Goal: Task Accomplishment & Management: Manage account settings

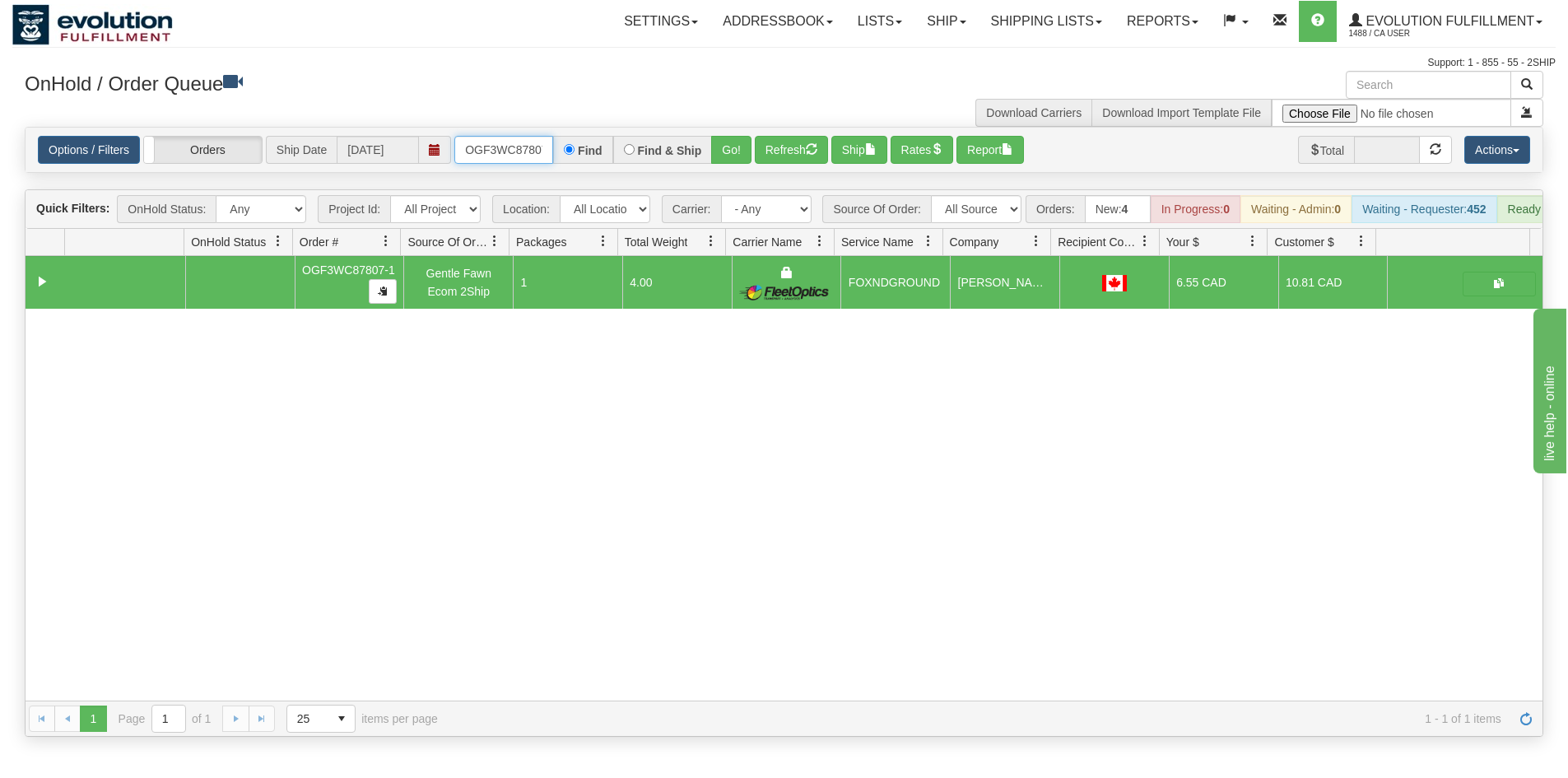
click at [505, 149] on input "OGF3WC87807-1" at bounding box center [504, 150] width 99 height 28
drag, startPoint x: 727, startPoint y: 148, endPoint x: 737, endPoint y: 126, distance: 24.2
click at [727, 146] on button "Go!" at bounding box center [731, 150] width 40 height 28
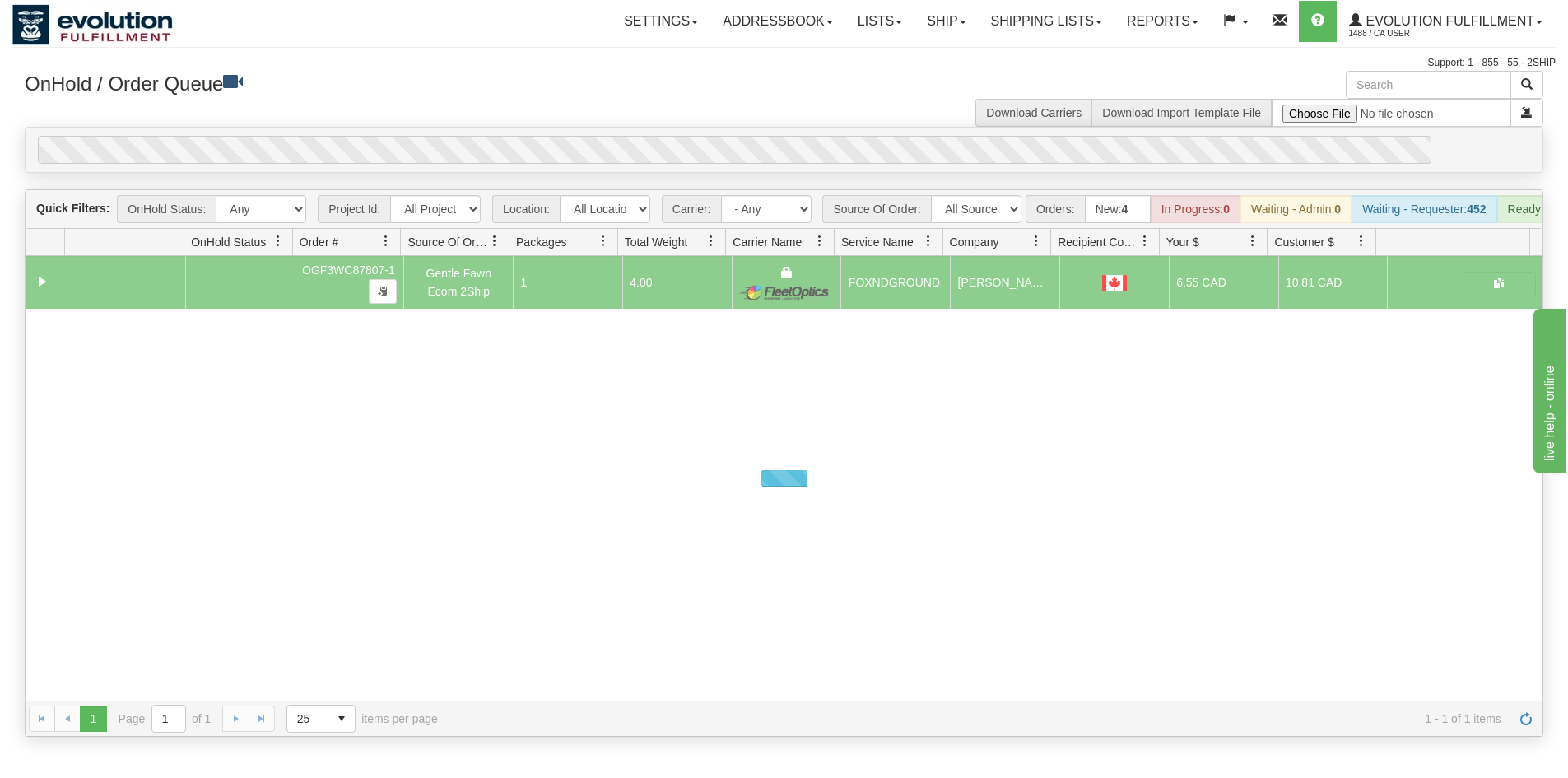
click at [739, 121] on div "OnHold / Order Queue Download Carriers Download Import Template File" at bounding box center [784, 99] width 1544 height 56
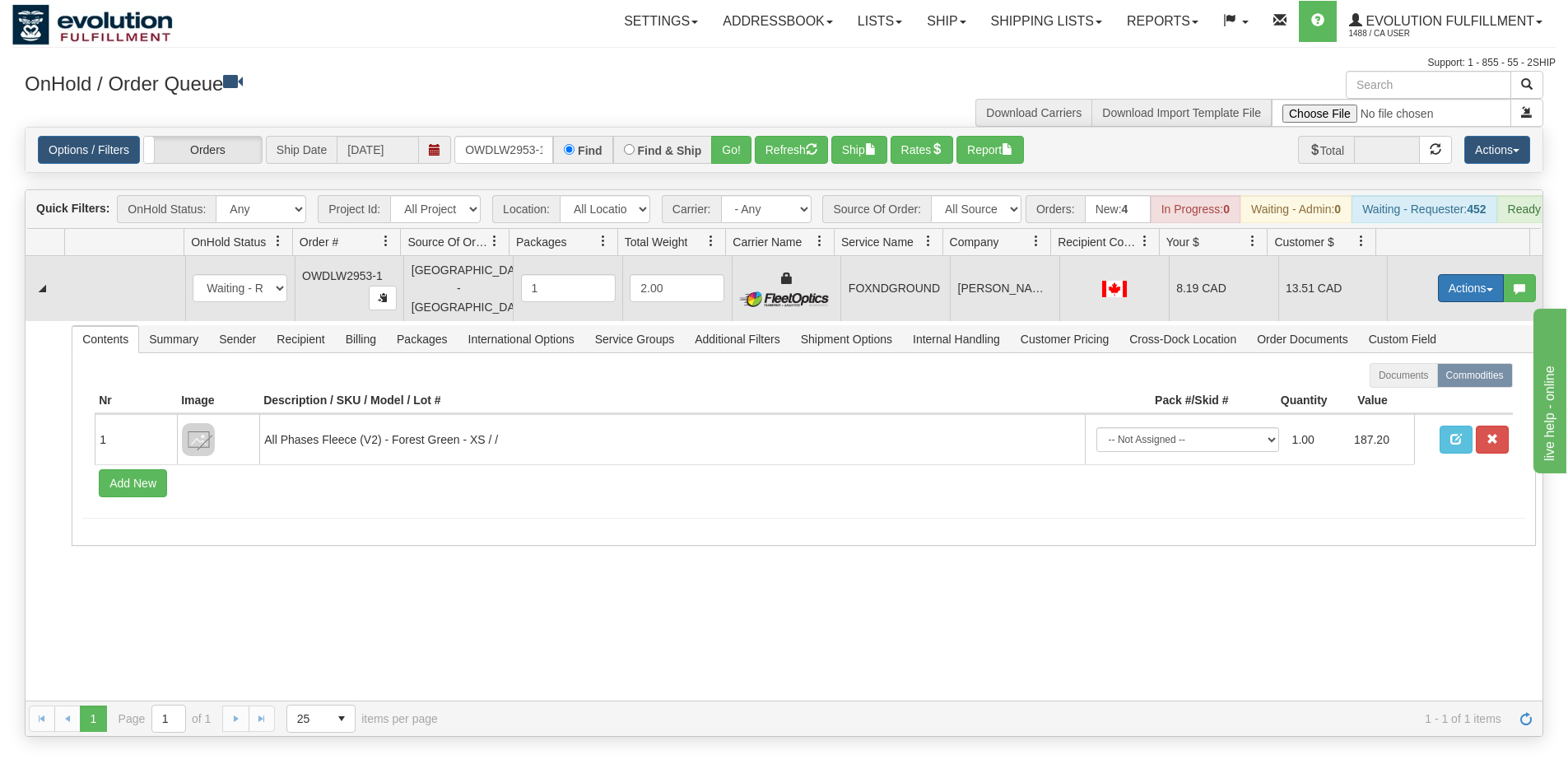
click at [1455, 289] on button "Actions" at bounding box center [1471, 288] width 66 height 28
click at [1425, 390] on link "Ship" at bounding box center [1437, 383] width 132 height 22
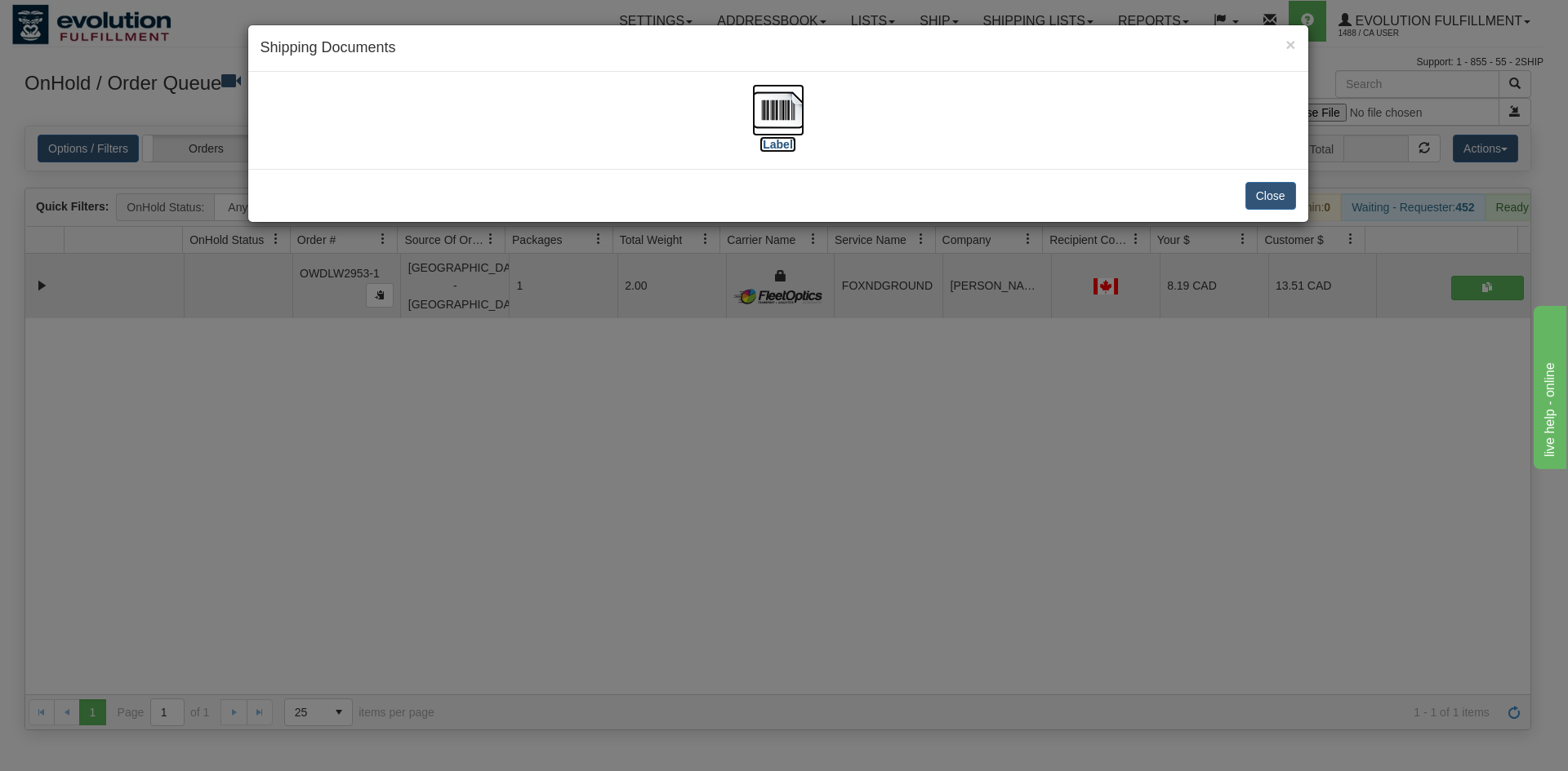
click at [781, 121] on img at bounding box center [778, 110] width 52 height 52
drag, startPoint x: 535, startPoint y: 432, endPoint x: 535, endPoint y: 413, distance: 19.0
click at [535, 426] on div "× Shipping Documents [Label] Close" at bounding box center [784, 386] width 1568 height 771
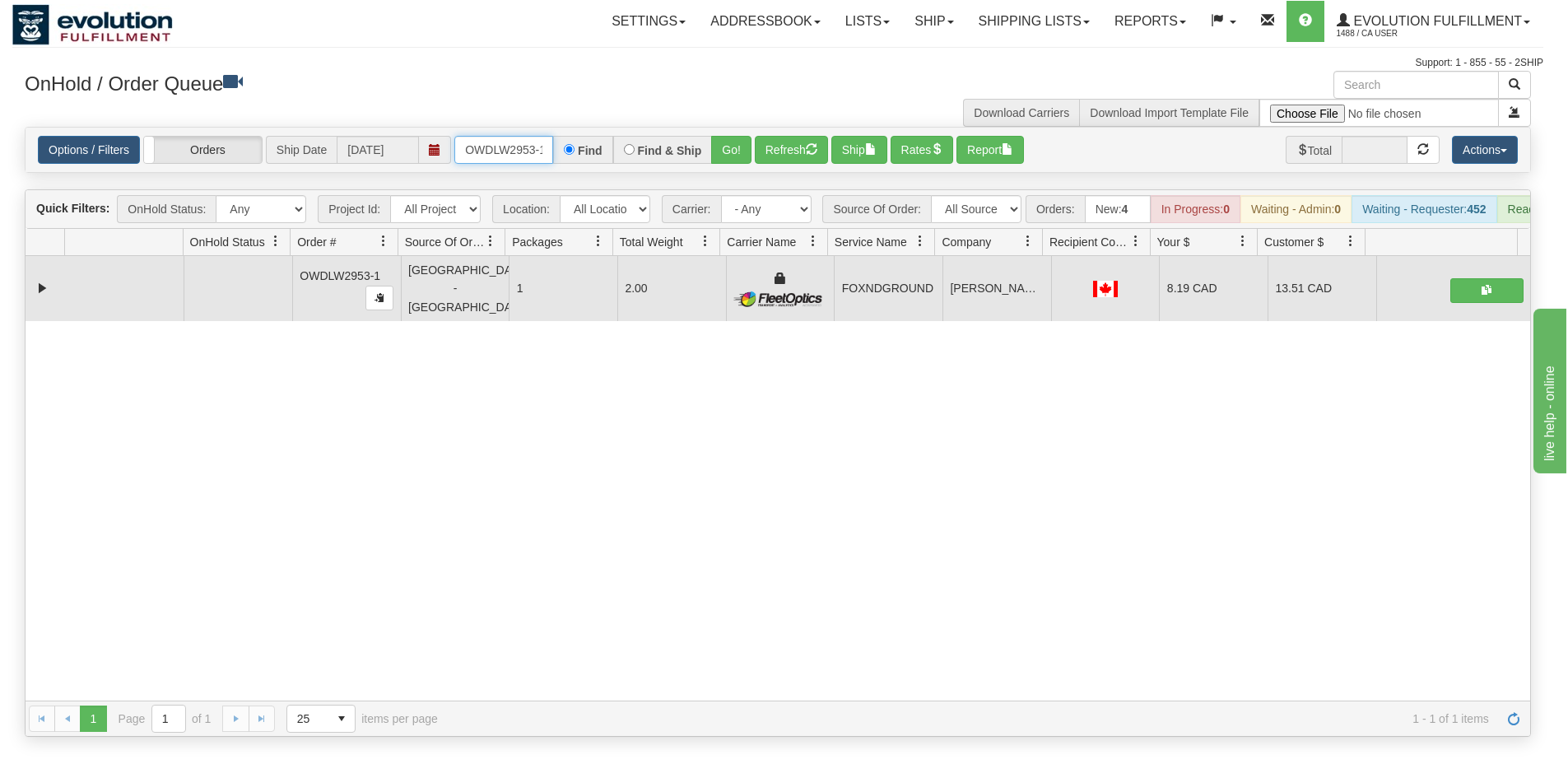
click at [502, 150] on input "OWDLW2953-1" at bounding box center [504, 150] width 99 height 28
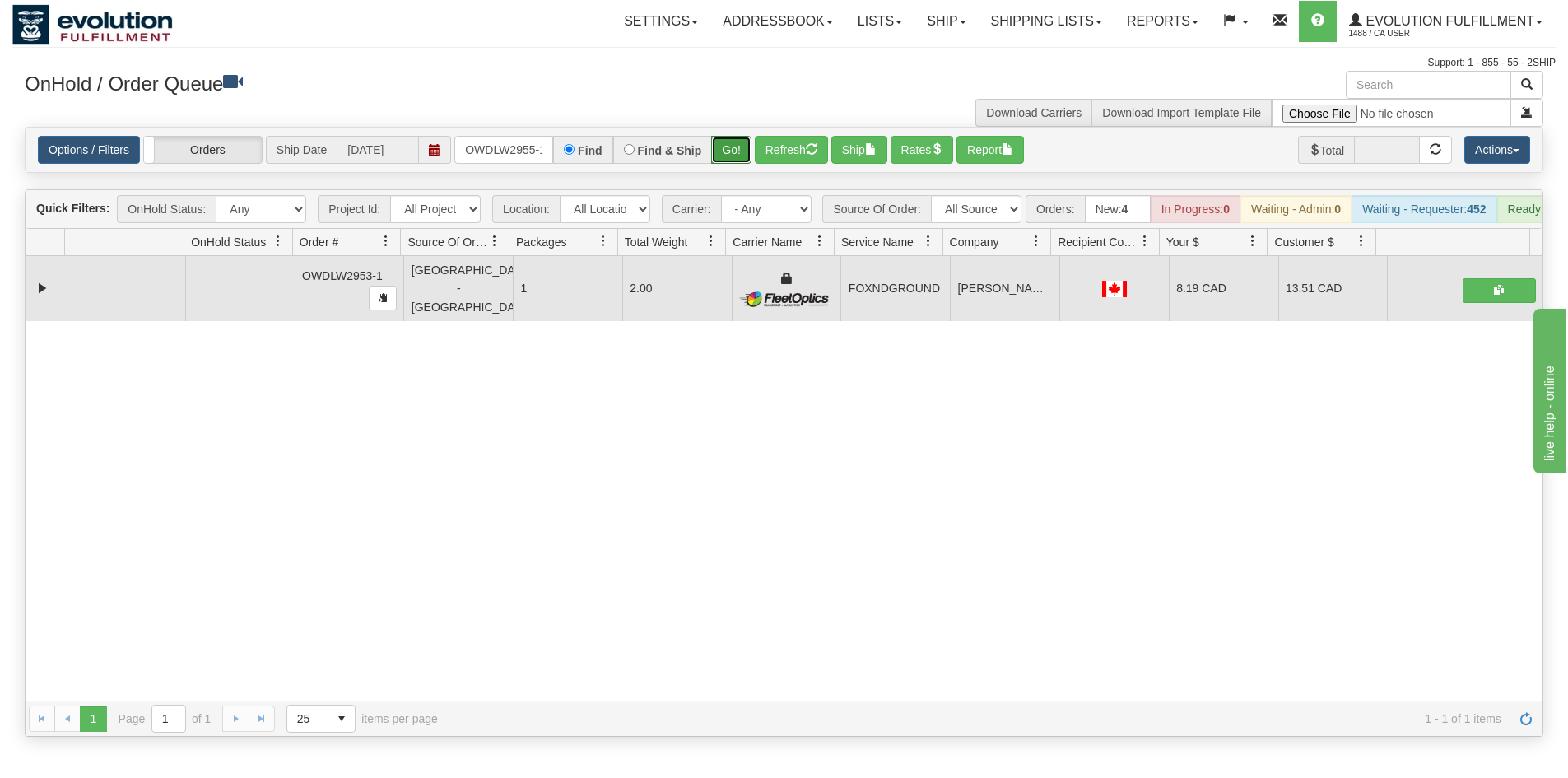
click at [722, 156] on button "Go!" at bounding box center [731, 150] width 40 height 28
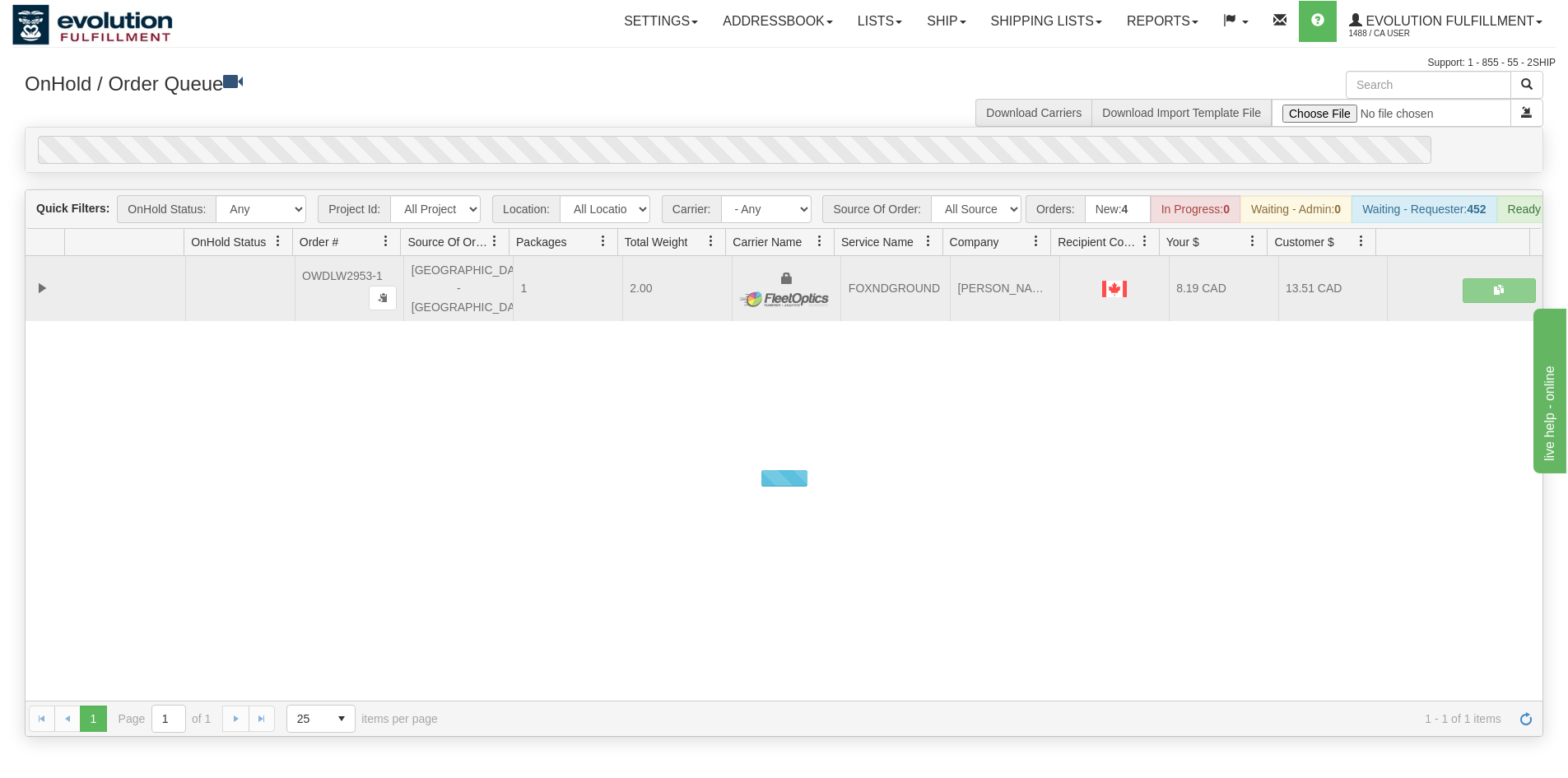
click at [734, 118] on div "OnHold / Order Queue Download Carriers Download Import Template File" at bounding box center [784, 99] width 1544 height 56
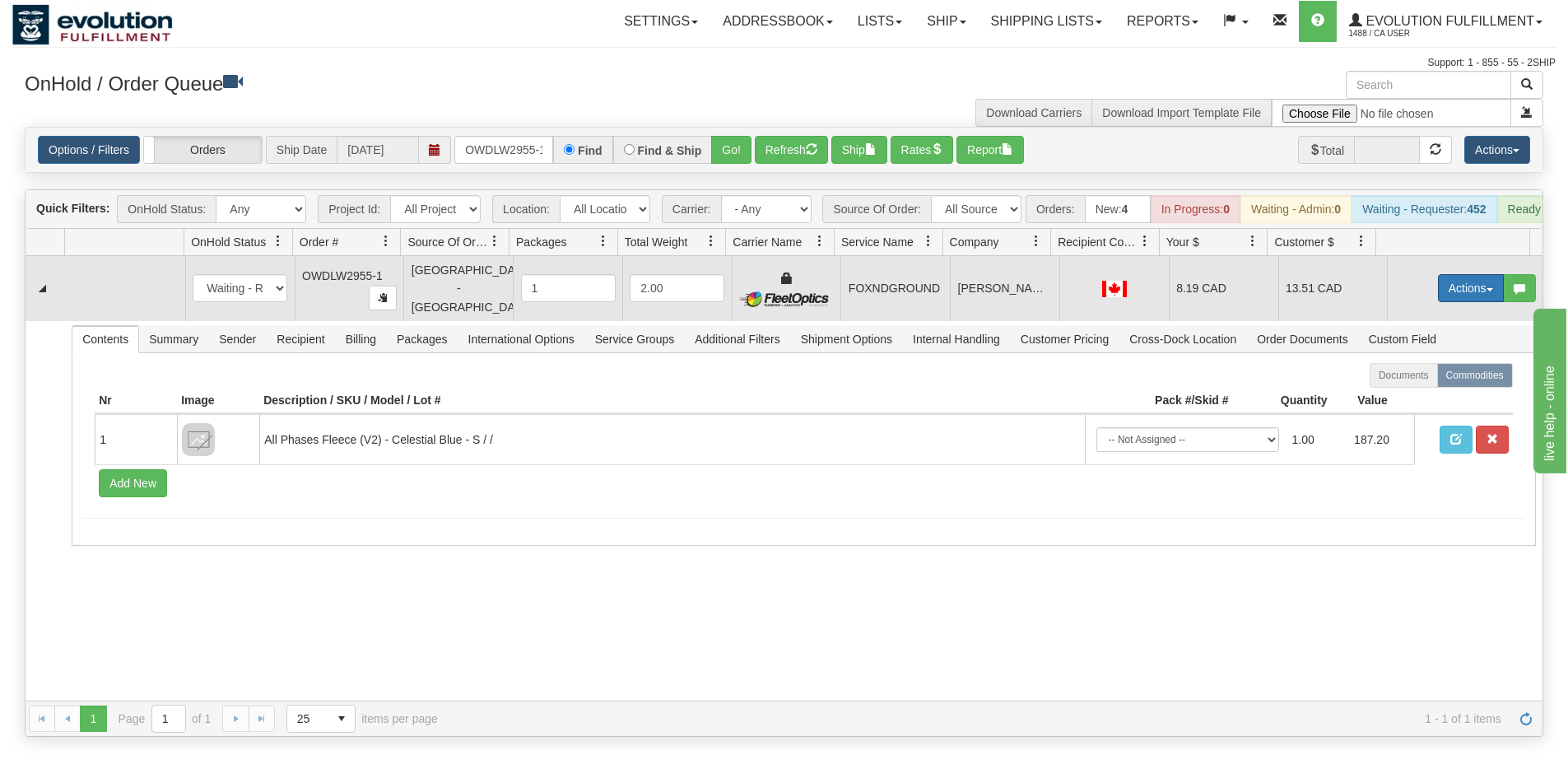
click at [1449, 296] on button "Actions" at bounding box center [1471, 288] width 66 height 28
click at [1402, 390] on span "Ship" at bounding box center [1405, 383] width 35 height 13
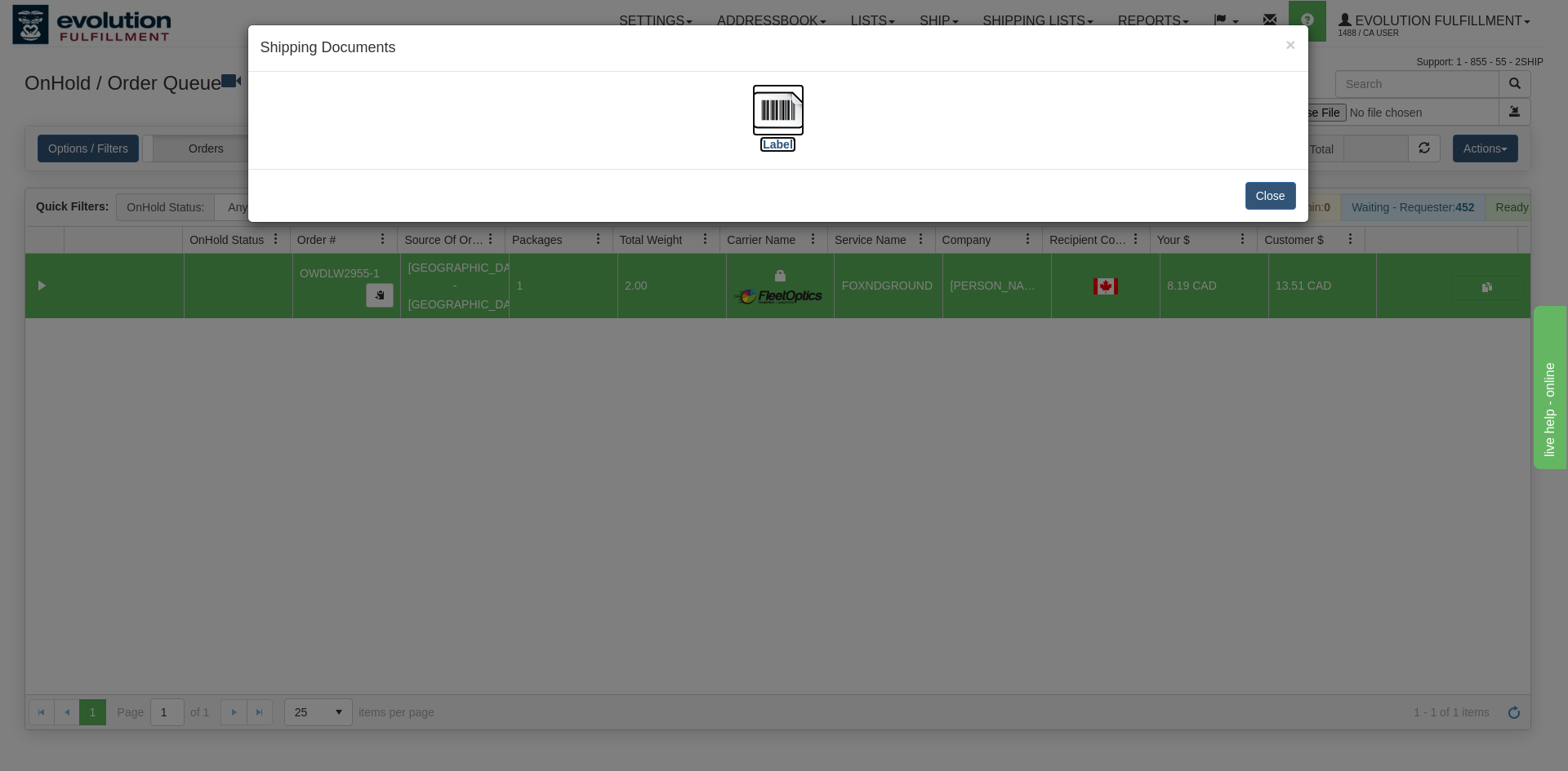
click at [791, 120] on img at bounding box center [778, 110] width 52 height 52
drag, startPoint x: 893, startPoint y: 412, endPoint x: 815, endPoint y: 280, distance: 153.3
click at [894, 408] on div "× Shipping Documents [Label] Close" at bounding box center [784, 386] width 1568 height 771
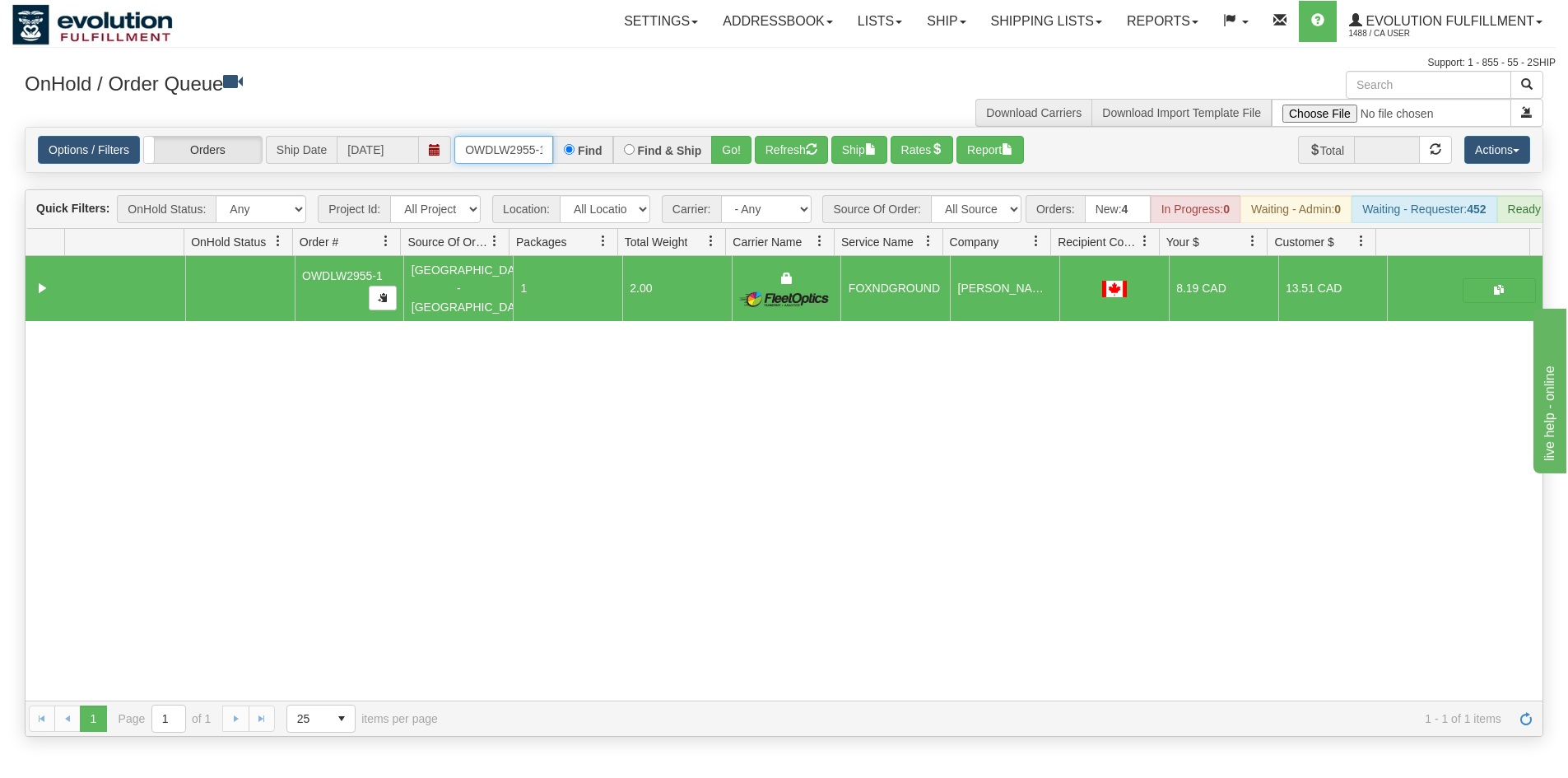
click at [520, 149] on input "OWDLW2955-1" at bounding box center [504, 150] width 99 height 28
type input "OWDLW2957-1"
click at [737, 145] on button "Go!" at bounding box center [731, 150] width 40 height 28
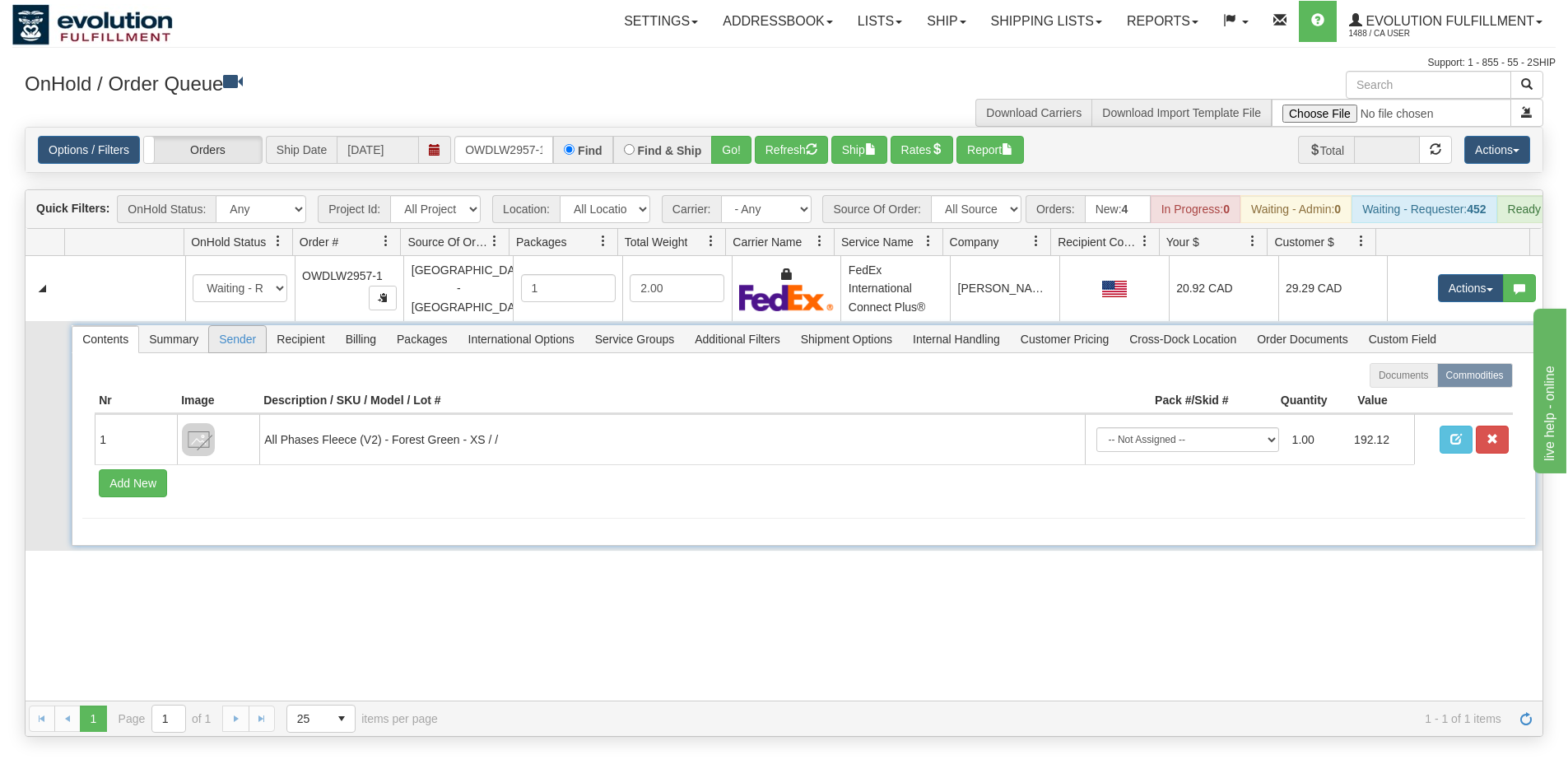
click at [255, 352] on span "Sender" at bounding box center [238, 339] width 56 height 26
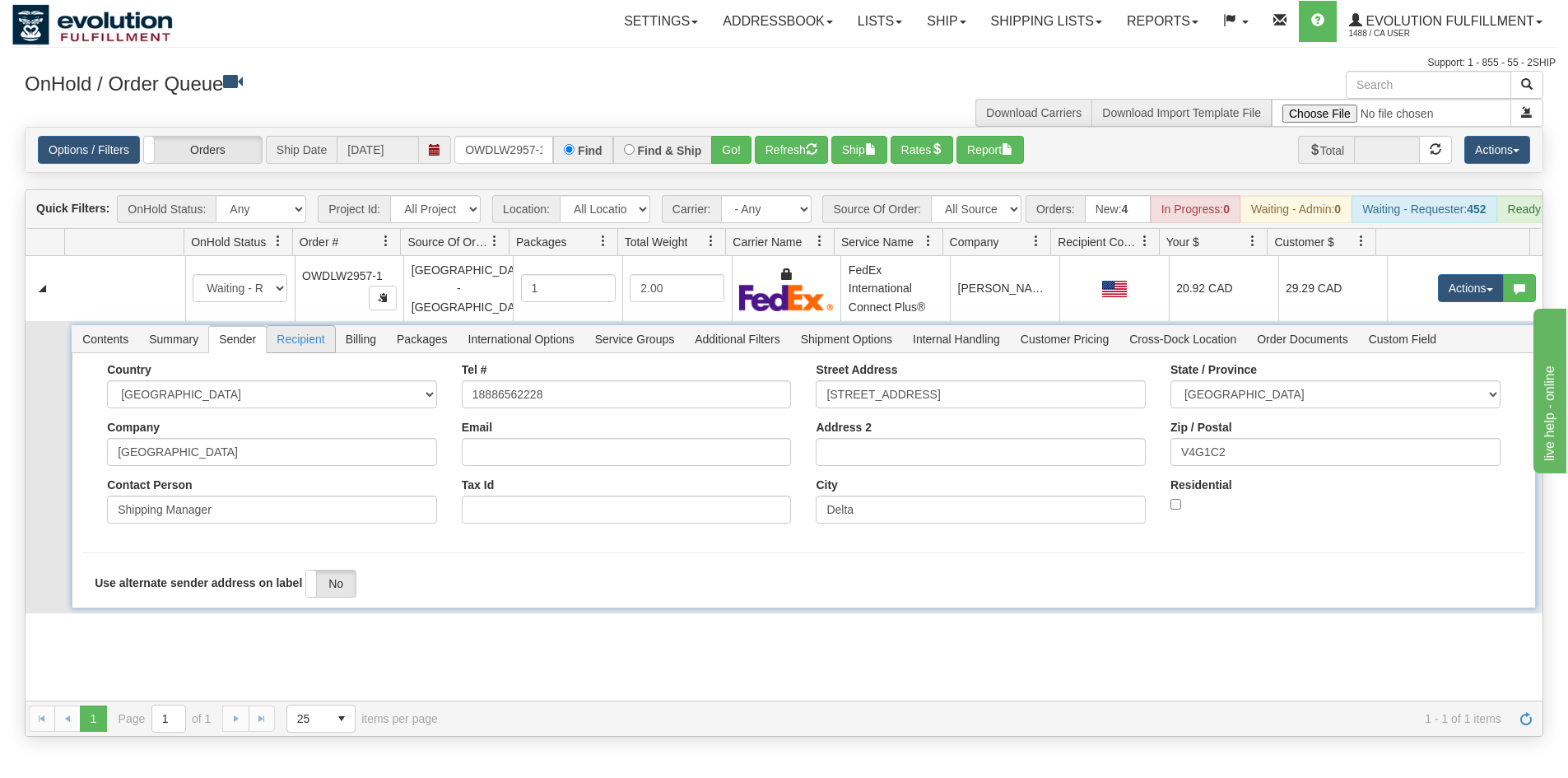
click at [306, 352] on span "Recipient" at bounding box center [301, 339] width 68 height 26
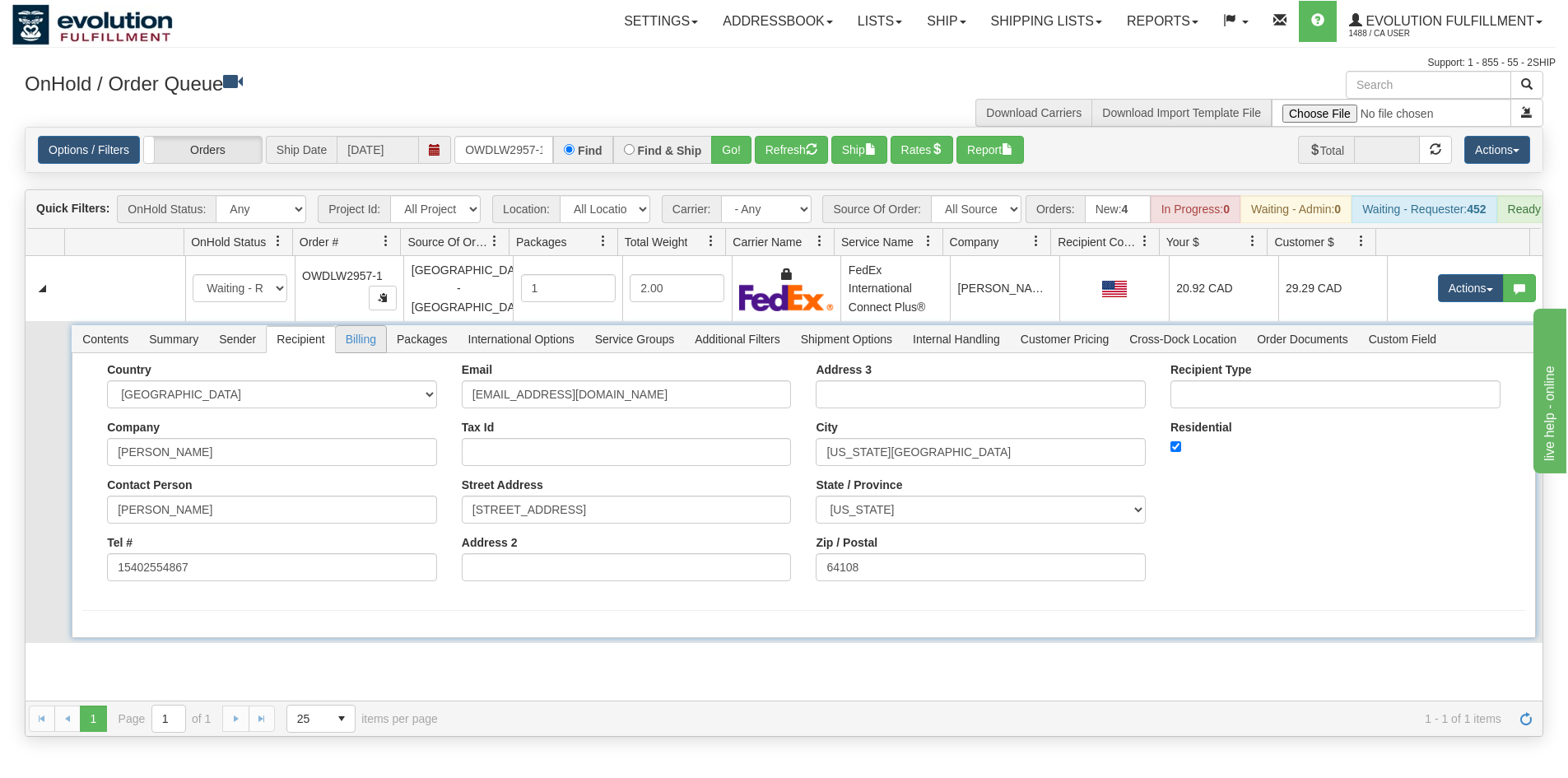
click at [357, 352] on span "Billing" at bounding box center [361, 339] width 50 height 26
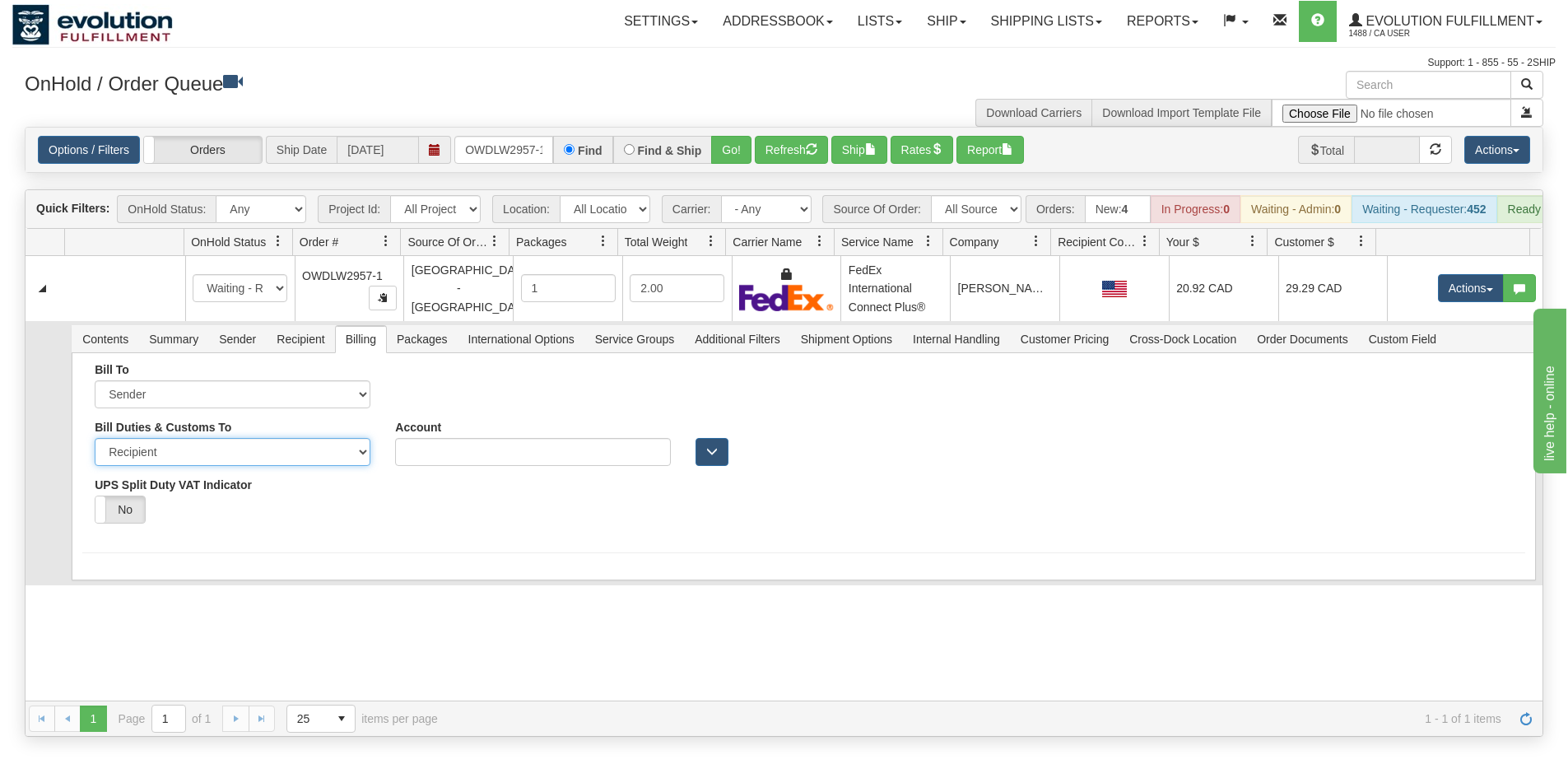
click at [172, 466] on select "Sender Recipient Third Party" at bounding box center [233, 452] width 276 height 28
select select "1"
click at [95, 450] on select "Sender Recipient Third Party" at bounding box center [233, 452] width 276 height 28
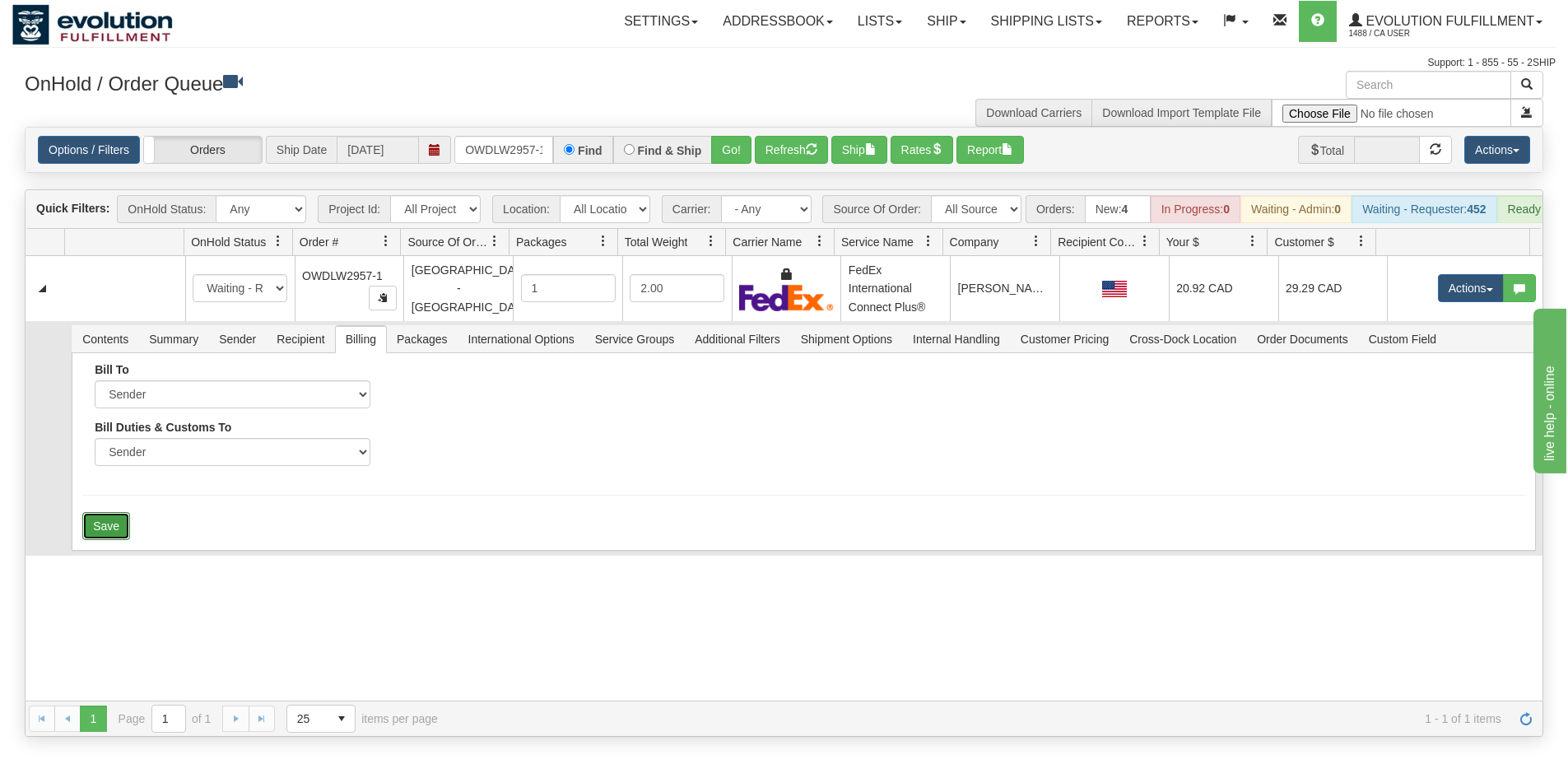
click at [123, 540] on button "Save" at bounding box center [106, 526] width 48 height 28
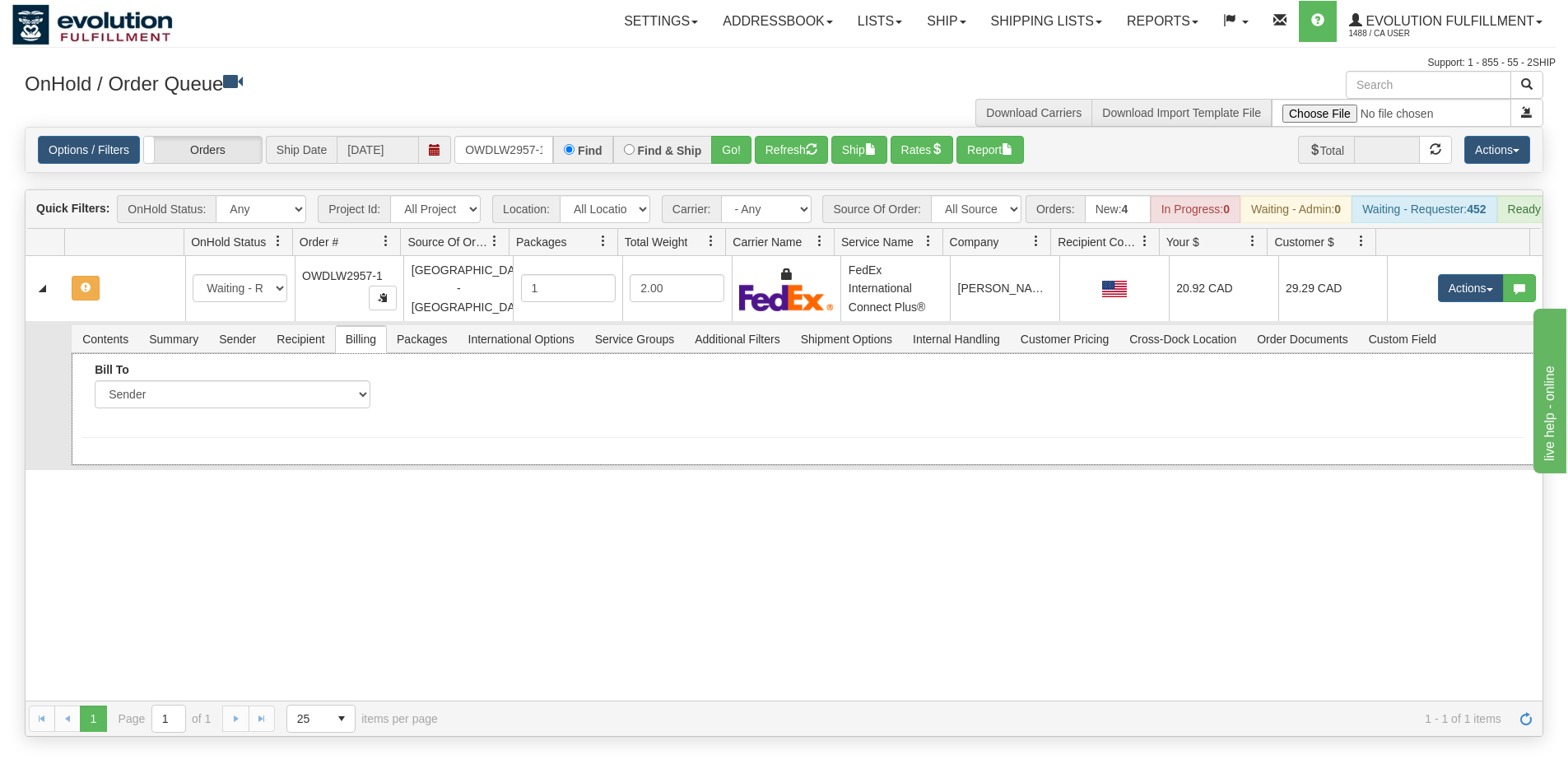
click at [552, 396] on div "Bill To Sender Recipient Third Party Collect Account" at bounding box center [443, 391] width 722 height 57
click at [536, 352] on span "International Options" at bounding box center [521, 339] width 126 height 26
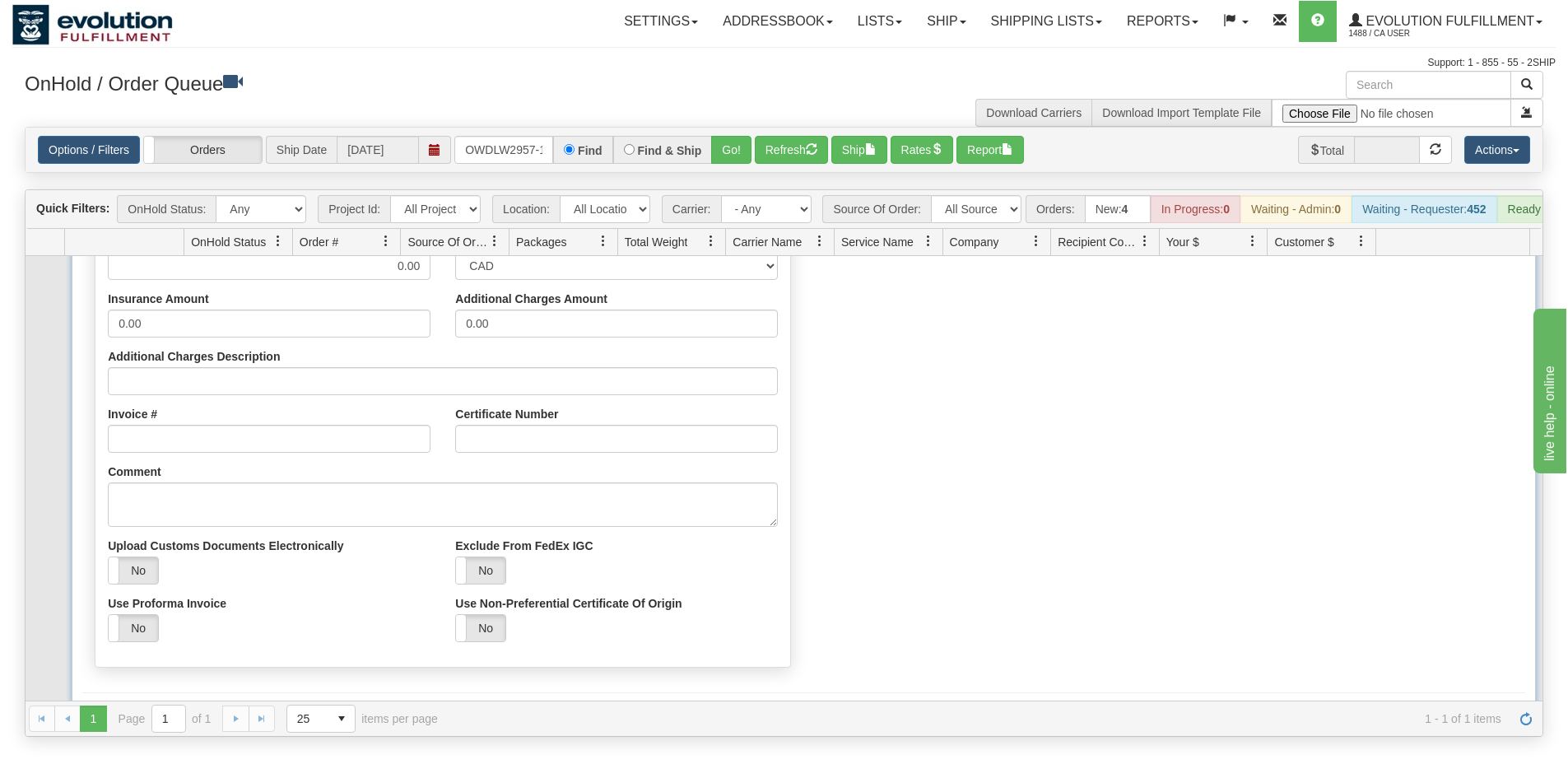
scroll to position [286, 0]
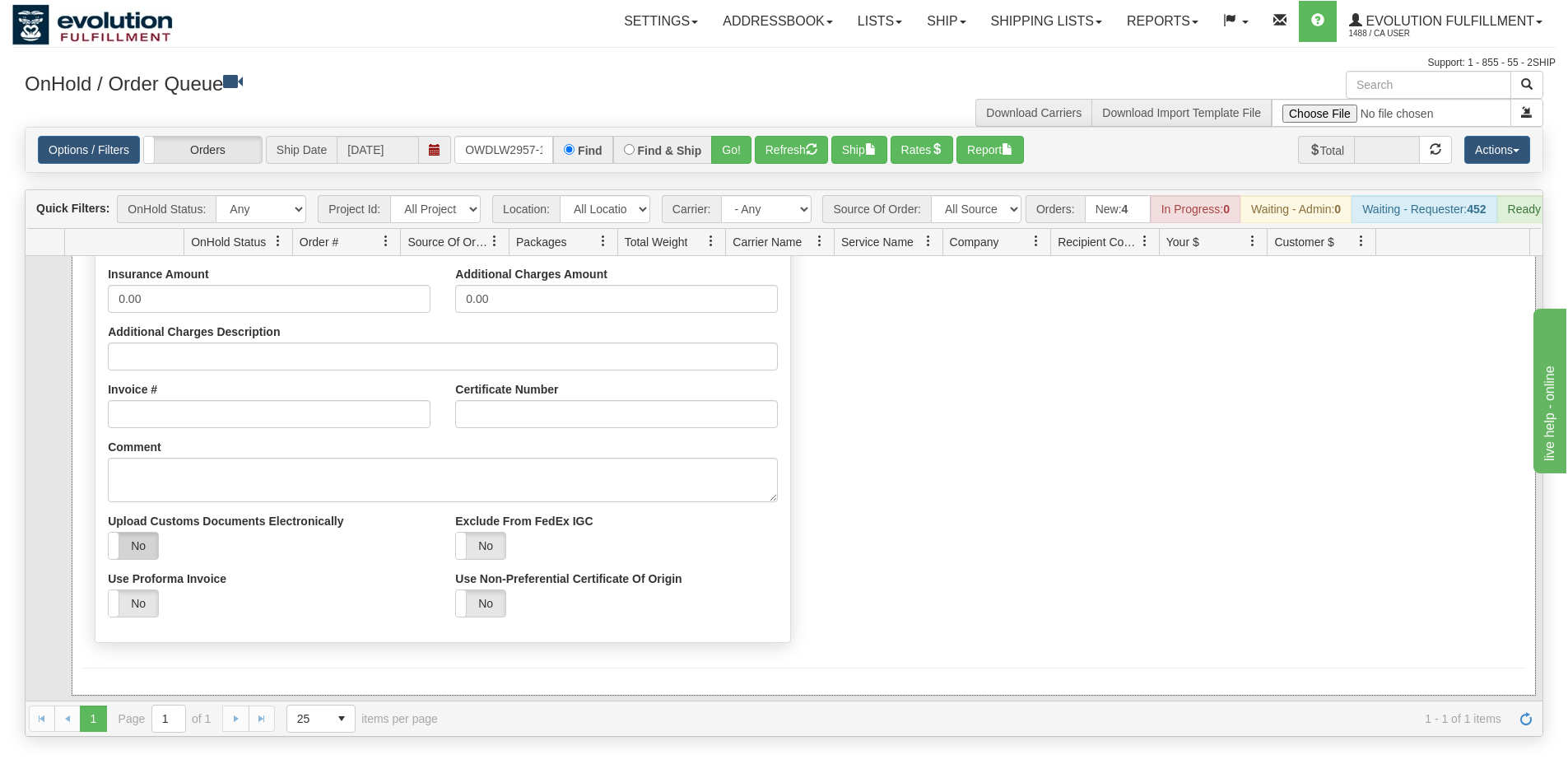
click at [149, 555] on label "No" at bounding box center [133, 546] width 50 height 26
click at [109, 702] on button "Save" at bounding box center [106, 699] width 48 height 28
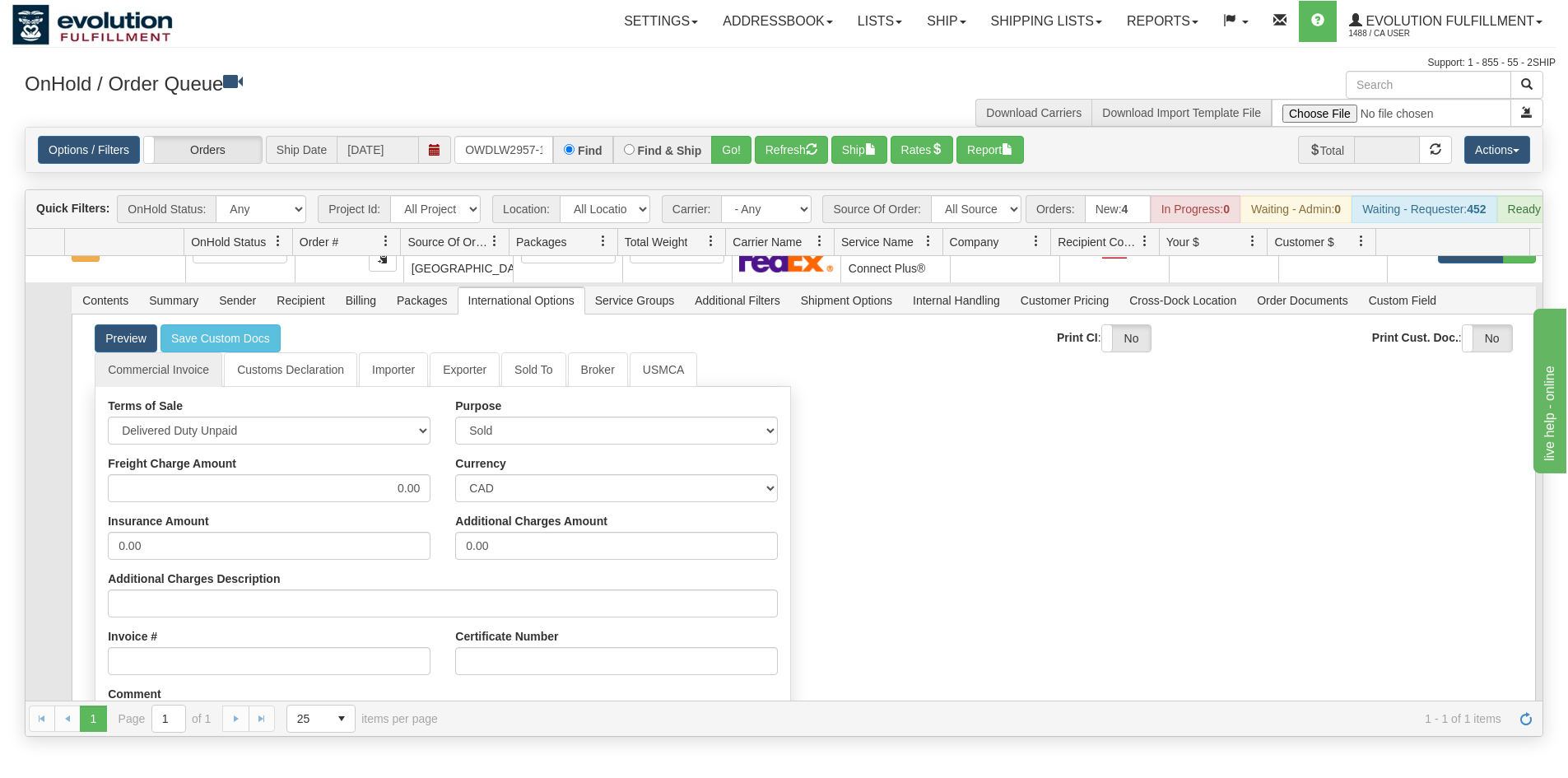
scroll to position [0, 0]
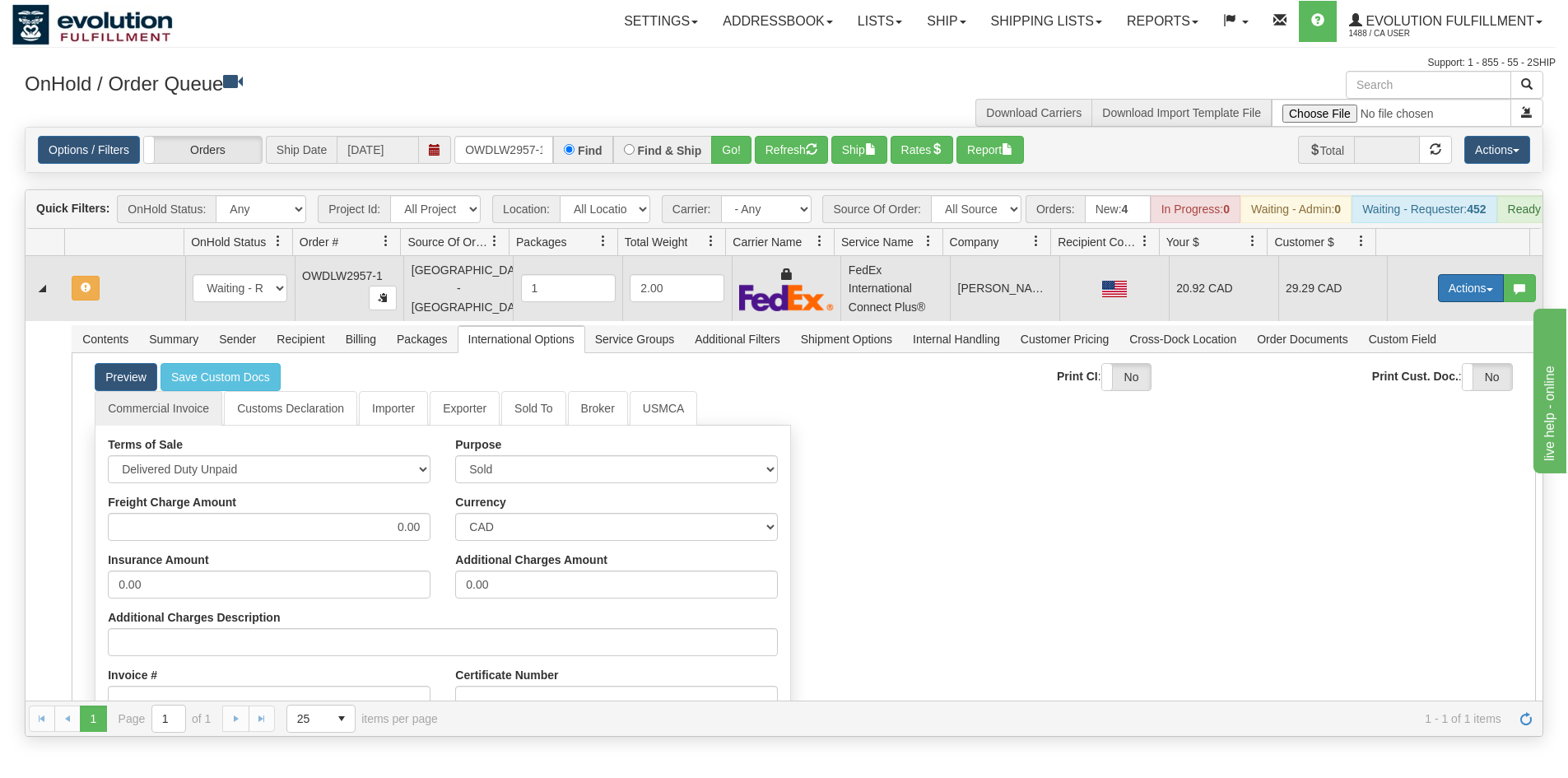
click at [1443, 294] on button "Actions" at bounding box center [1471, 288] width 66 height 28
click at [1408, 348] on span "Refresh Rates" at bounding box center [1430, 341] width 85 height 13
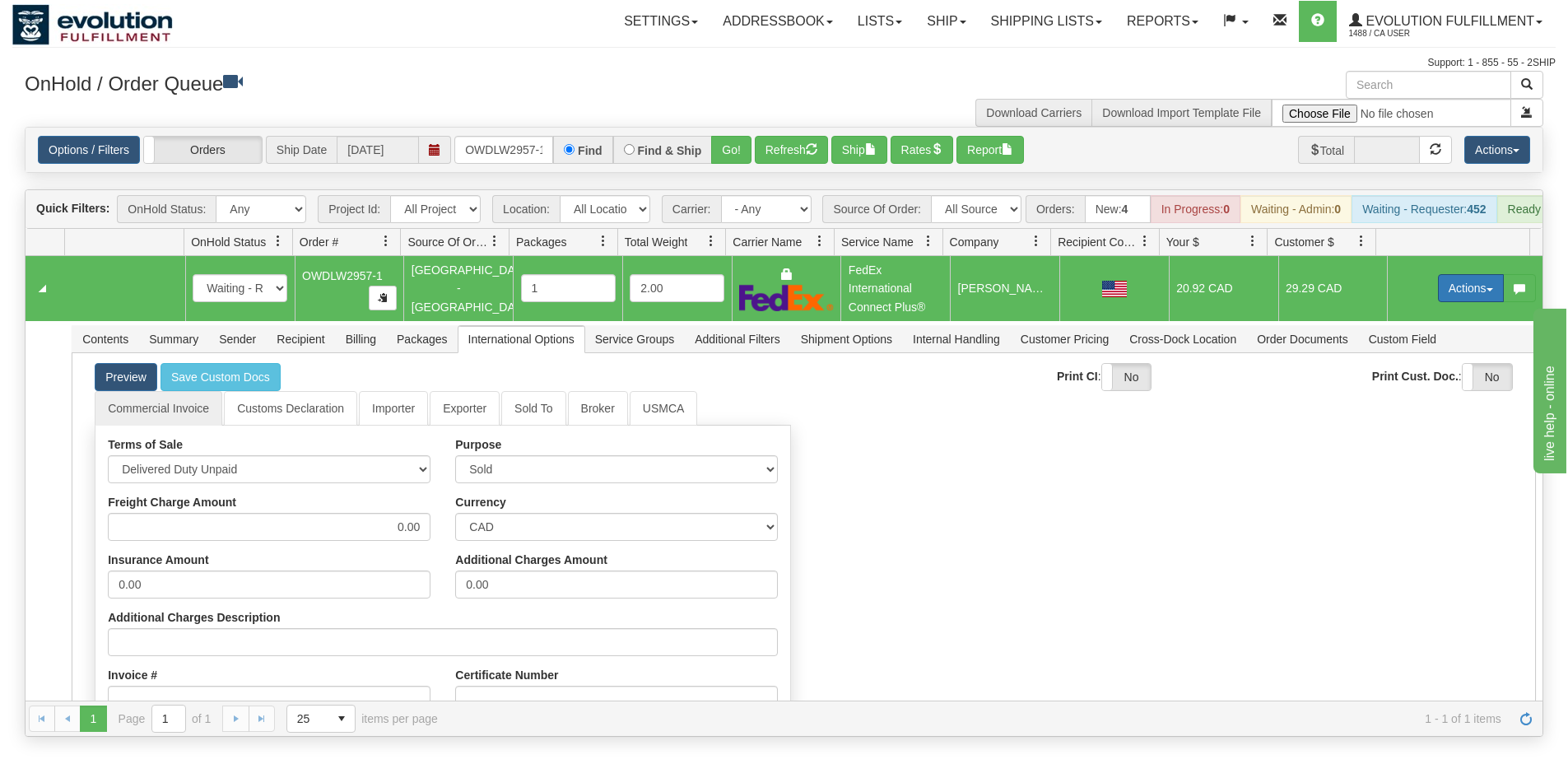
click at [1438, 303] on button "Actions" at bounding box center [1471, 288] width 66 height 28
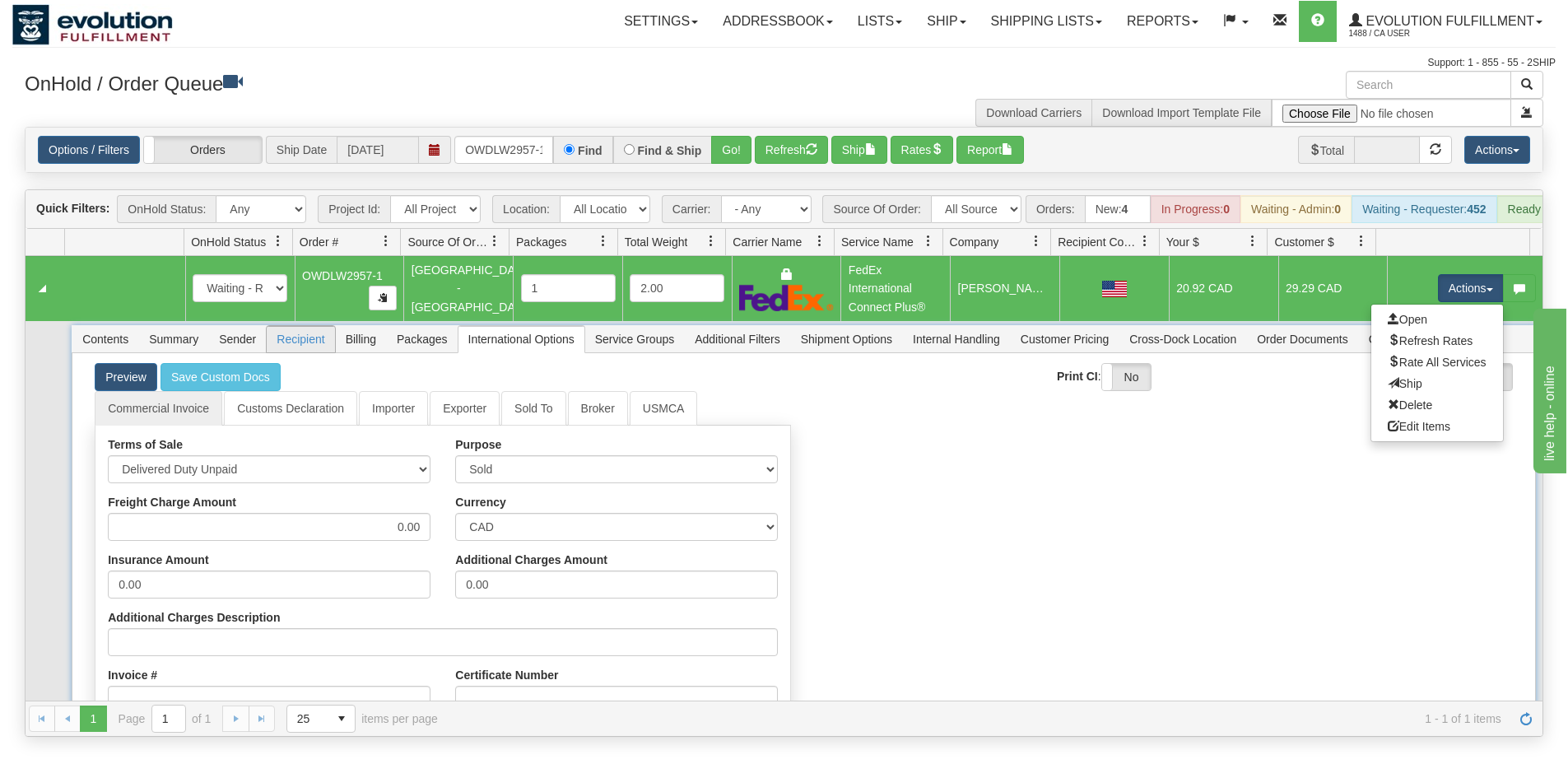
click at [306, 352] on span "Recipient" at bounding box center [301, 339] width 68 height 26
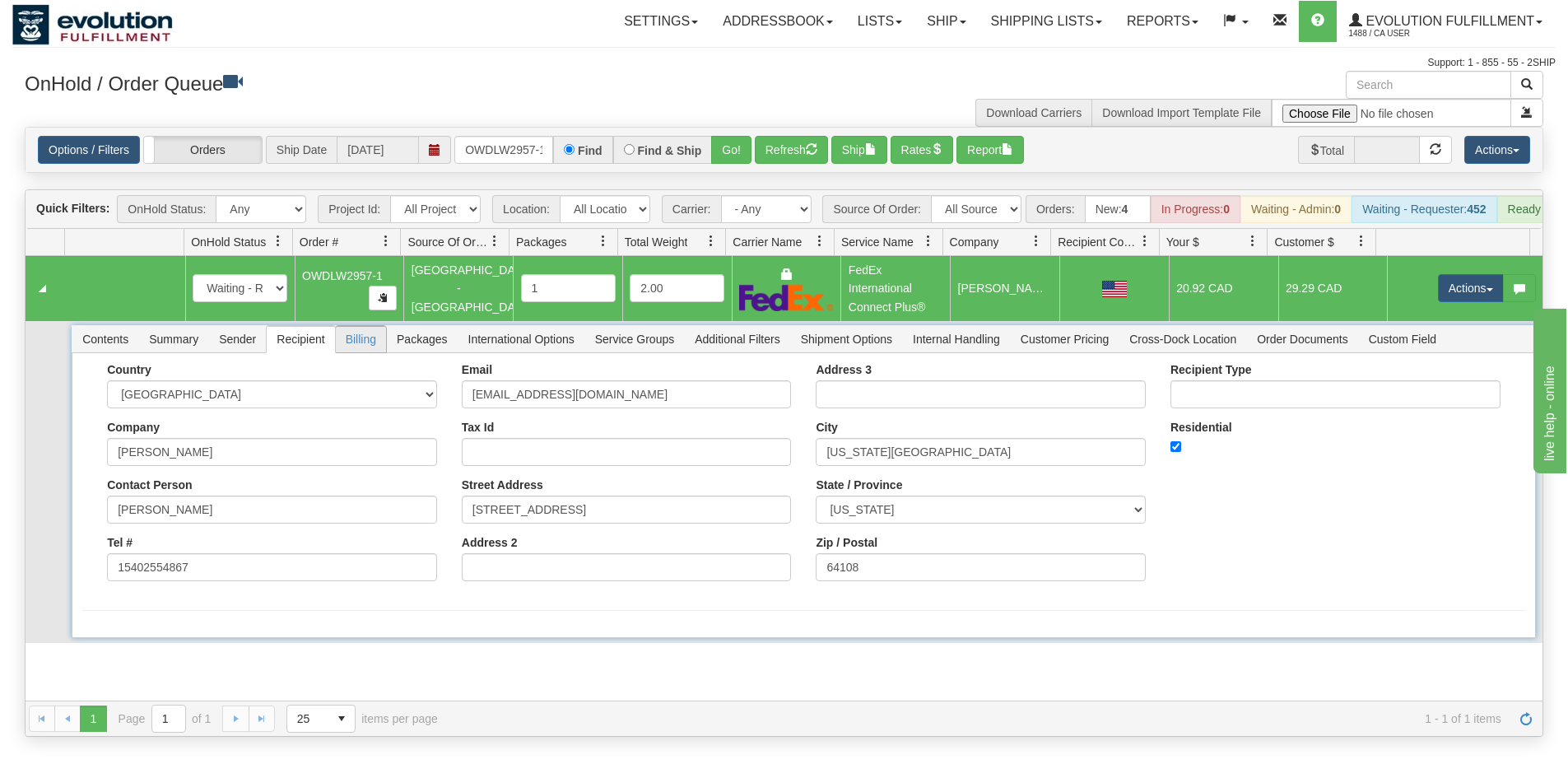
click at [347, 351] on span "Billing" at bounding box center [361, 339] width 50 height 26
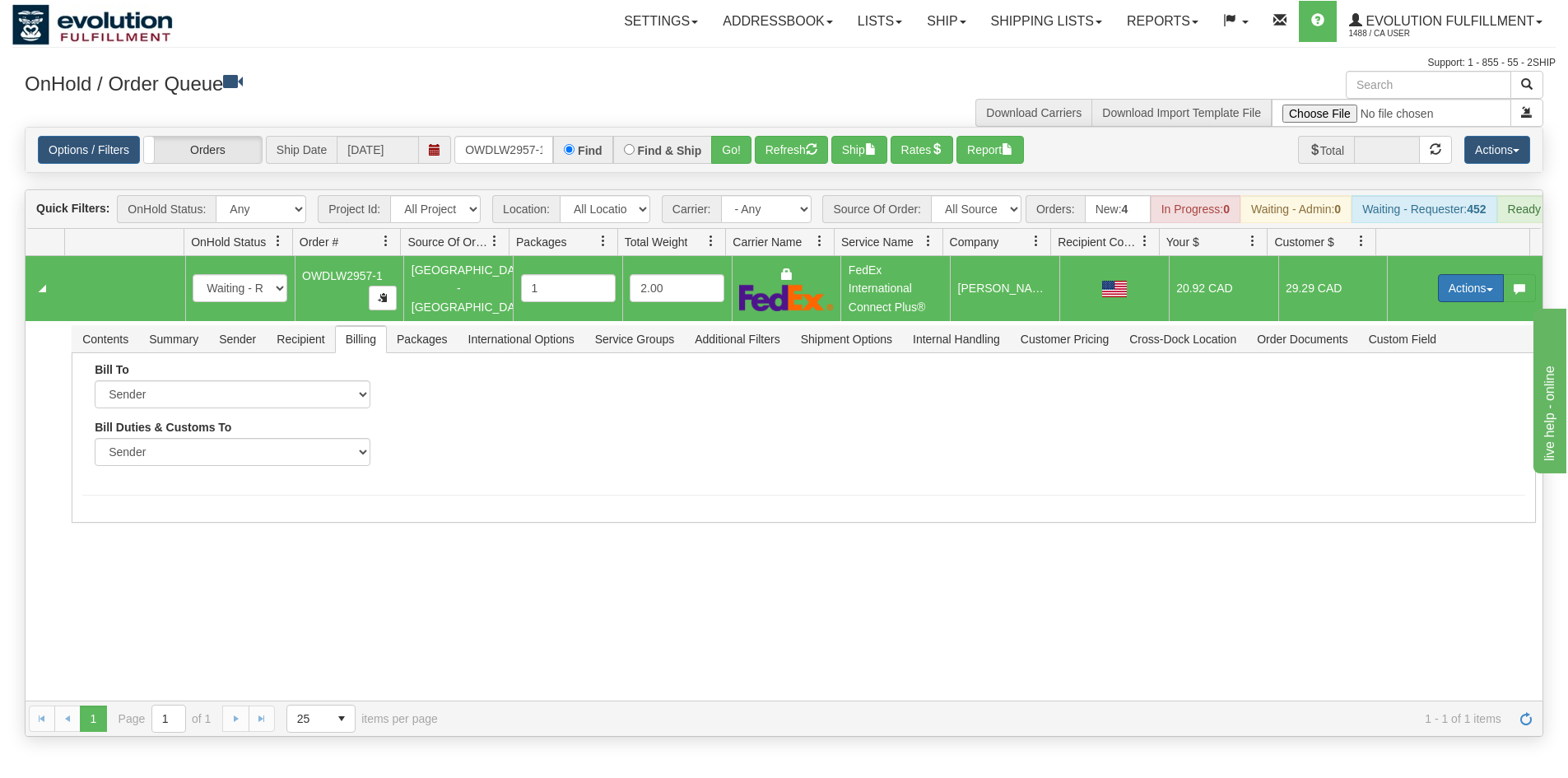
click at [1443, 289] on button "Actions" at bounding box center [1471, 288] width 66 height 28
click at [1401, 390] on span "Ship" at bounding box center [1405, 383] width 35 height 13
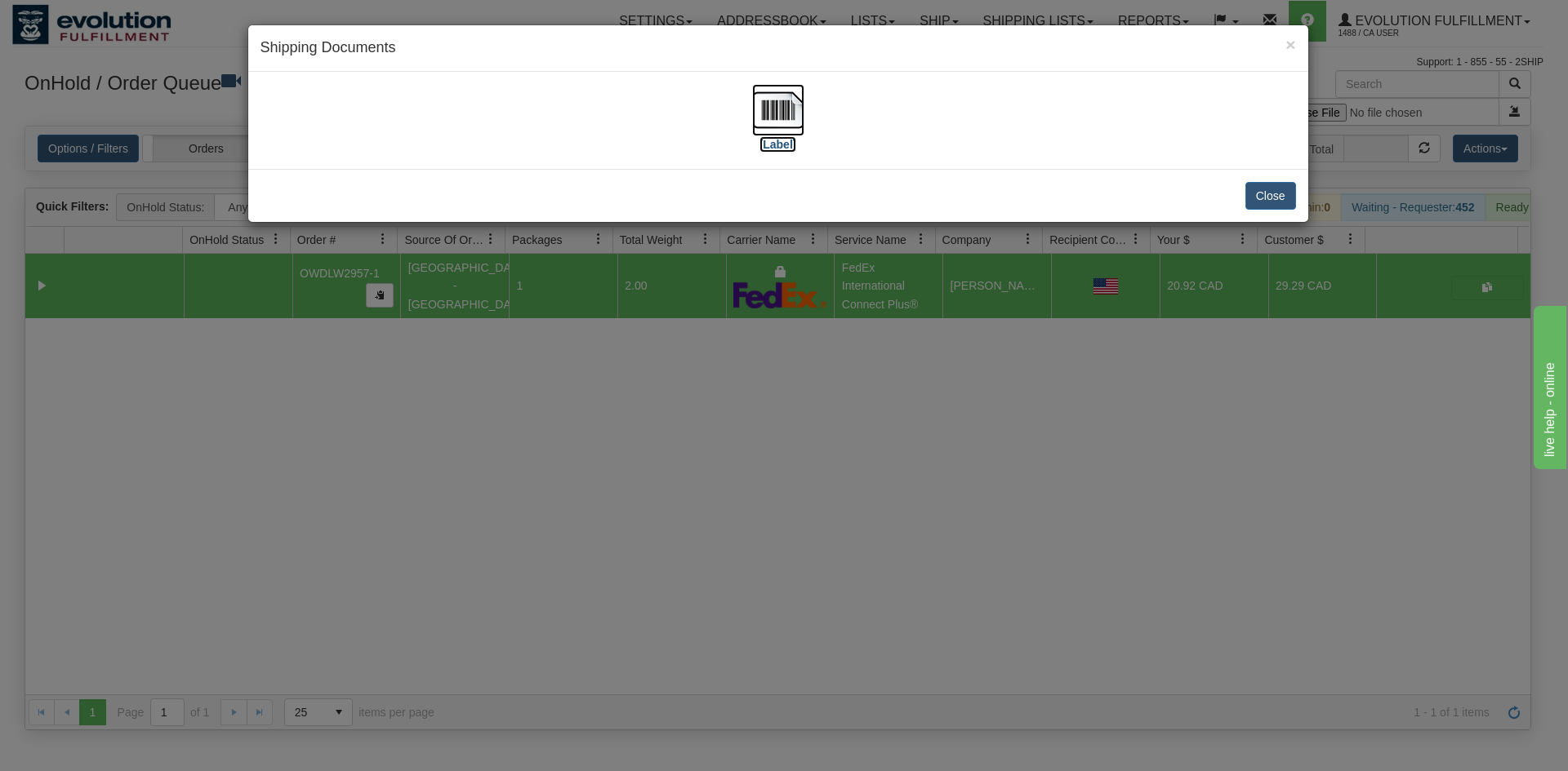
click at [779, 105] on img at bounding box center [778, 110] width 52 height 52
click at [618, 393] on div "× Shipping Documents [Label] Close" at bounding box center [784, 386] width 1568 height 771
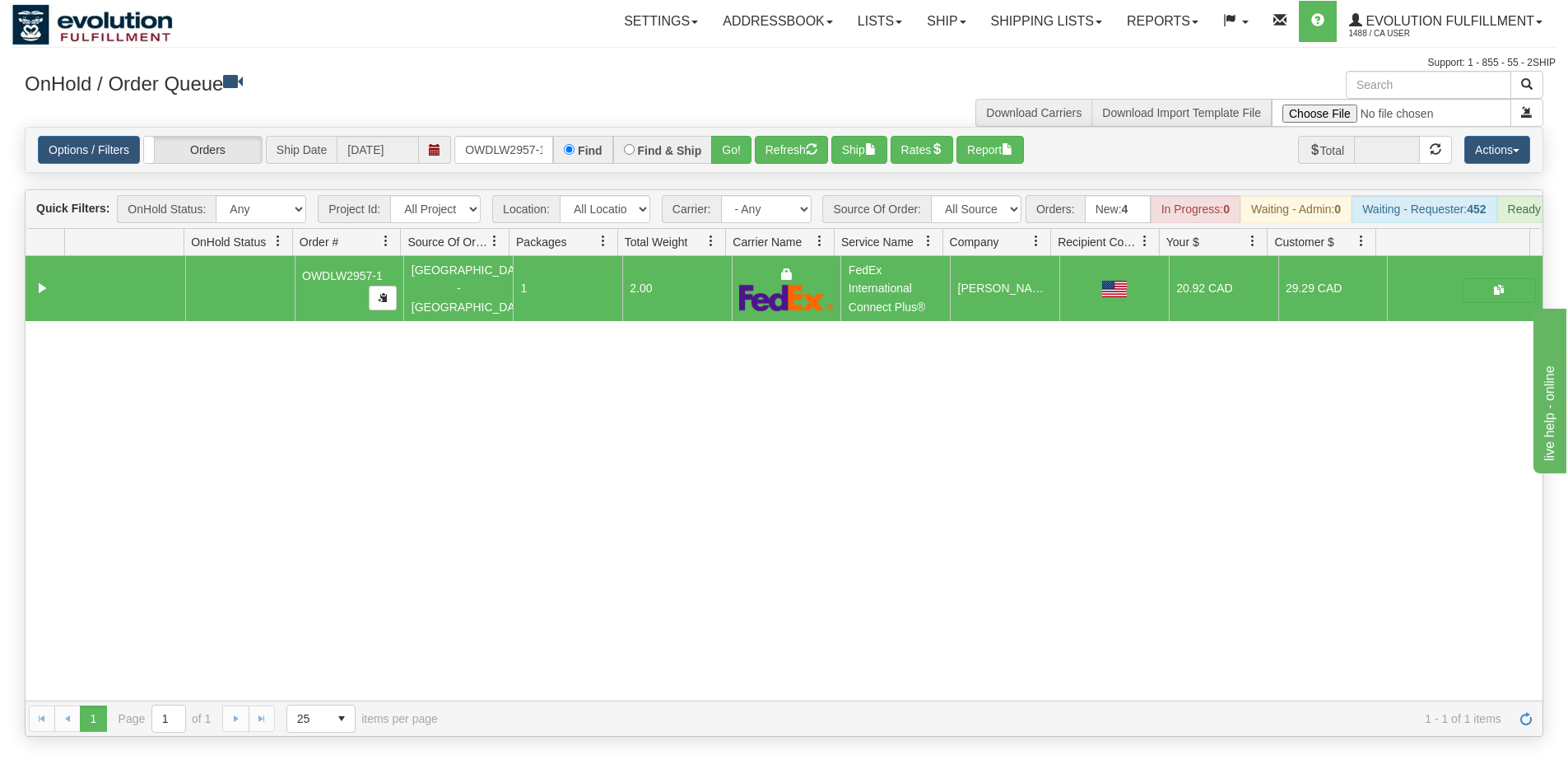
click at [536, 117] on div "OnHold / Order Queue Download Carriers Download Import Template File" at bounding box center [784, 99] width 1544 height 56
click at [529, 148] on input "OWDLW2957-1" at bounding box center [504, 150] width 99 height 28
click at [735, 151] on button "Go!" at bounding box center [731, 150] width 40 height 28
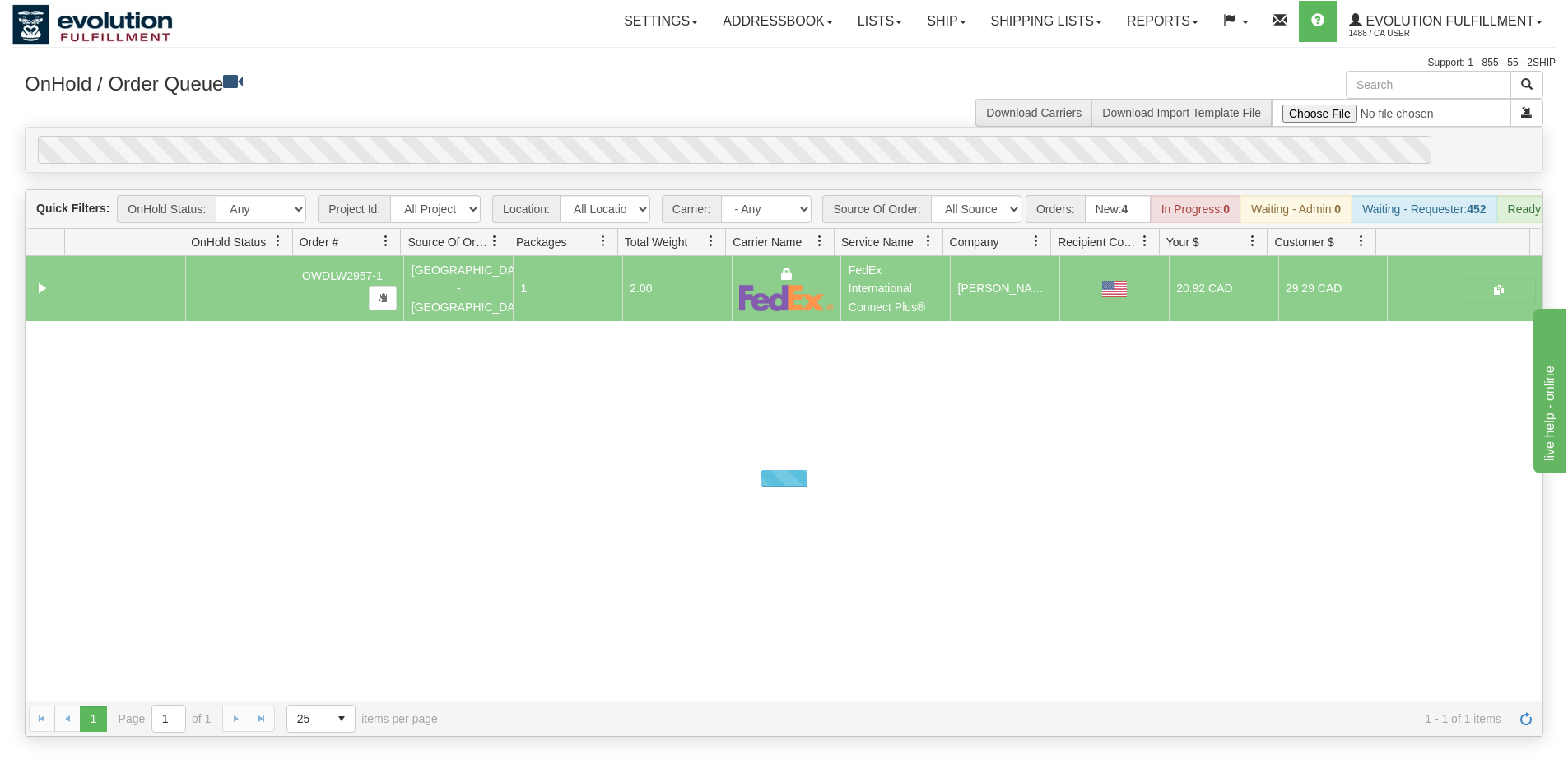
click at [732, 112] on div "OnHold / Order Queue Download Carriers Download Import Template File" at bounding box center [784, 99] width 1544 height 56
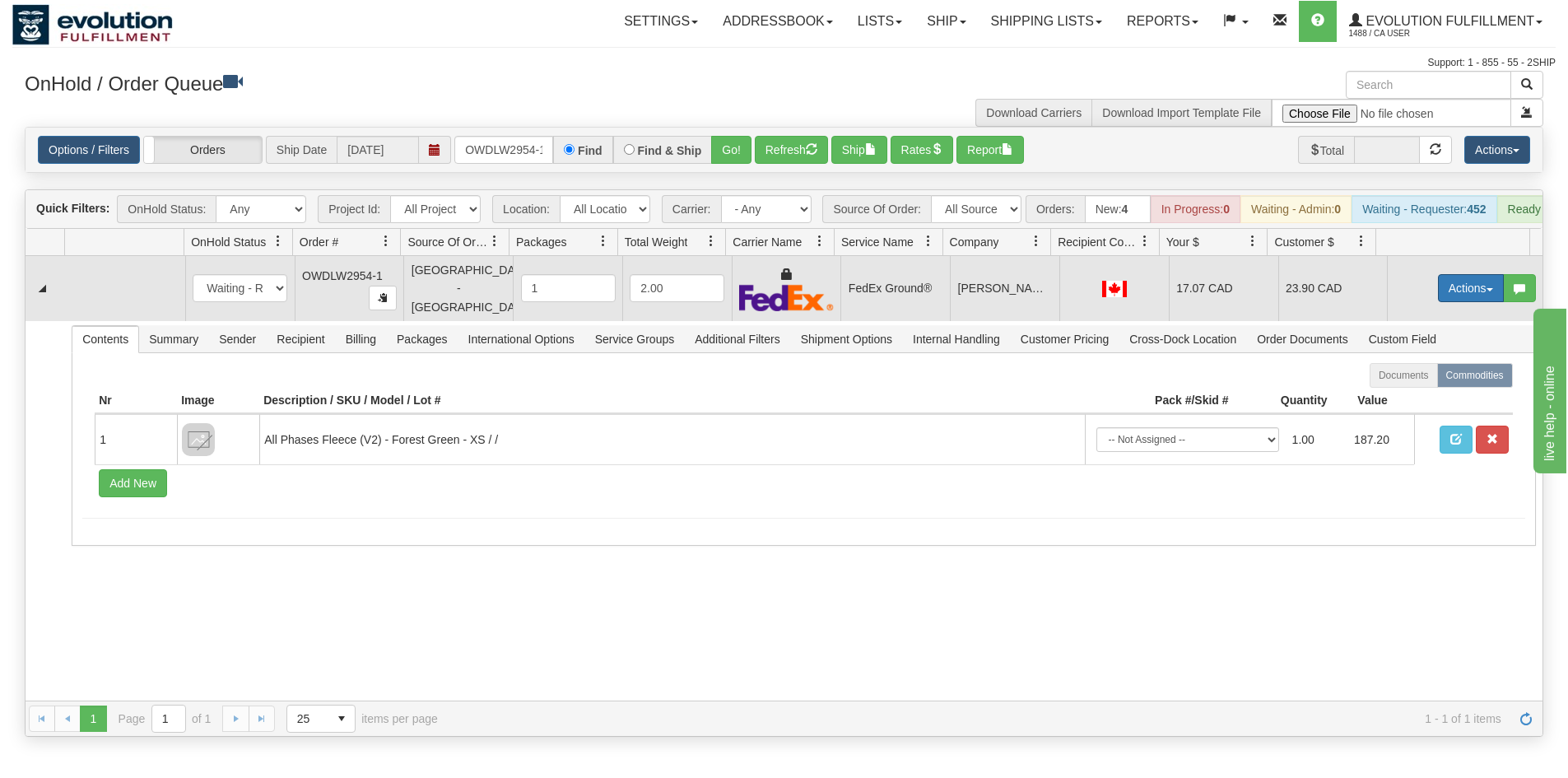
click at [1443, 299] on button "Actions" at bounding box center [1471, 288] width 66 height 28
click at [1414, 387] on link "Ship" at bounding box center [1437, 383] width 132 height 22
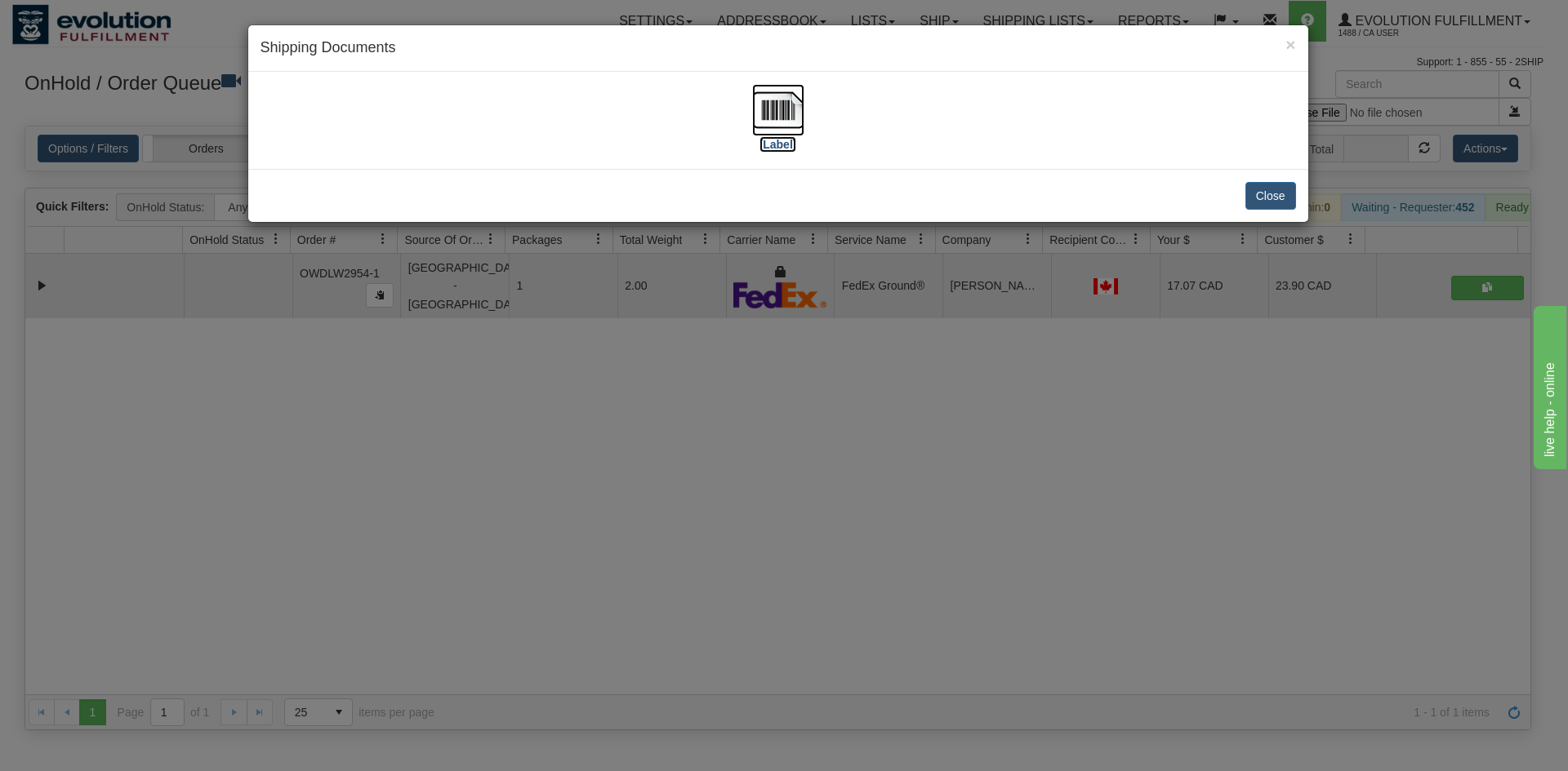
click at [757, 121] on img at bounding box center [778, 110] width 52 height 52
click at [541, 523] on div "× Shipping Documents [Label] Close" at bounding box center [784, 386] width 1568 height 771
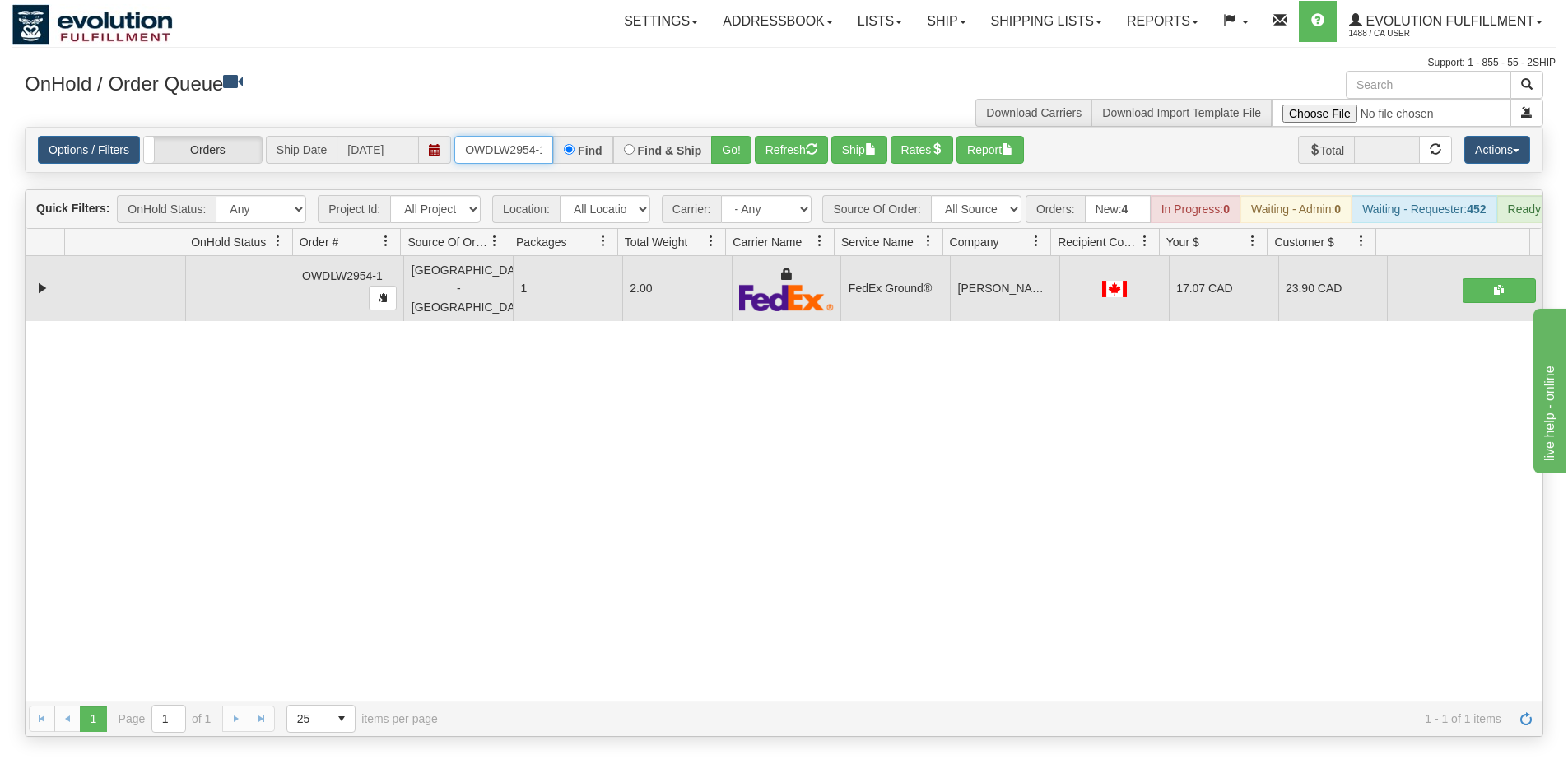
click at [529, 150] on input "OWDLW2954-1" at bounding box center [504, 150] width 99 height 28
type input "OWDLW2956-1"
click at [718, 145] on button "Go!" at bounding box center [731, 150] width 40 height 28
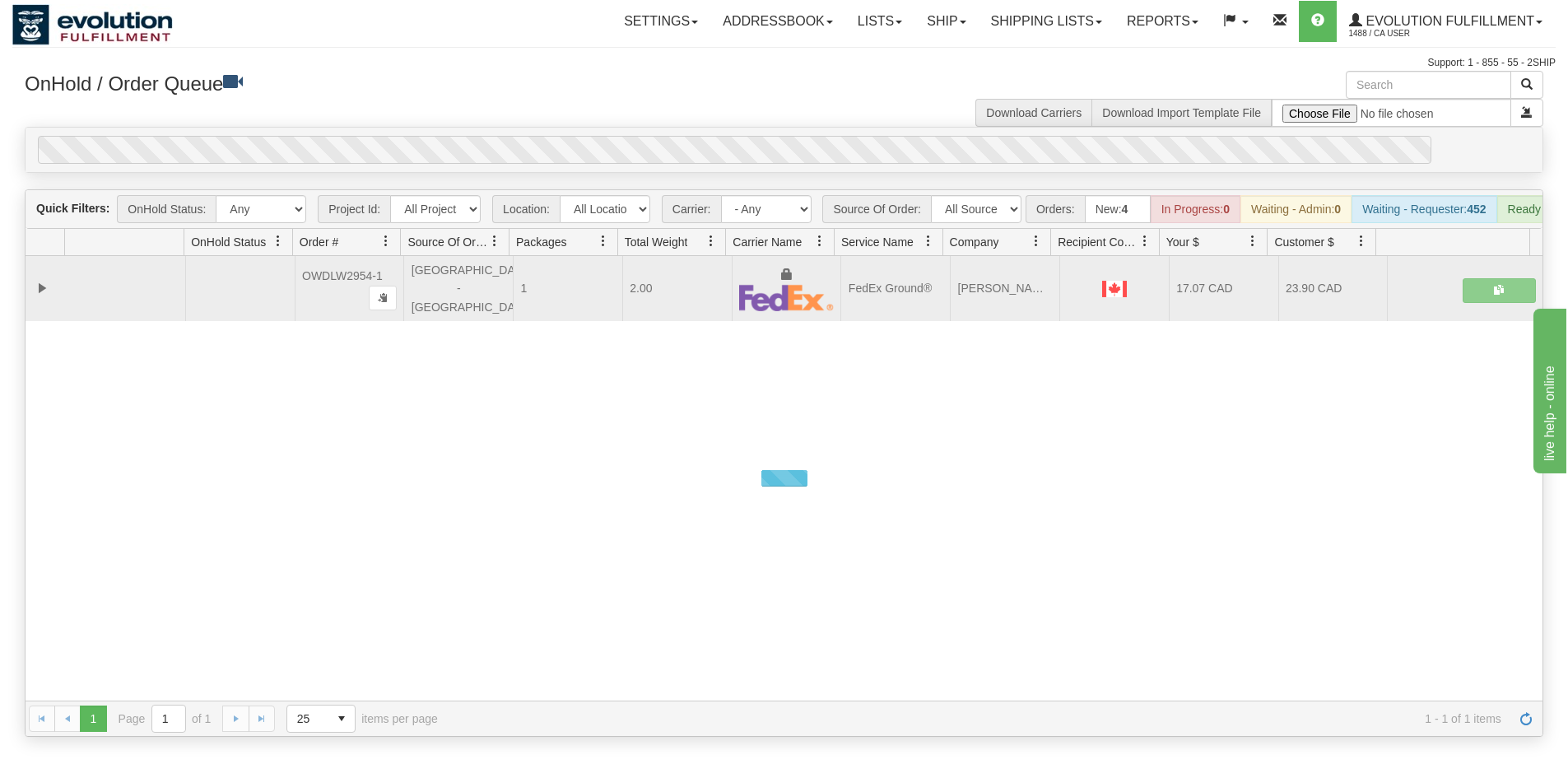
click at [722, 130] on div "Options / Filters Group Shipments Orders Ship Date [DATE] OWDLW2956-1 Find Find…" at bounding box center [784, 149] width 1517 height 44
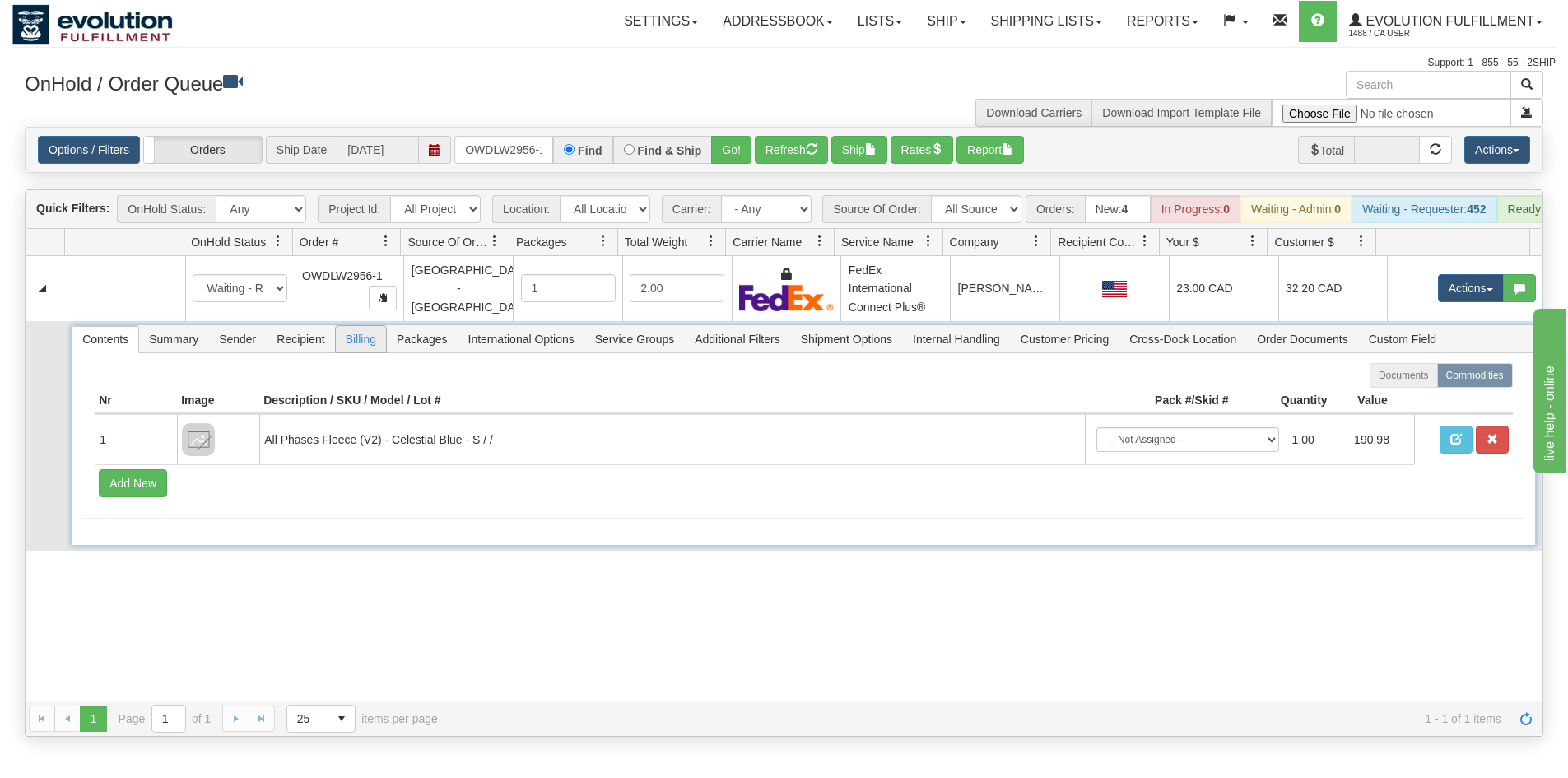
click at [355, 342] on span "Billing" at bounding box center [361, 339] width 50 height 26
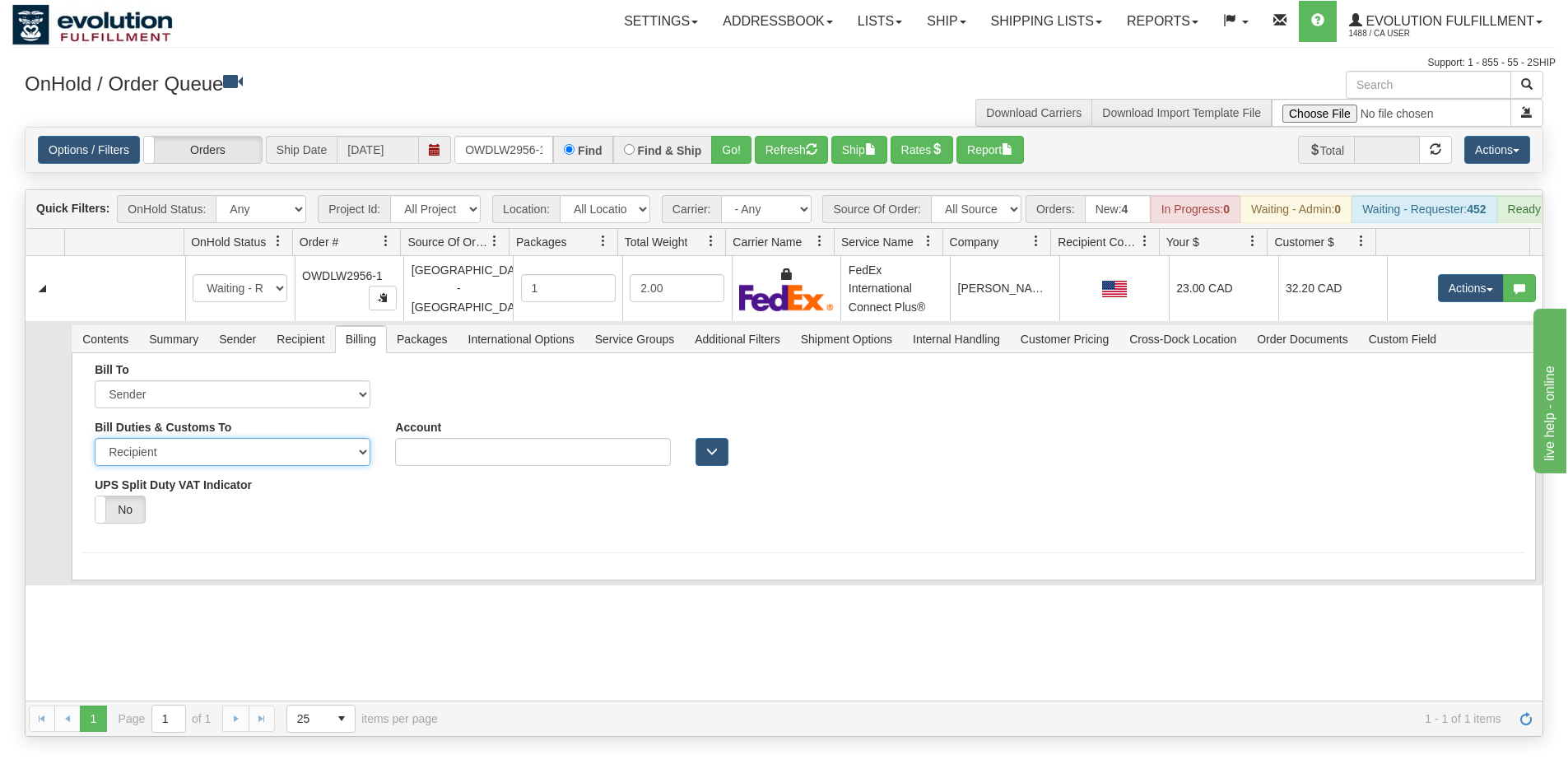
click at [250, 465] on select "Sender Recipient Third Party" at bounding box center [233, 452] width 276 height 28
select select "1"
click at [95, 450] on select "Sender Recipient Third Party" at bounding box center [233, 452] width 276 height 28
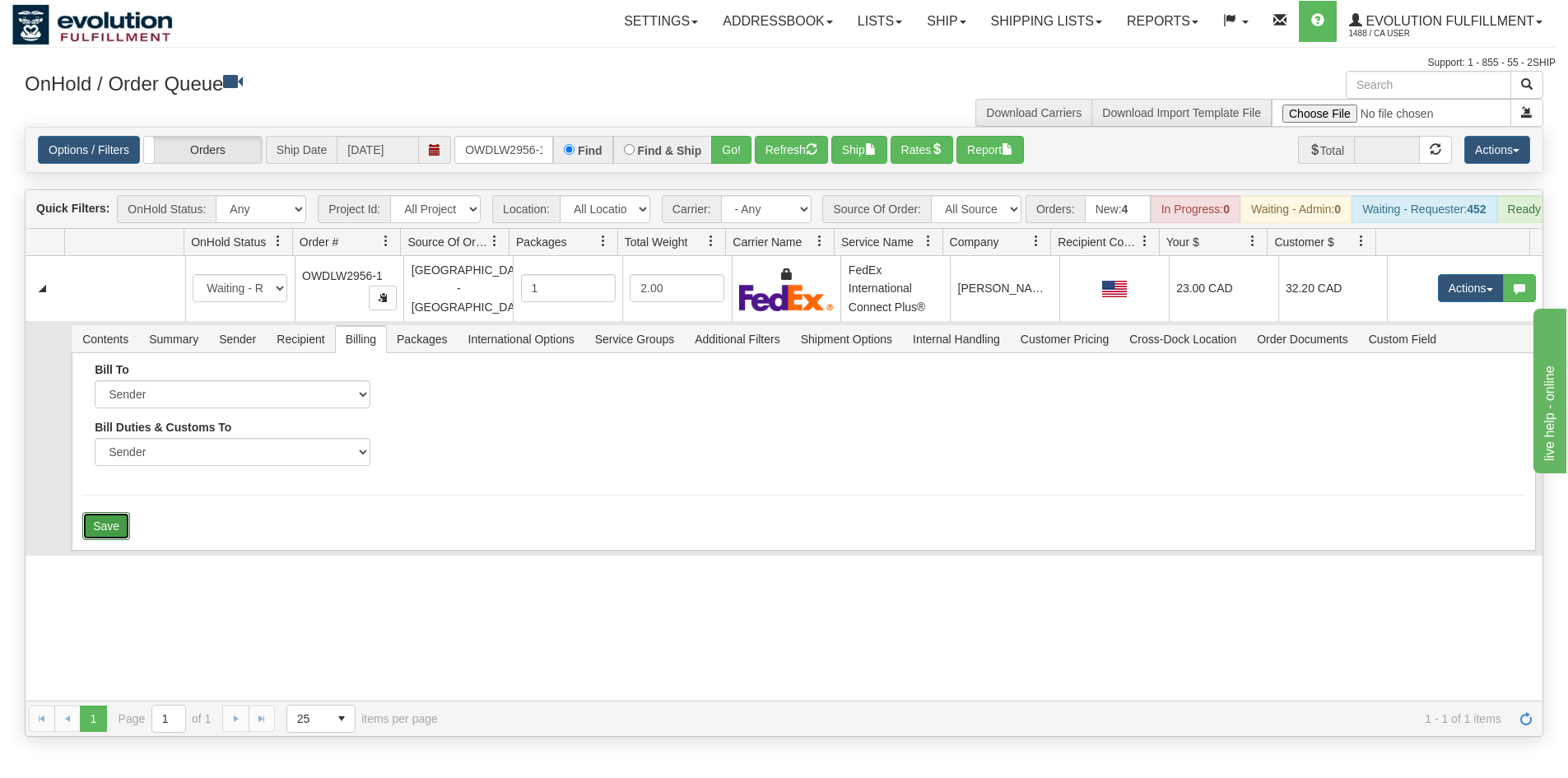
click at [103, 536] on button "Save" at bounding box center [106, 526] width 48 height 28
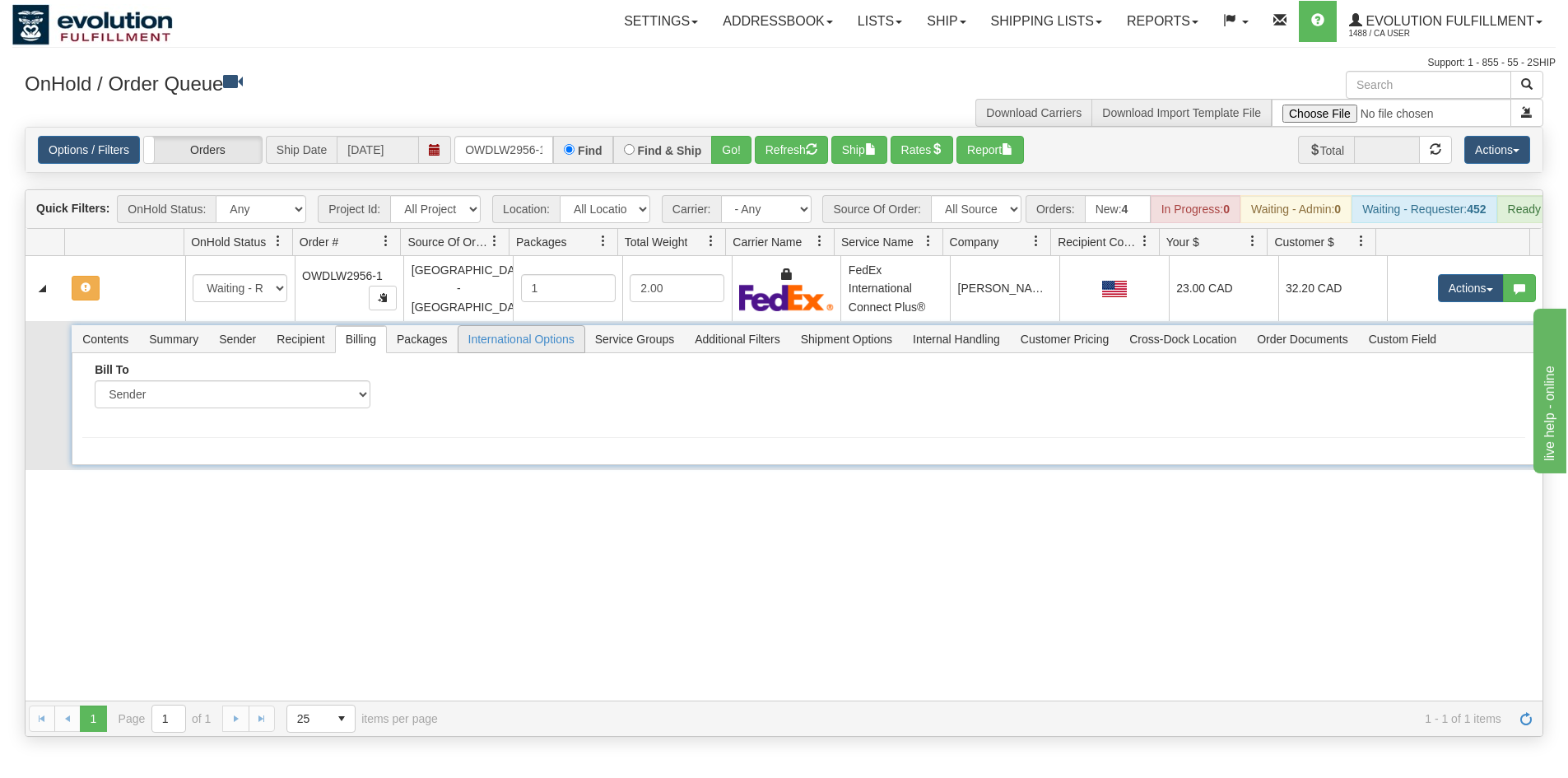
click at [503, 350] on span "International Options" at bounding box center [521, 339] width 126 height 26
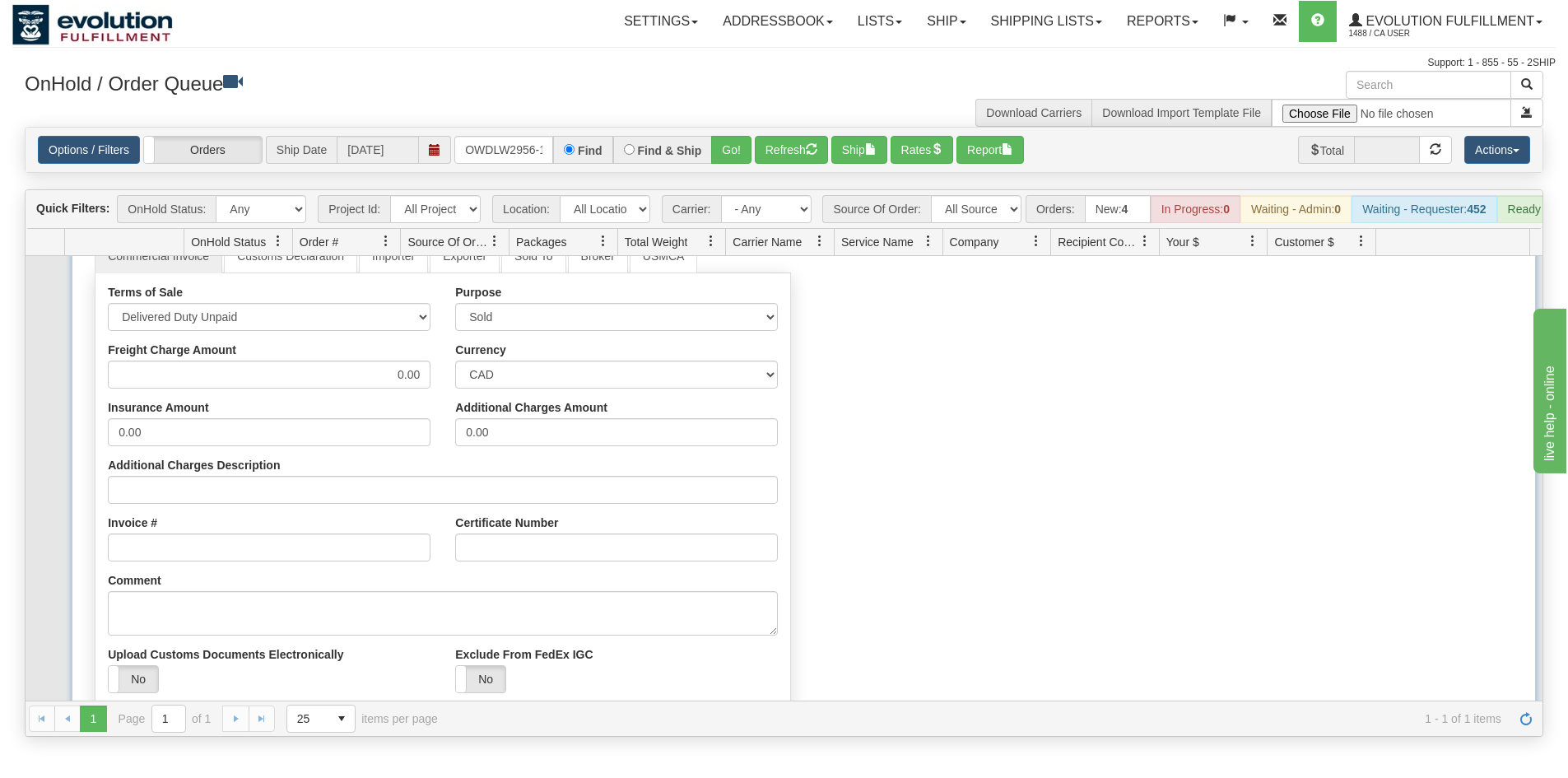
scroll to position [286, 0]
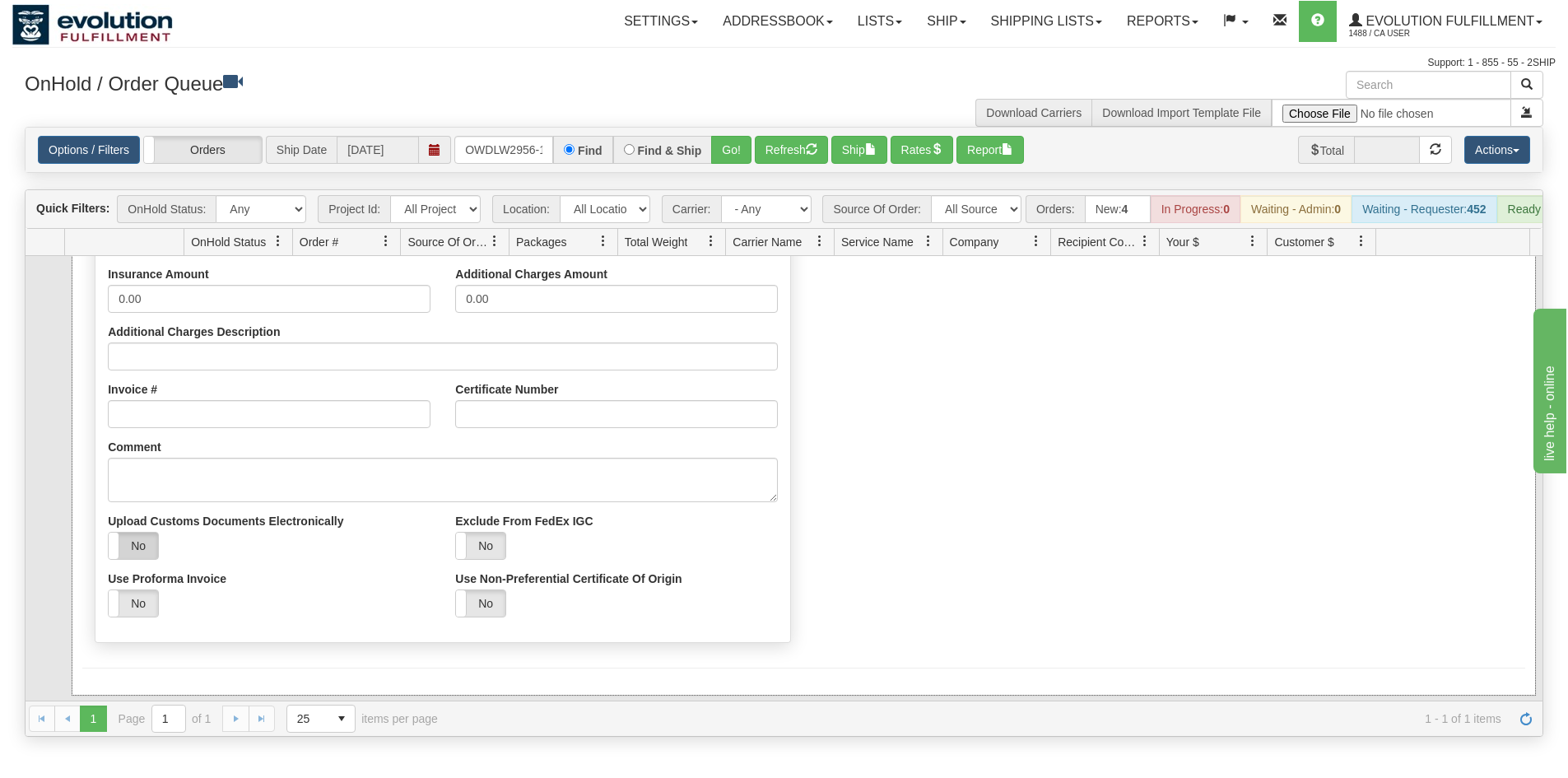
click at [146, 559] on label "No" at bounding box center [133, 546] width 50 height 26
click at [106, 705] on button "Save" at bounding box center [106, 699] width 48 height 28
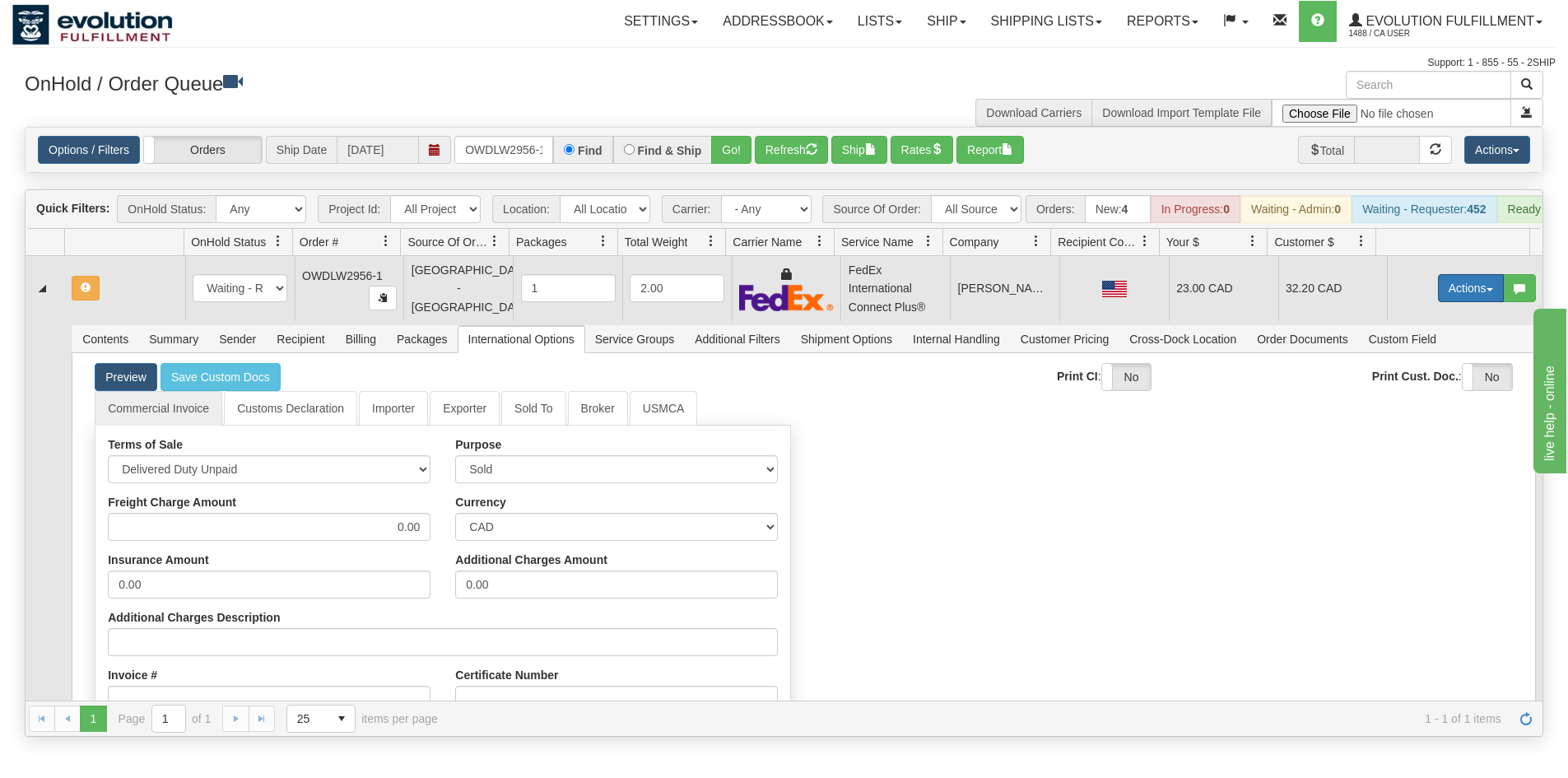
click at [1452, 297] on button "Actions" at bounding box center [1471, 288] width 66 height 28
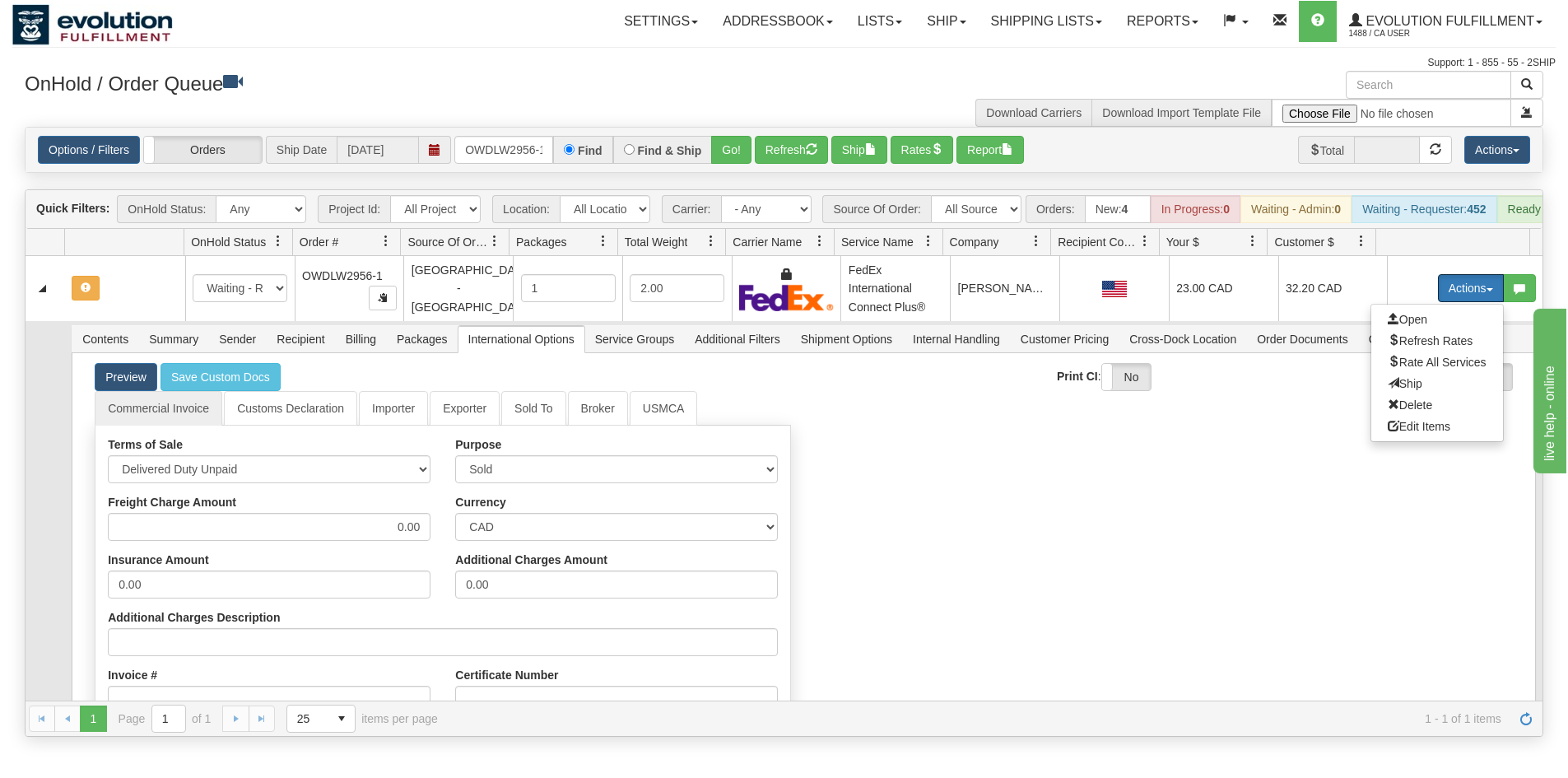
click at [1403, 348] on span "Refresh Rates" at bounding box center [1430, 341] width 85 height 13
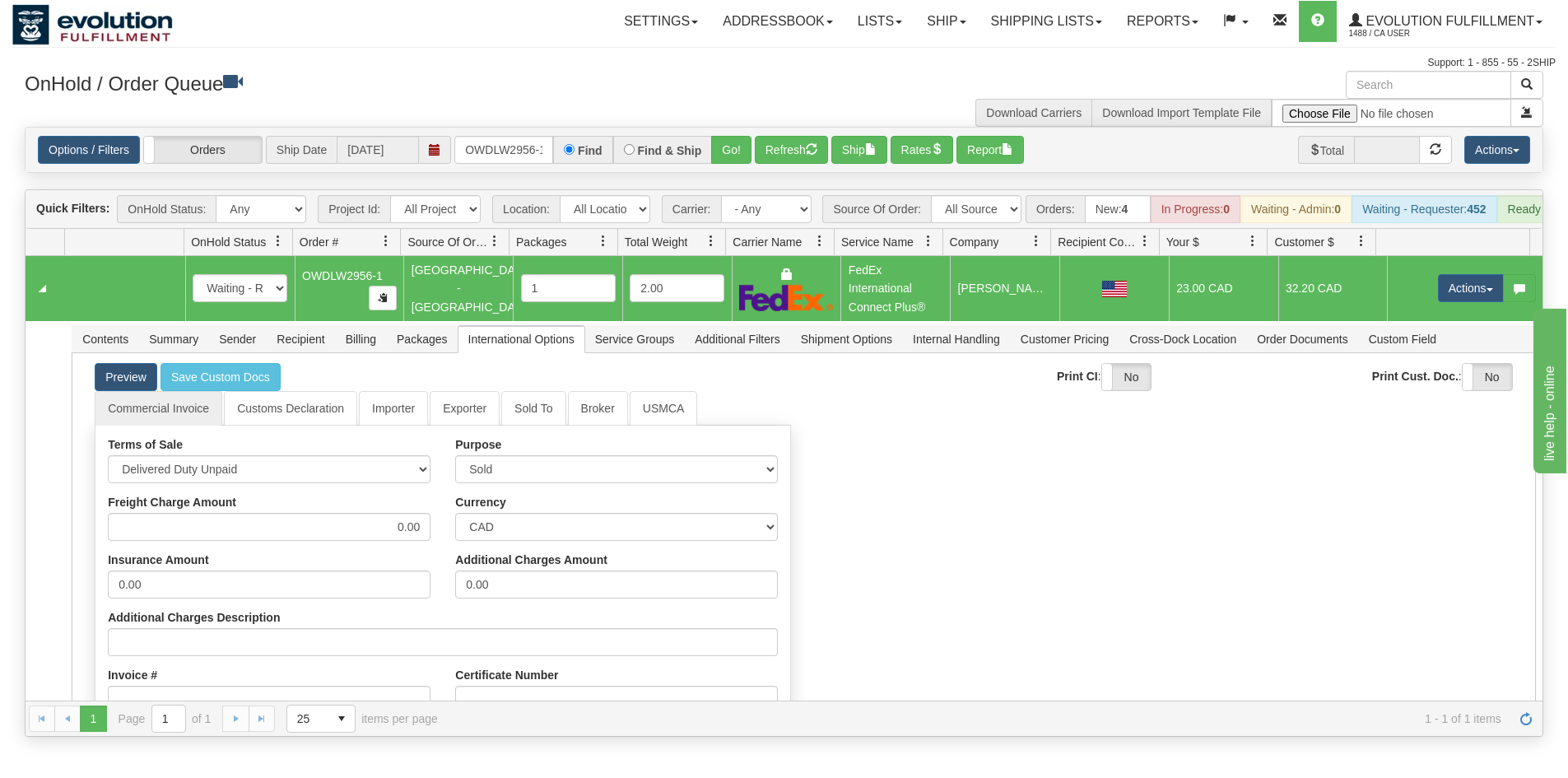
click at [1460, 284] on td "Actions Open Refresh Rates Rate All Services Ship Delete Edit Items" at bounding box center [1466, 288] width 156 height 64
click at [1459, 289] on button "Actions" at bounding box center [1471, 288] width 66 height 28
click at [1404, 390] on span "Ship" at bounding box center [1405, 383] width 35 height 13
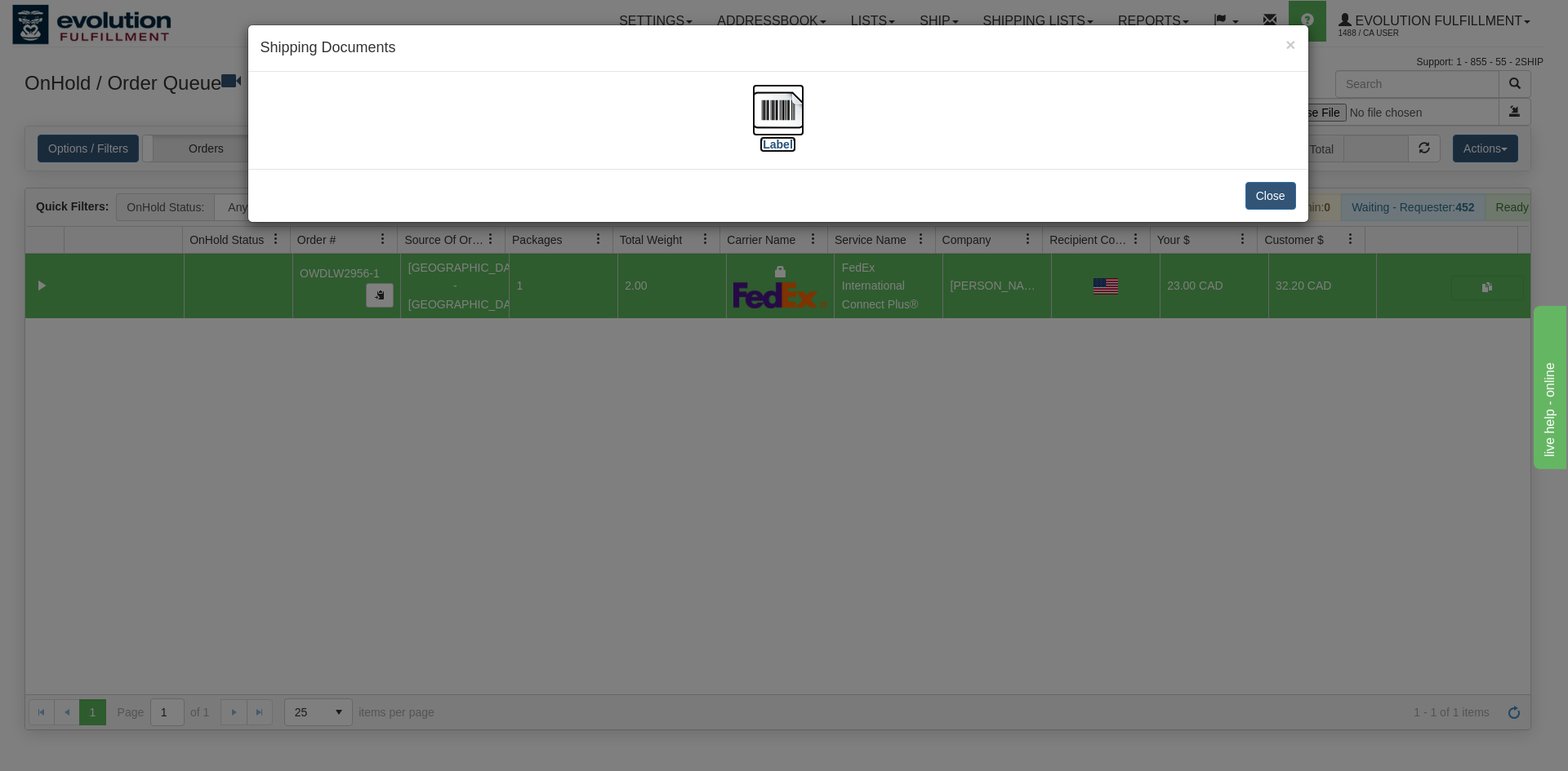
click at [779, 121] on img at bounding box center [778, 110] width 52 height 52
click at [388, 485] on div "× Shipping Documents [Label] Close" at bounding box center [784, 386] width 1568 height 771
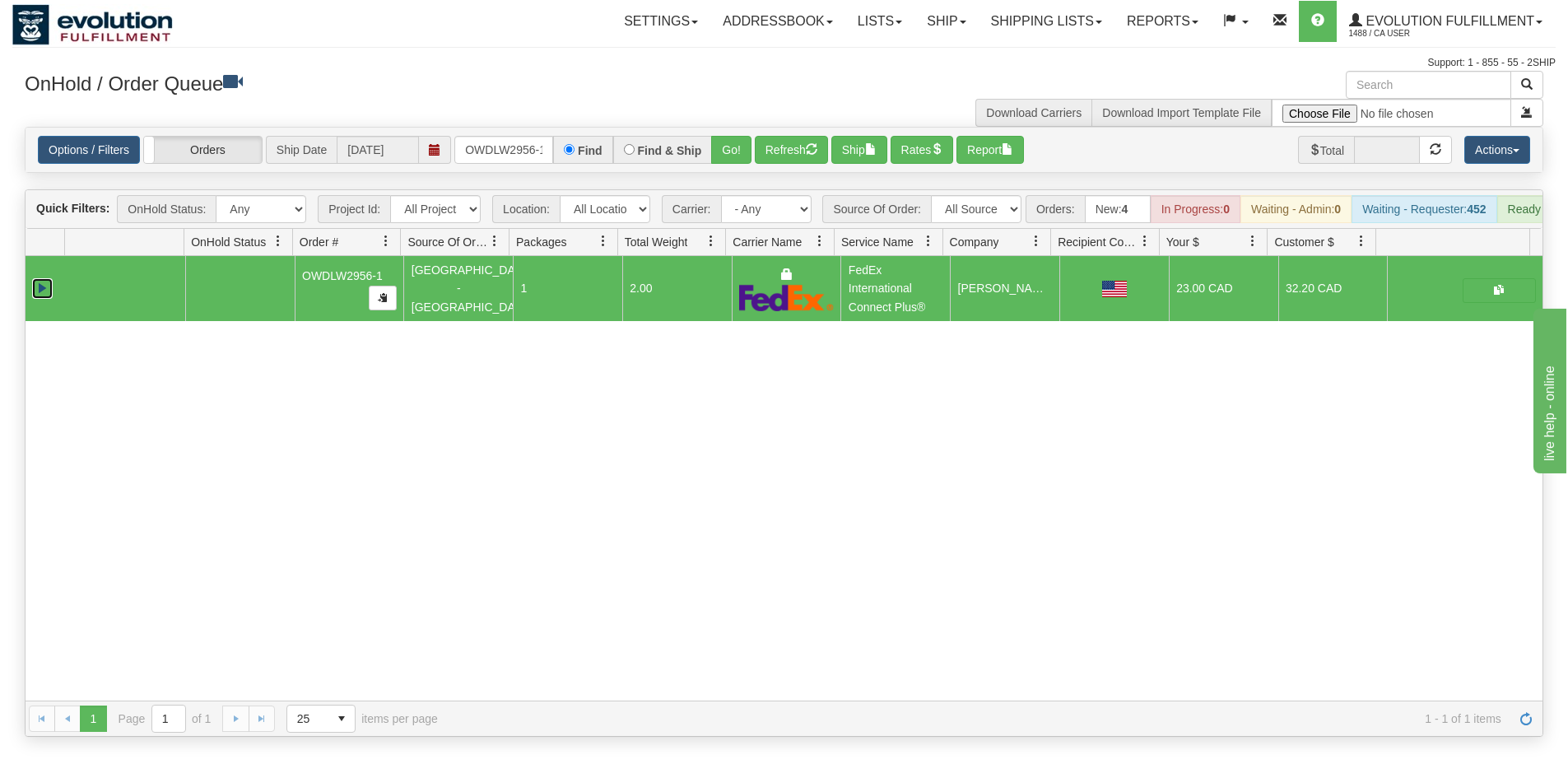
click at [32, 299] on link "Collapse" at bounding box center [42, 288] width 21 height 21
click at [531, 157] on input "OWDLW2956-1" at bounding box center [504, 150] width 99 height 28
type input "OWDLW2959-1"
click at [721, 149] on button "Go!" at bounding box center [731, 150] width 40 height 28
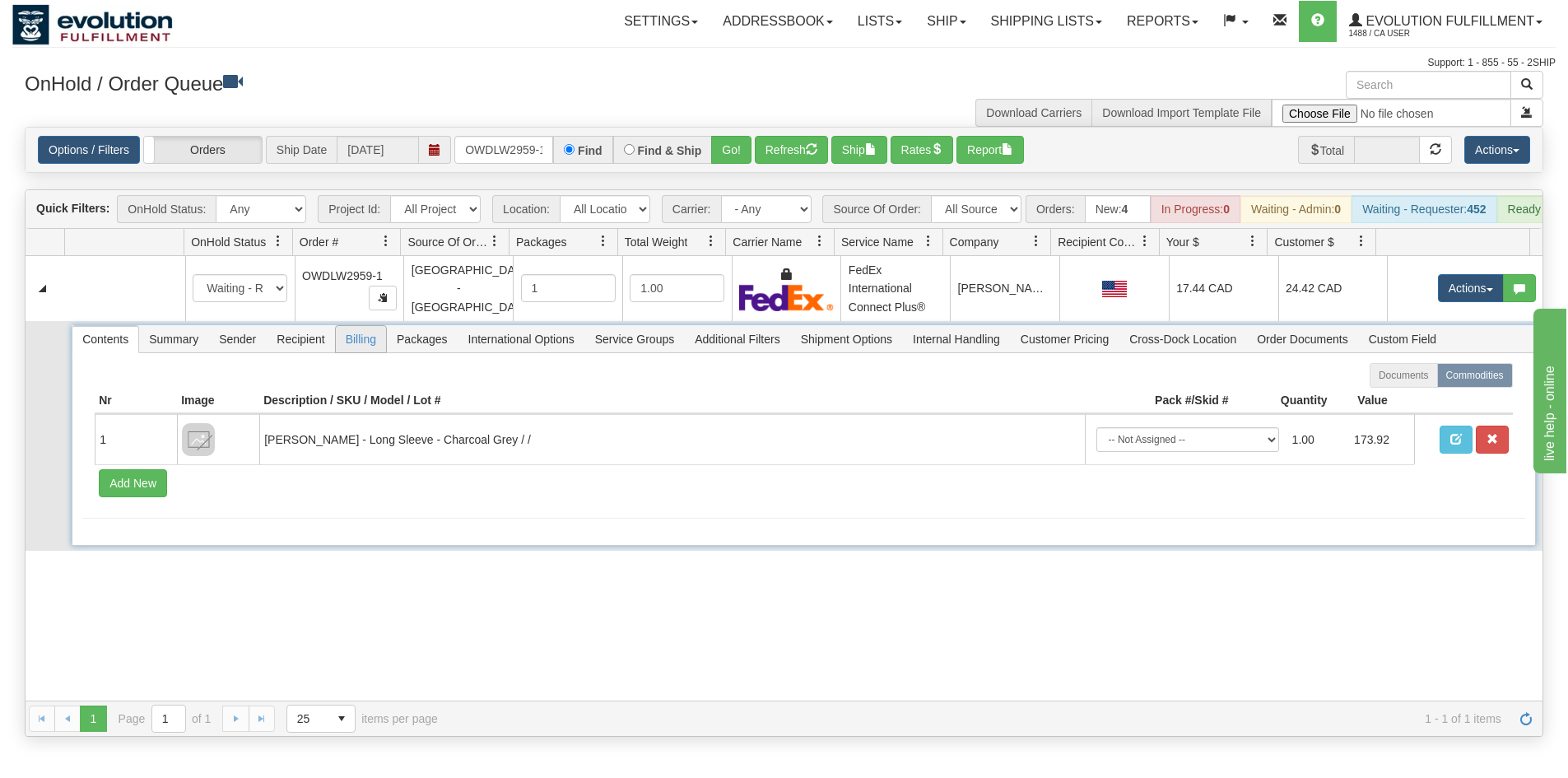
click at [351, 348] on span "Billing" at bounding box center [361, 339] width 50 height 26
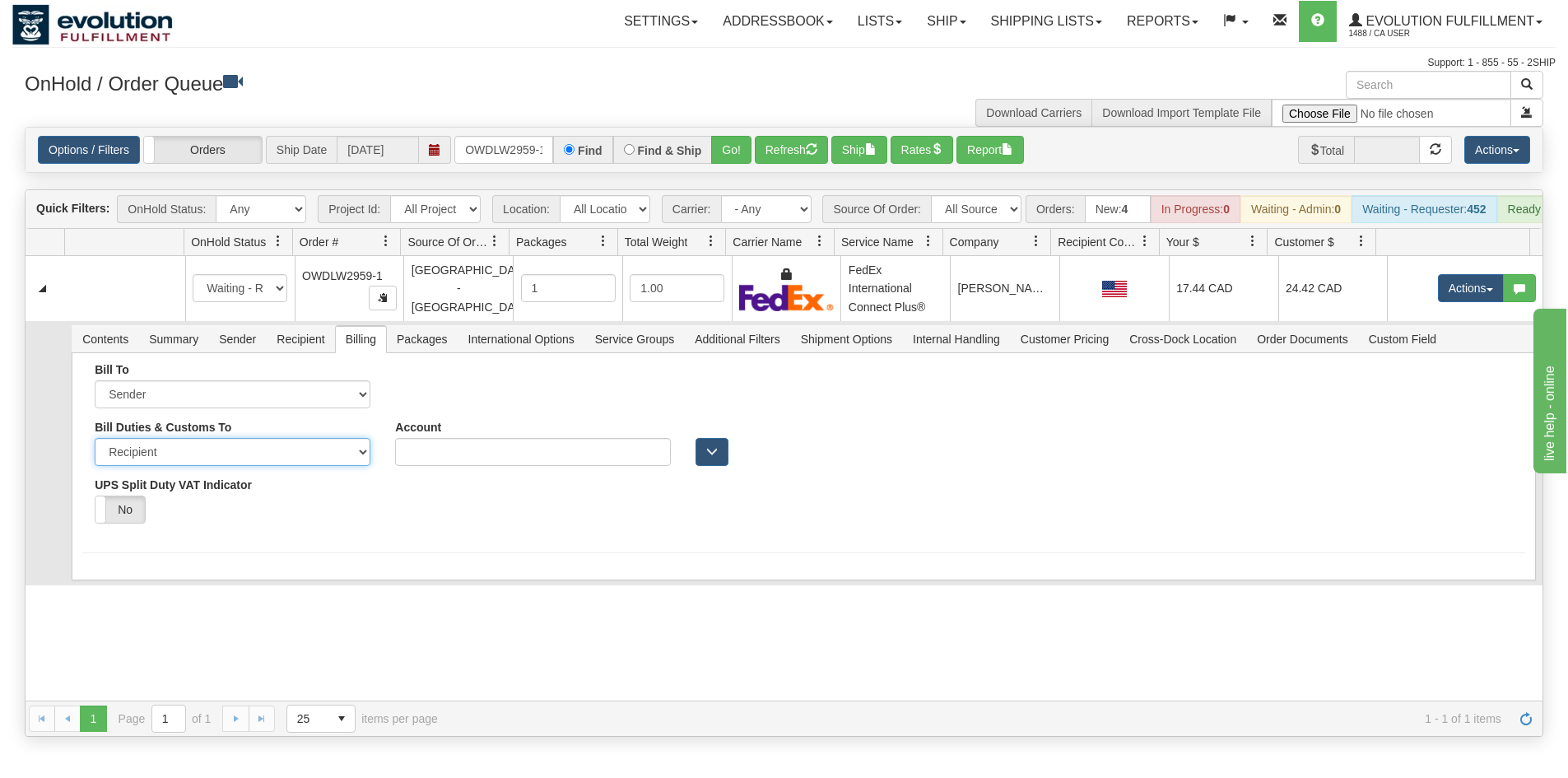
click at [250, 453] on select "Sender Recipient Third Party" at bounding box center [233, 452] width 276 height 28
select select "1"
click at [95, 450] on select "Sender Recipient Third Party" at bounding box center [233, 452] width 276 height 28
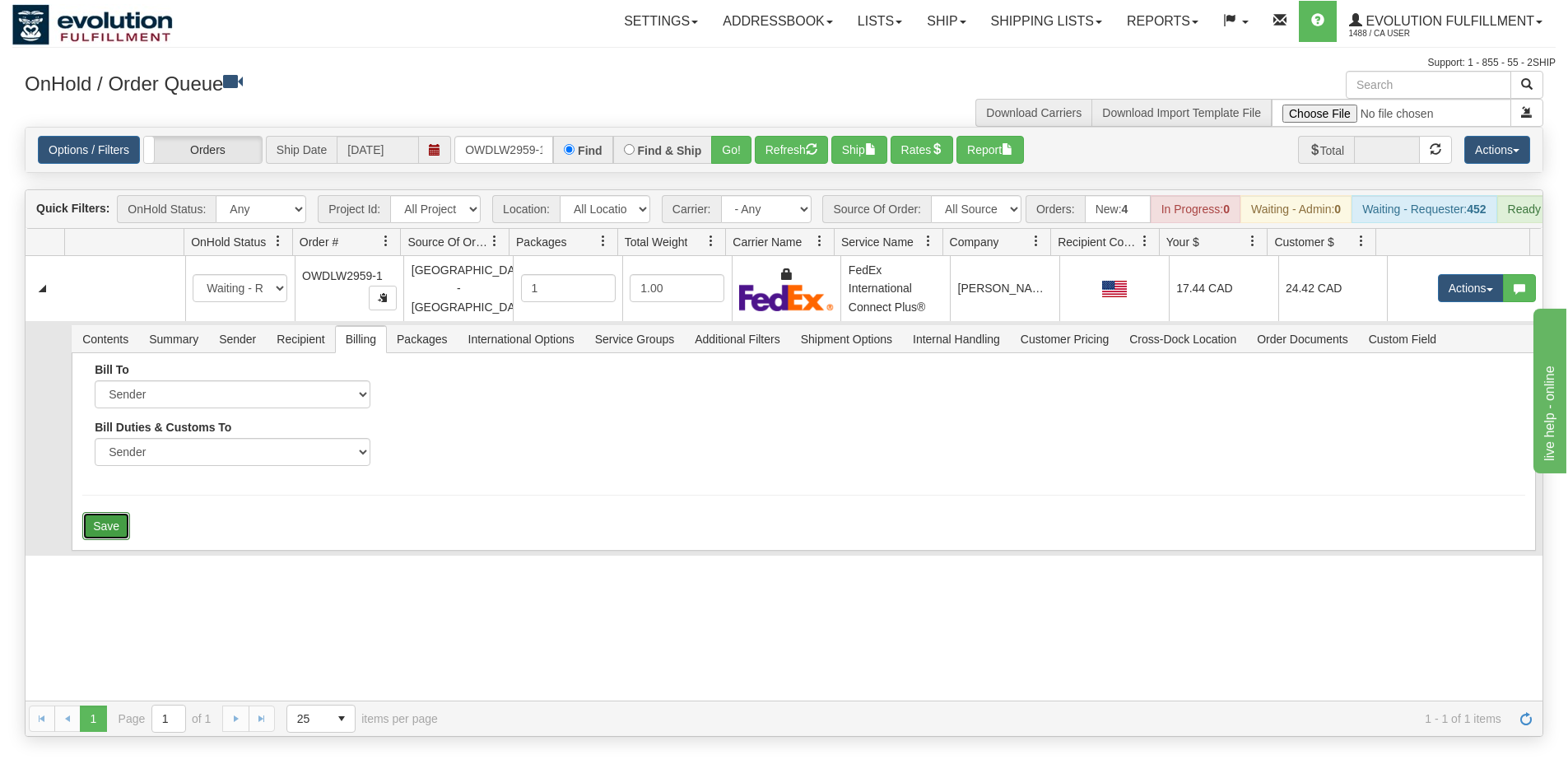
click at [105, 540] on button "Save" at bounding box center [106, 526] width 48 height 28
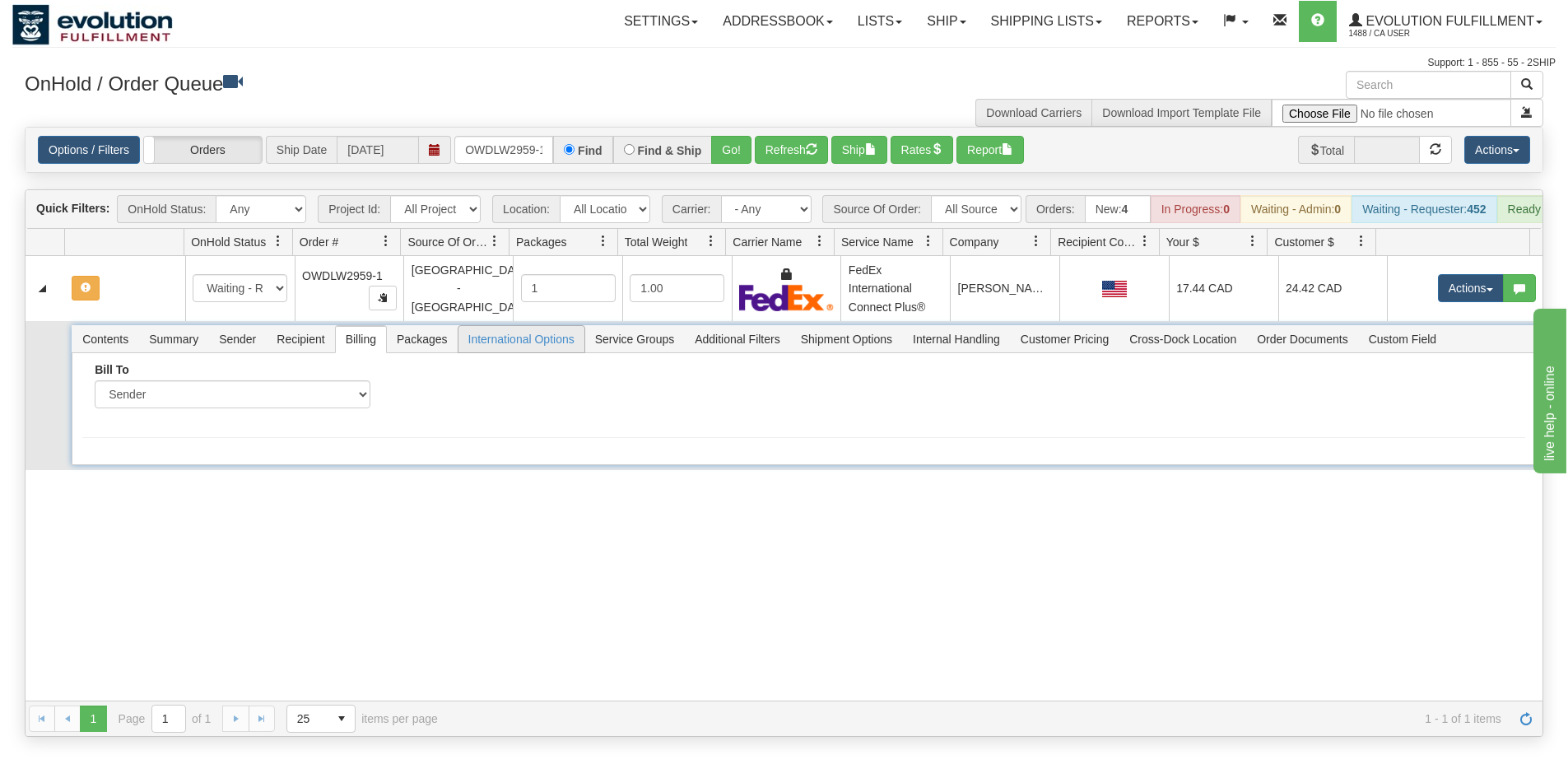
click at [493, 352] on span "International Options" at bounding box center [521, 339] width 126 height 26
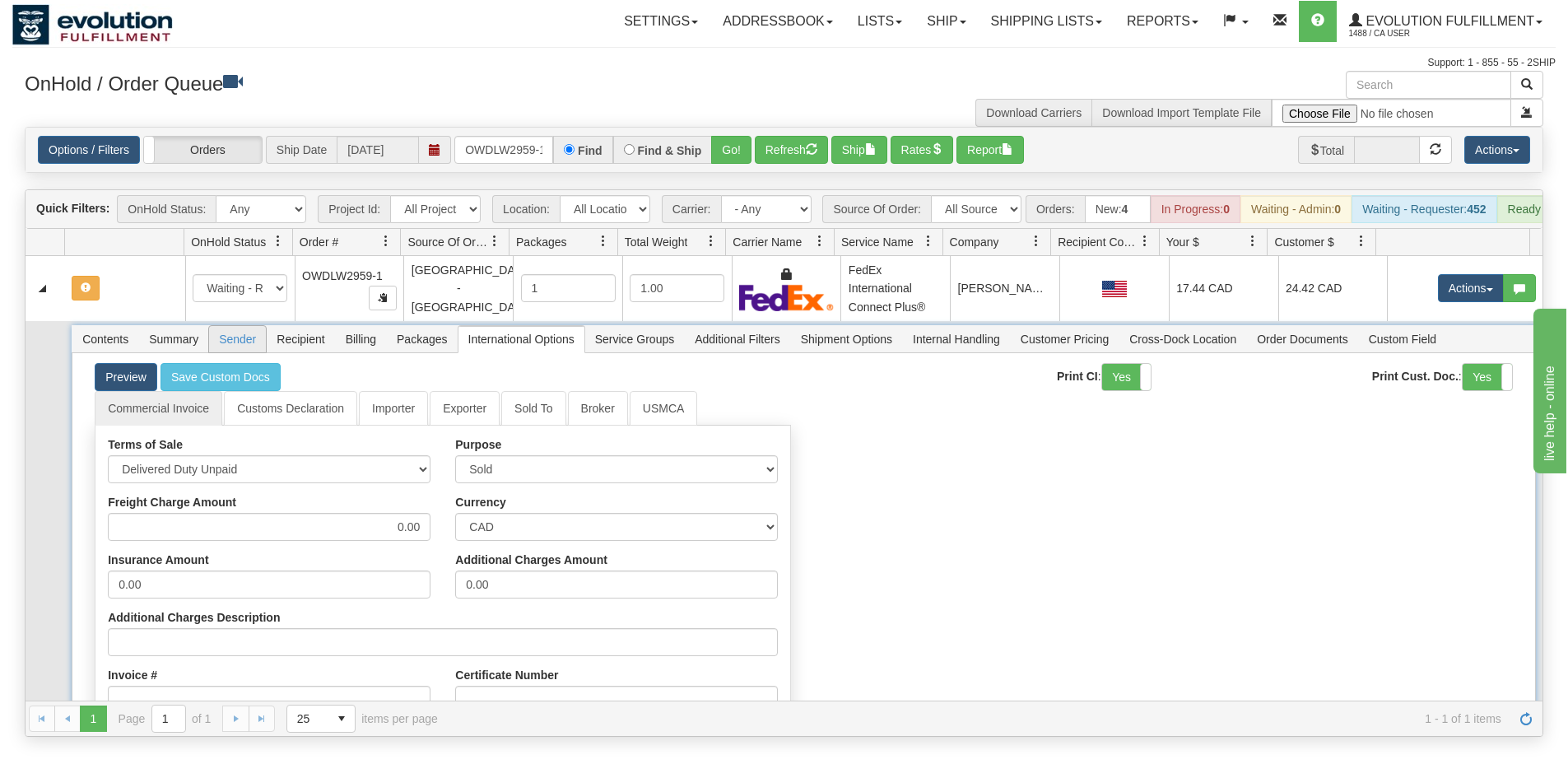
click at [251, 352] on span "Sender" at bounding box center [238, 339] width 56 height 26
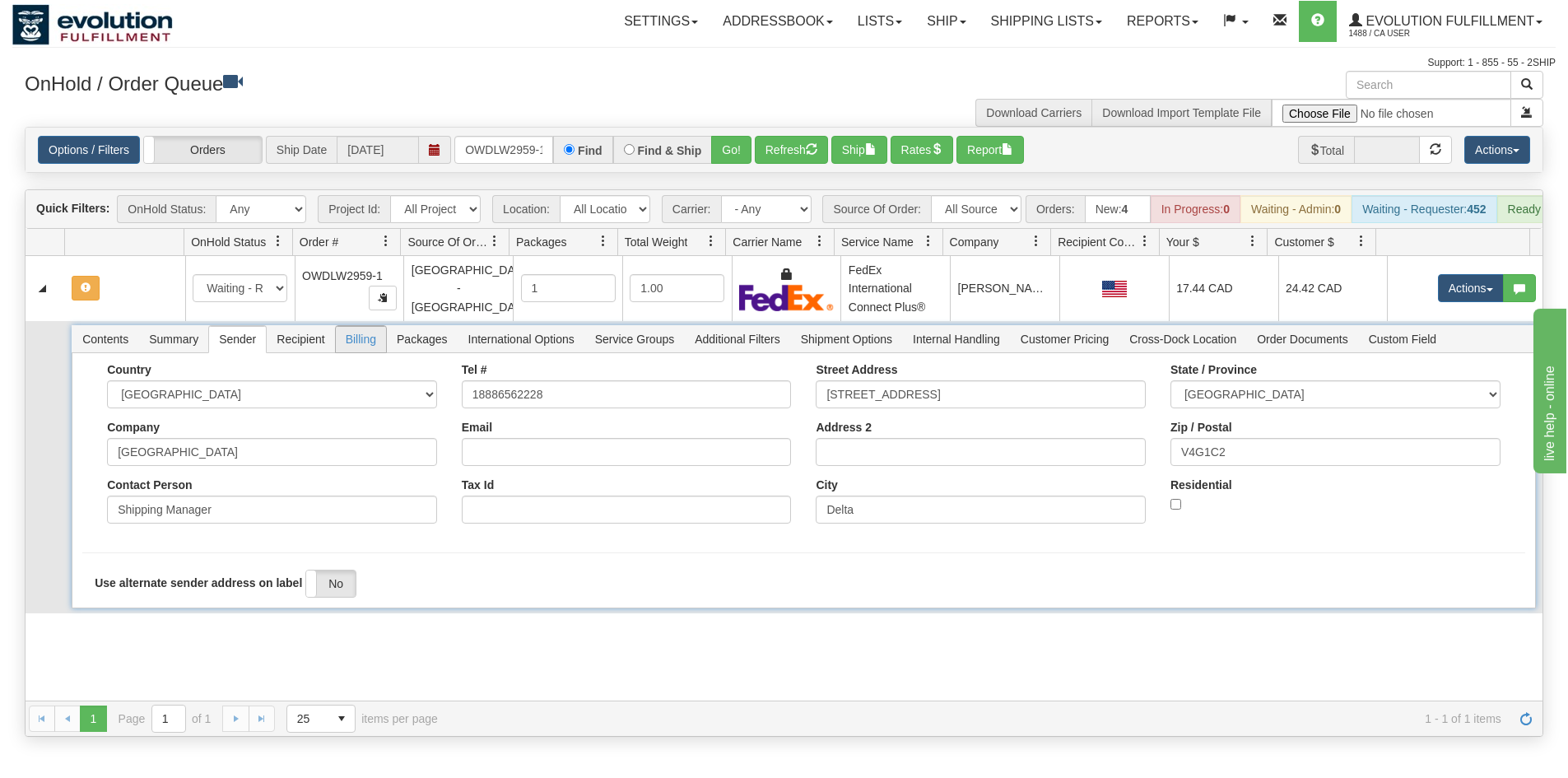
click at [343, 352] on span "Billing" at bounding box center [361, 339] width 50 height 26
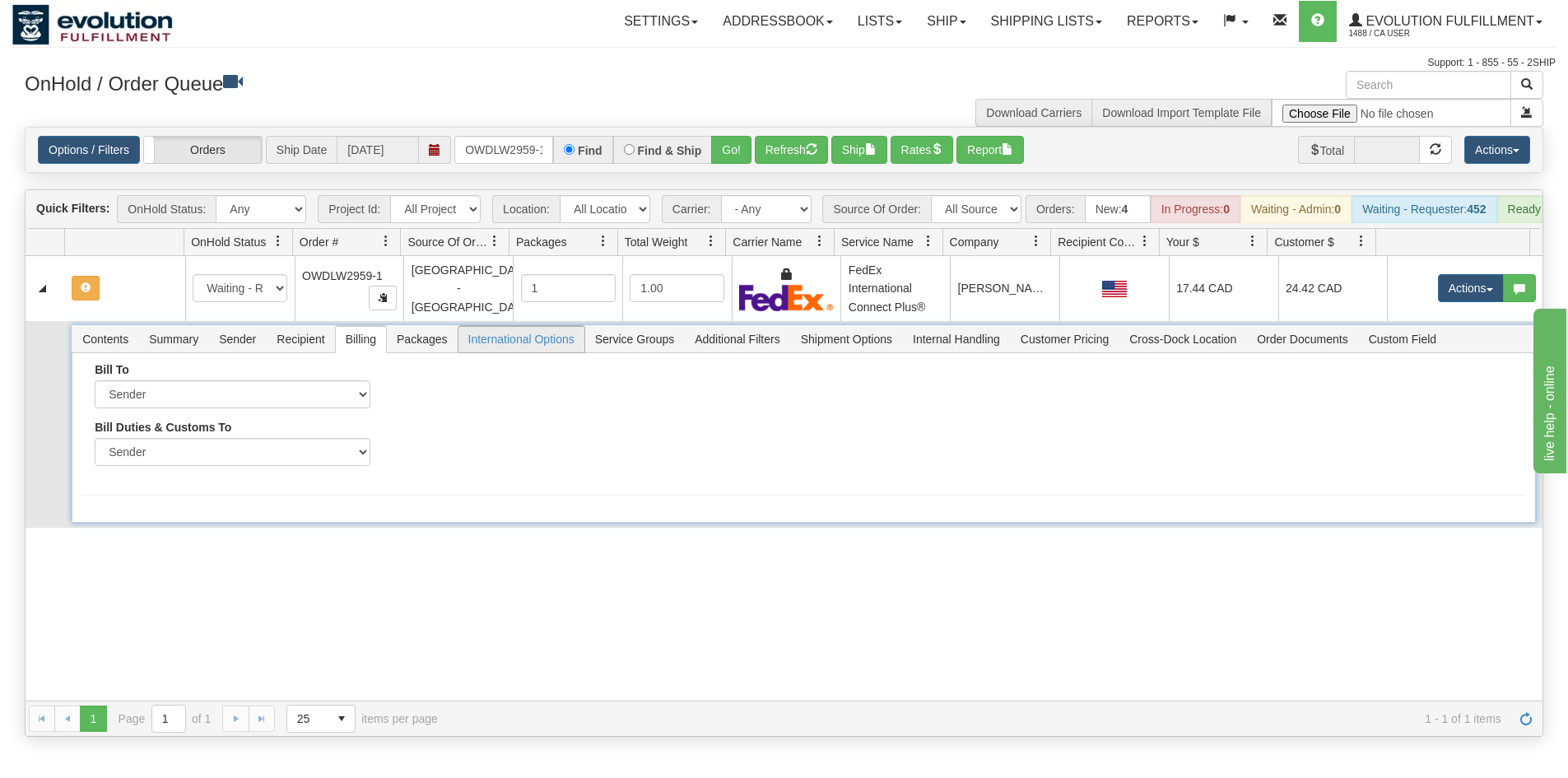
click at [515, 352] on span "International Options" at bounding box center [521, 339] width 126 height 26
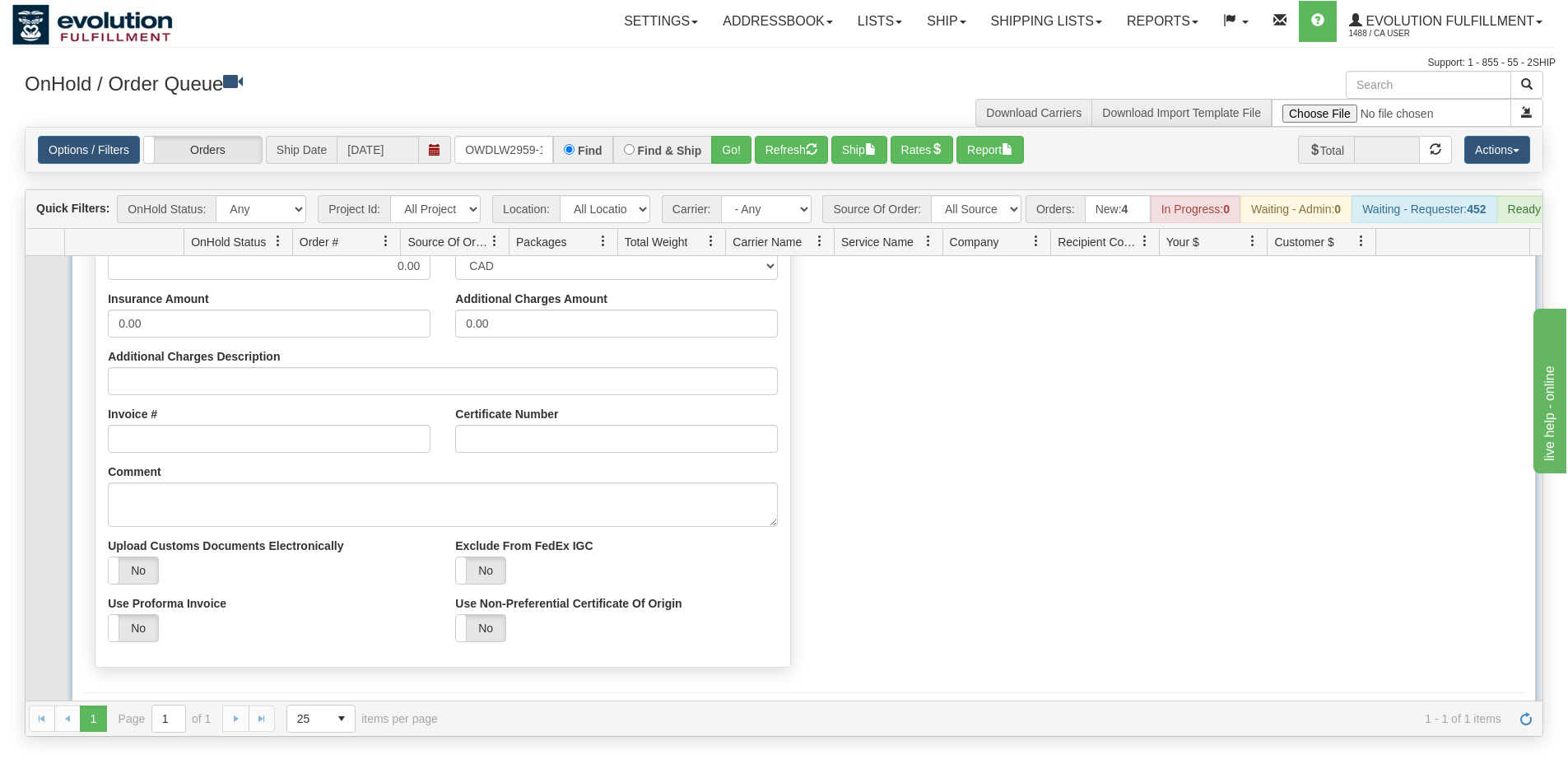
scroll to position [286, 0]
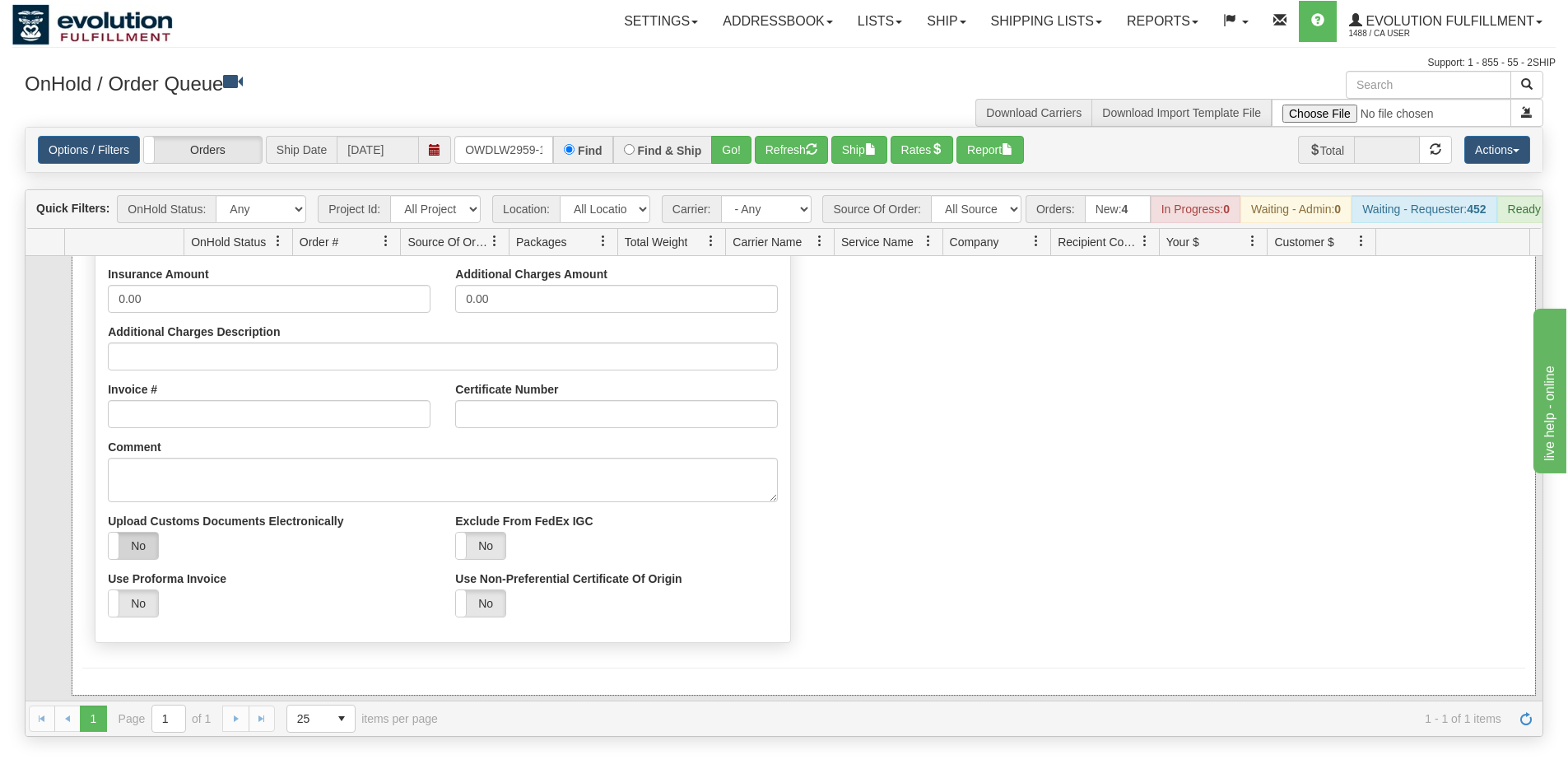
click at [141, 559] on label "No" at bounding box center [133, 546] width 50 height 26
click at [994, 473] on div "Commercial Invoice Customs Declaration Importer Exporter Sold To Broker USMCA T…" at bounding box center [803, 378] width 1442 height 546
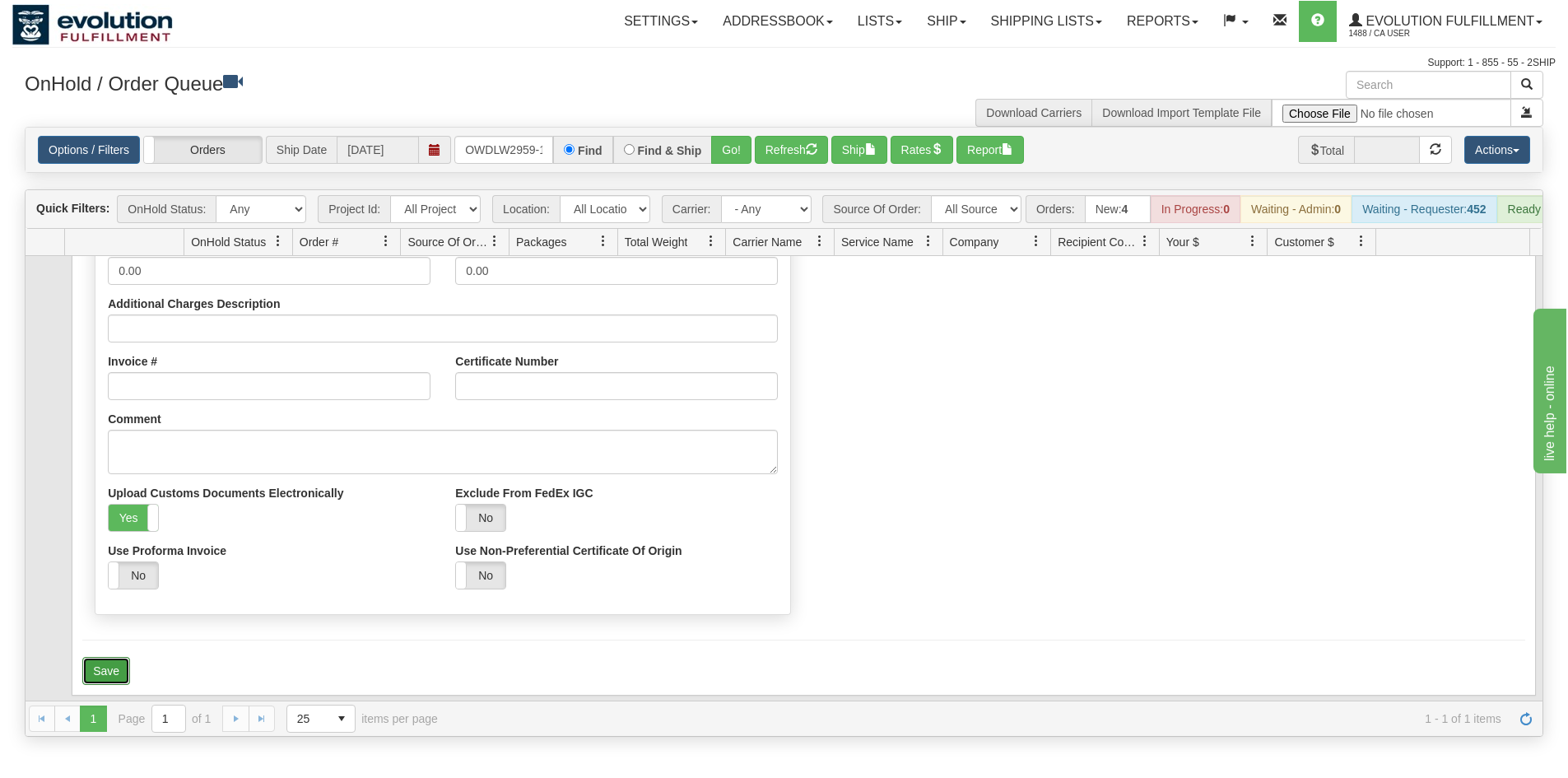
click at [91, 677] on button "Save" at bounding box center [106, 671] width 48 height 28
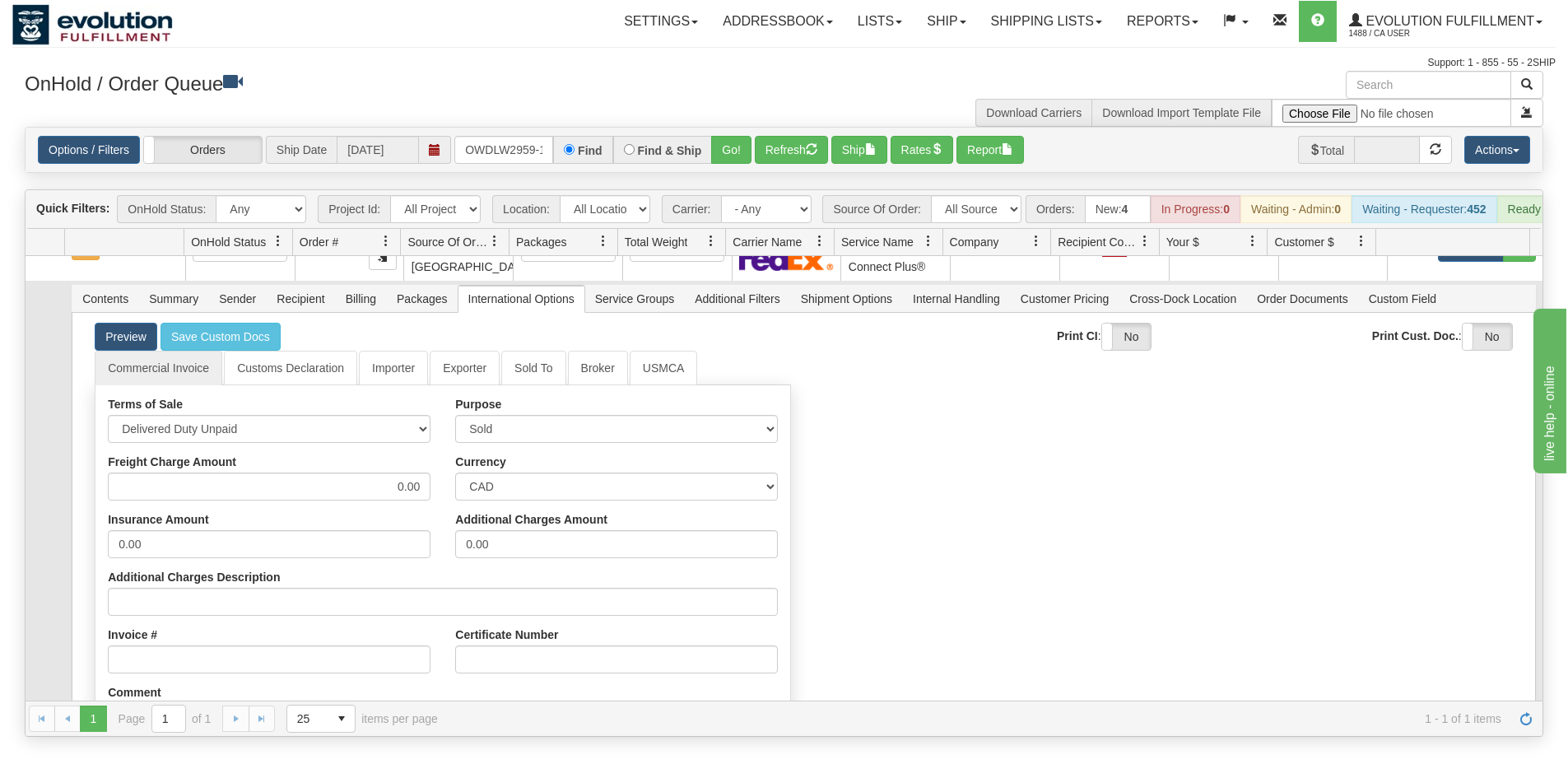
scroll to position [0, 0]
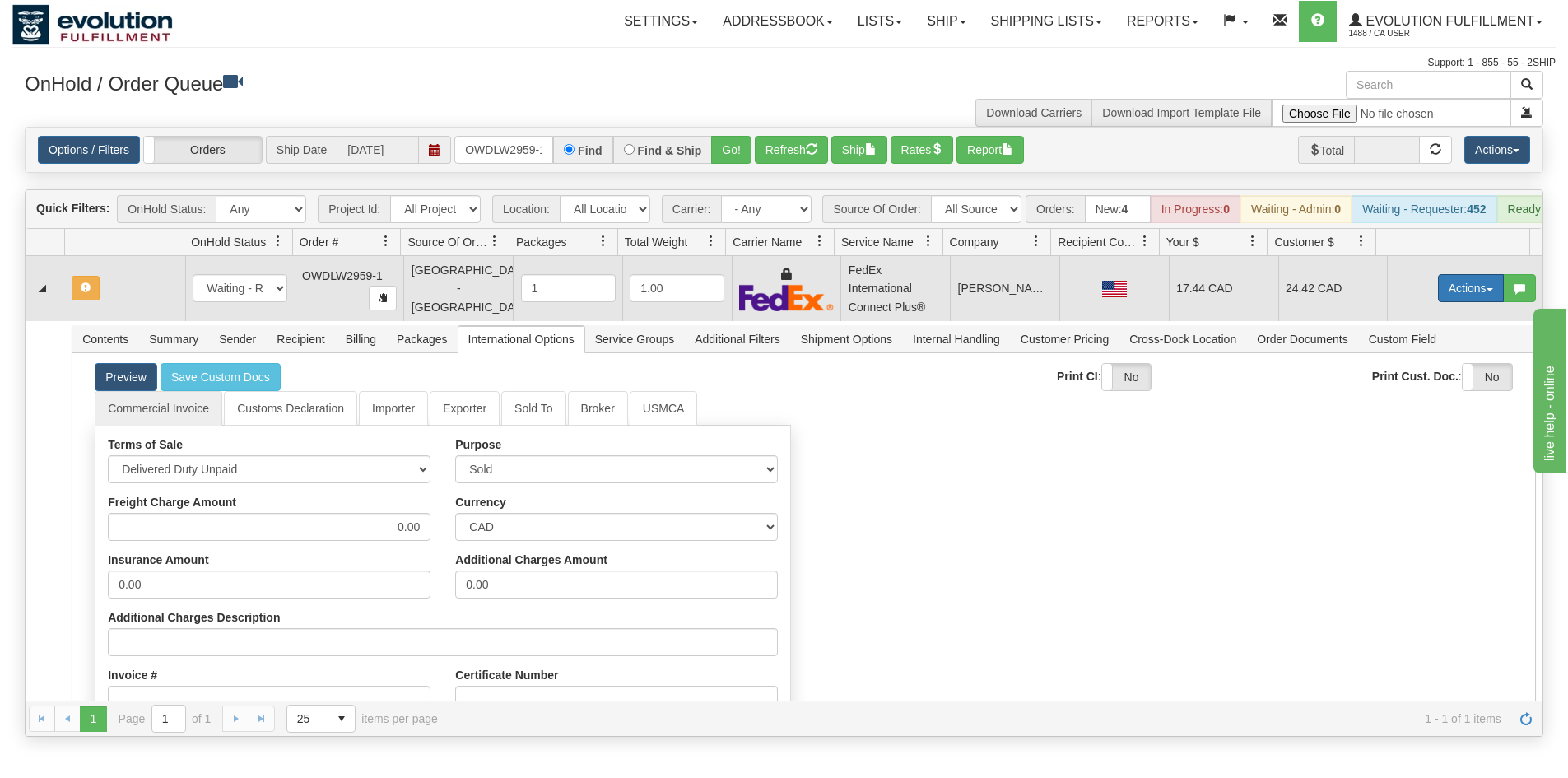
click at [1454, 300] on button "Actions" at bounding box center [1471, 288] width 66 height 28
click at [1410, 348] on span "Refresh Rates" at bounding box center [1430, 341] width 85 height 13
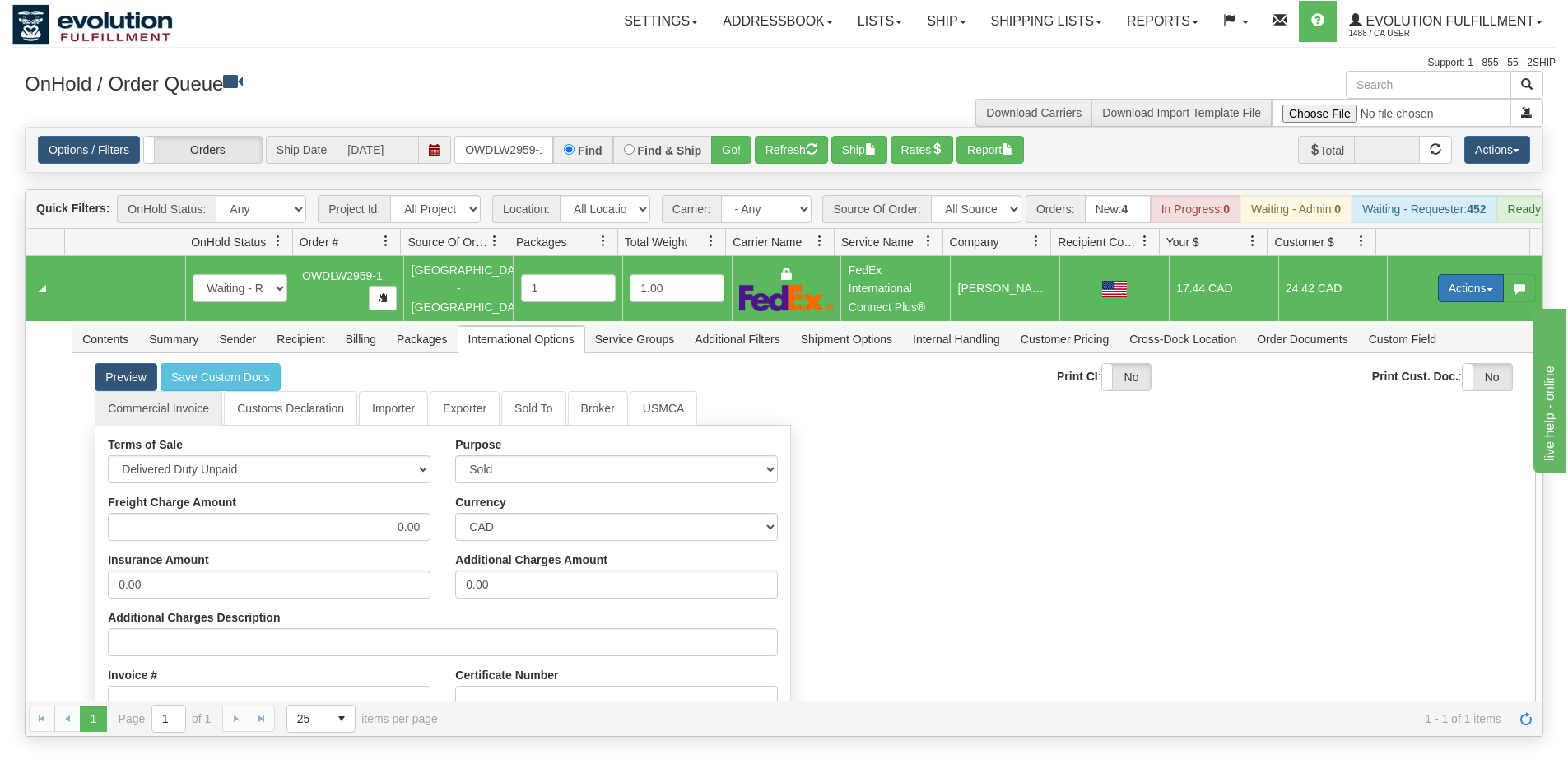
click at [1442, 298] on button "Actions" at bounding box center [1471, 288] width 66 height 28
click at [1388, 390] on span "Ship" at bounding box center [1405, 383] width 35 height 13
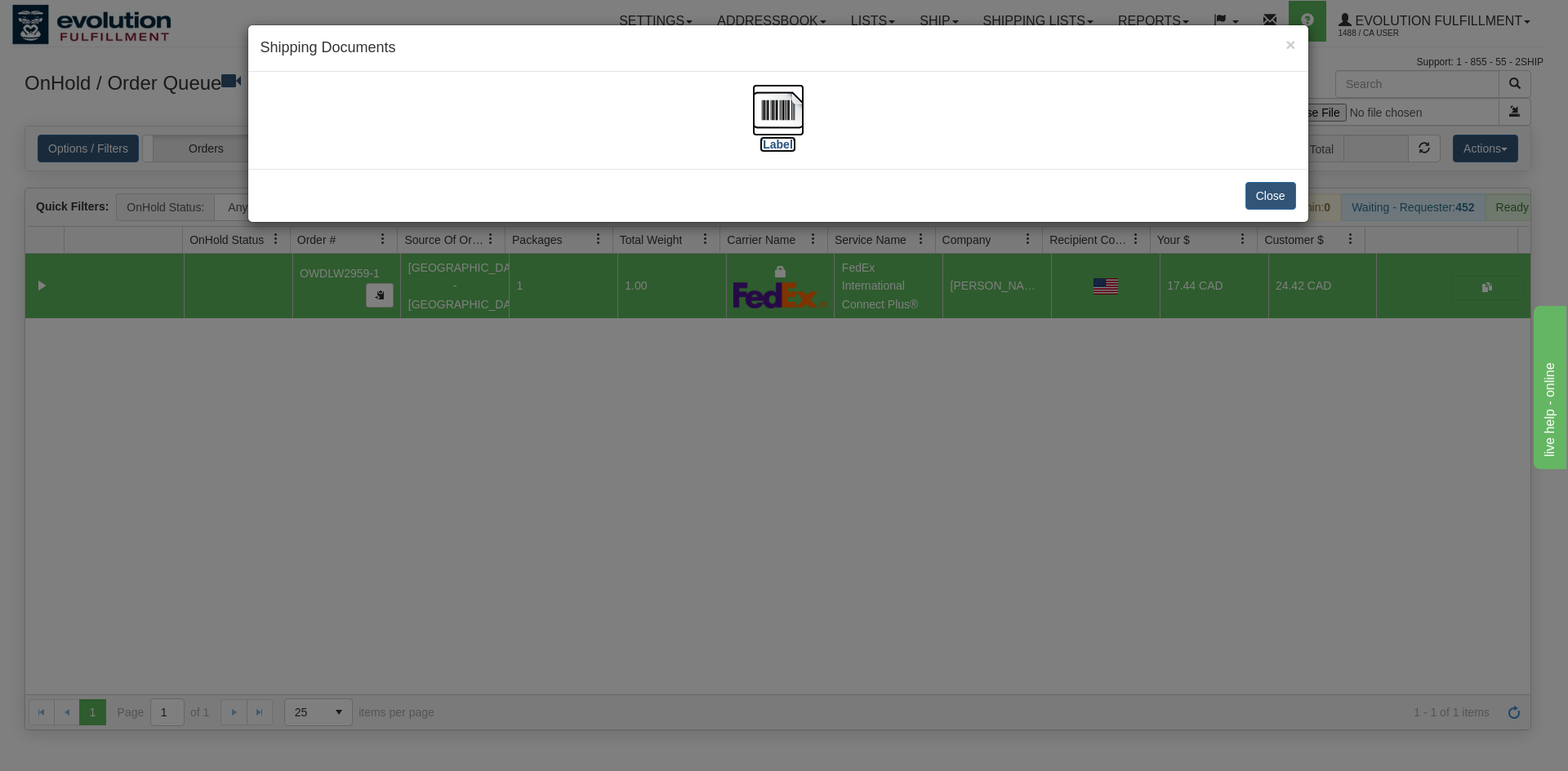
click at [785, 121] on img at bounding box center [778, 110] width 52 height 52
click at [723, 425] on div "× Shipping Documents [Label] Close" at bounding box center [784, 386] width 1568 height 771
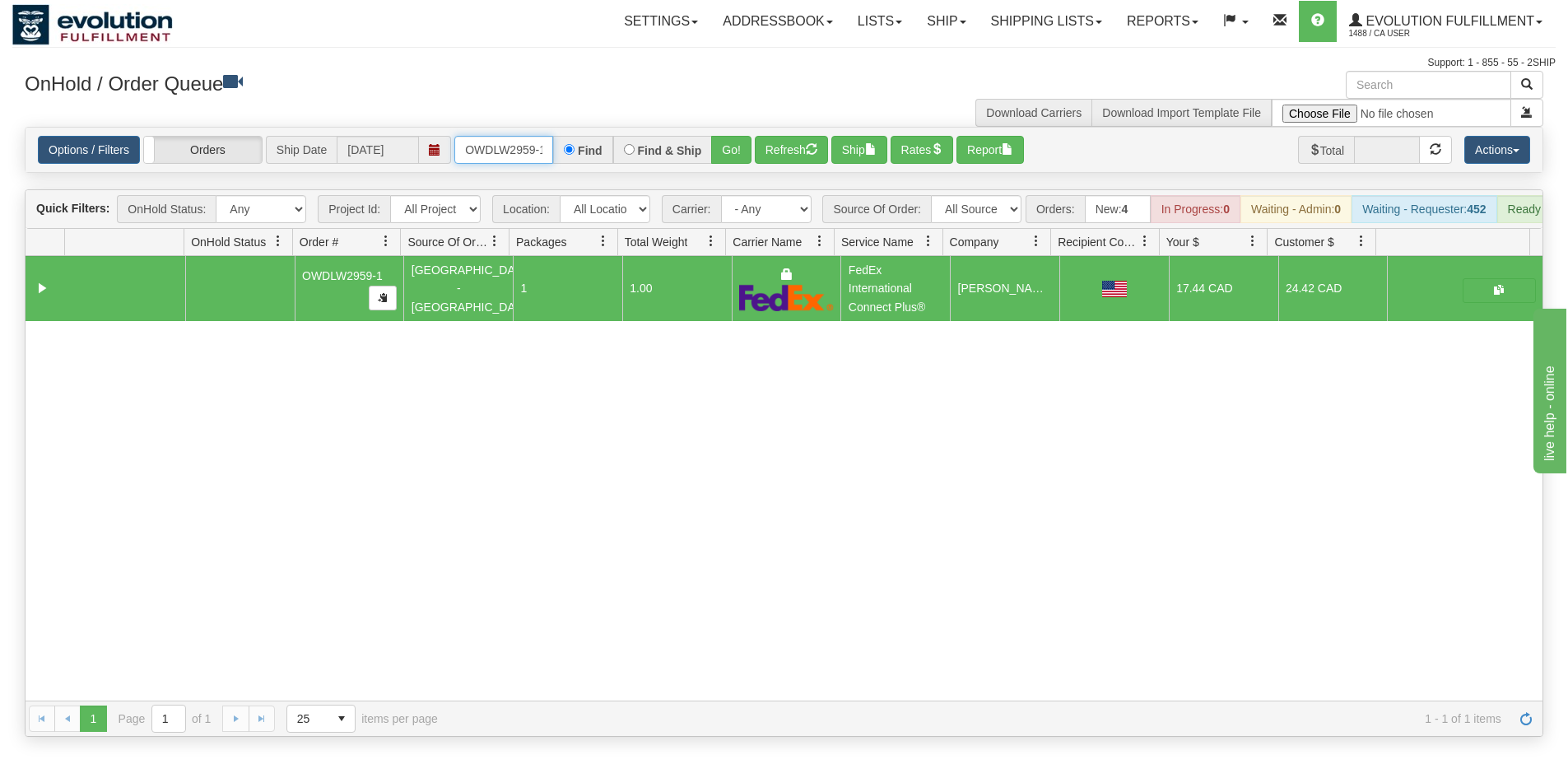
click at [509, 157] on input "OWDLW2959-1" at bounding box center [504, 150] width 99 height 28
type input "OWDLW2958-1"
click at [718, 162] on button "Go!" at bounding box center [731, 150] width 40 height 28
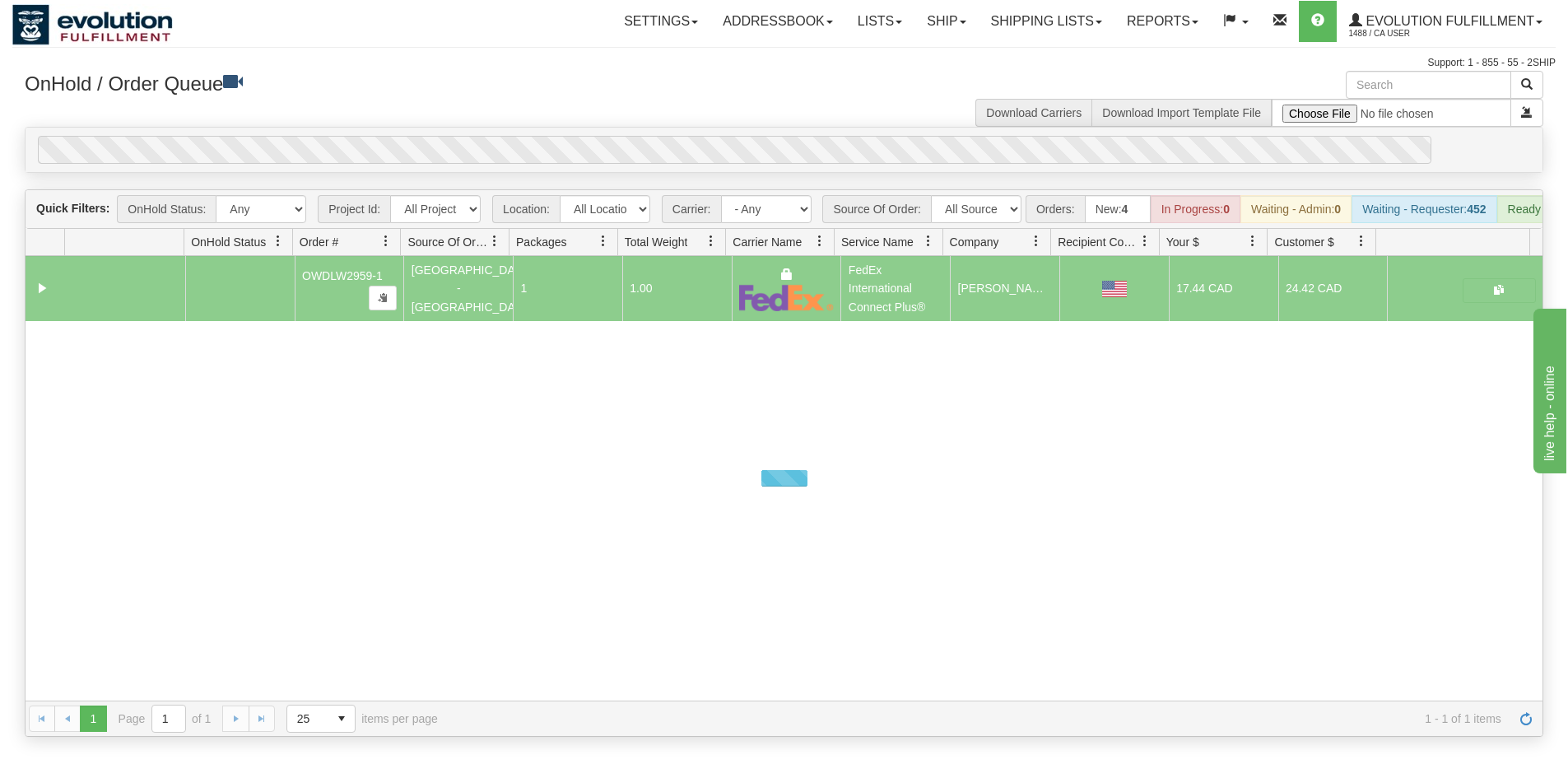
click at [730, 134] on div "Options / Filters Group Shipments Orders Ship Date [DATE] OWDLW2958-1 Find Find…" at bounding box center [784, 149] width 1517 height 44
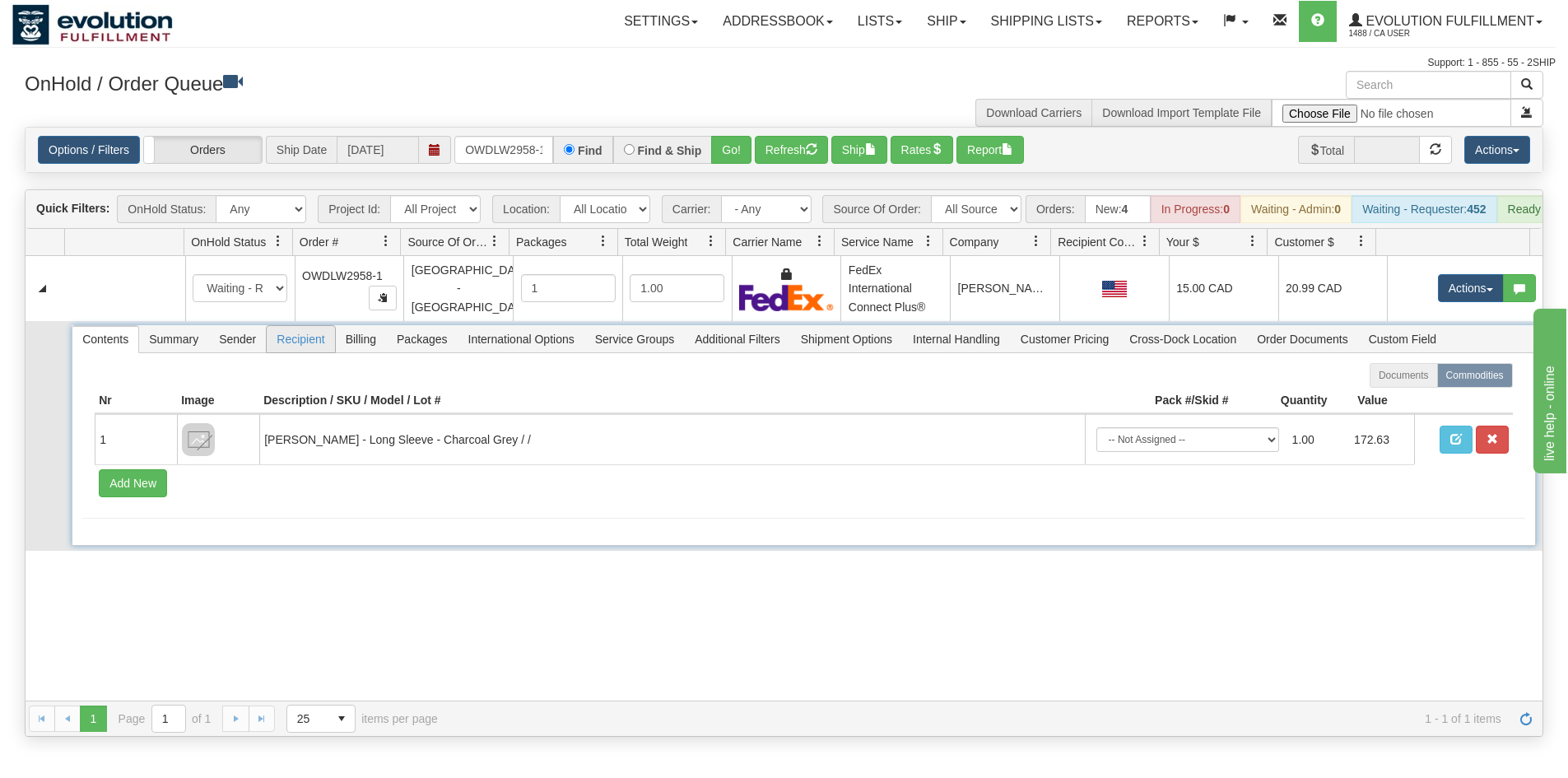
click at [322, 350] on span "Recipient" at bounding box center [301, 339] width 68 height 26
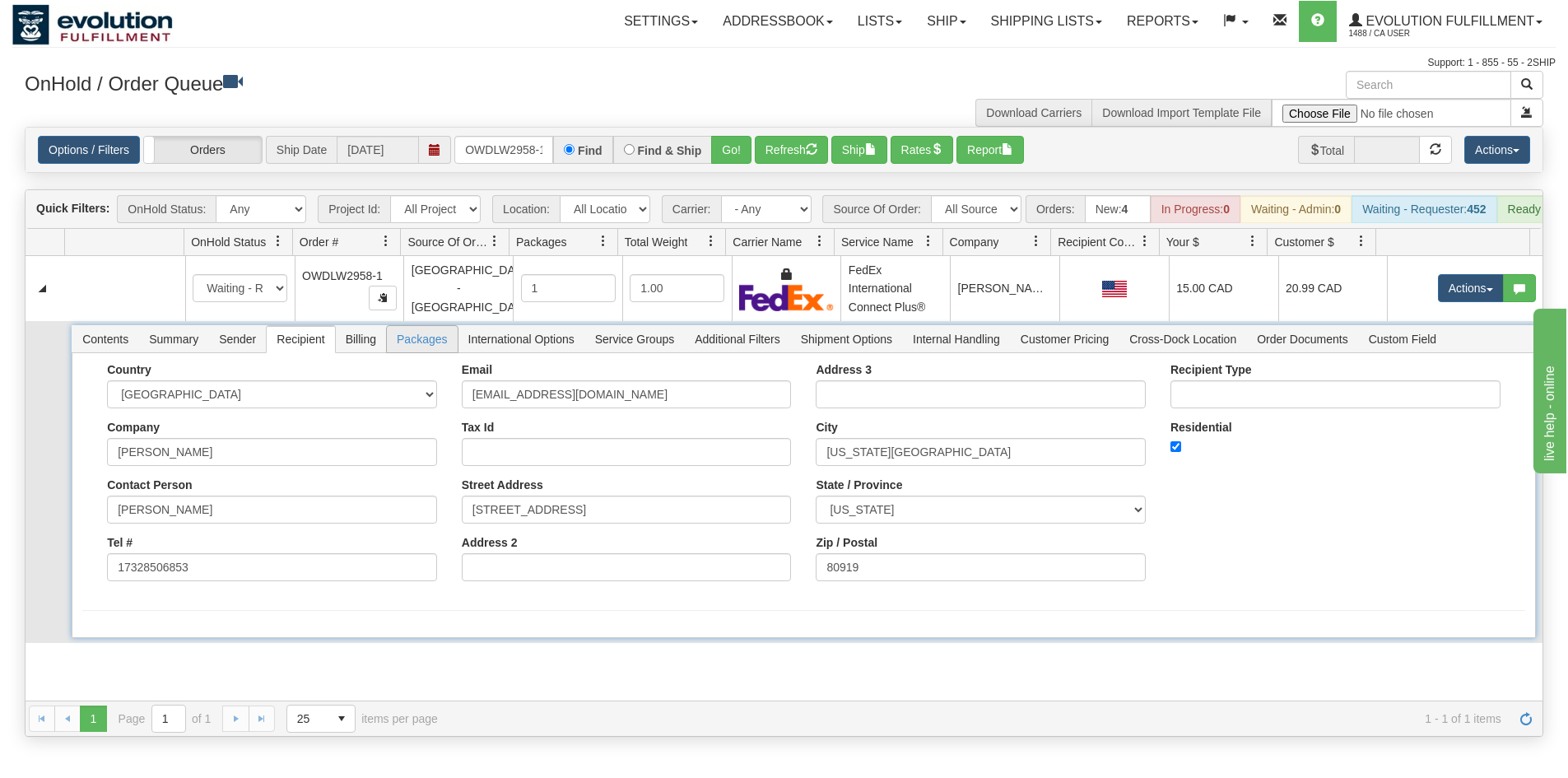
click at [387, 342] on span "Packages" at bounding box center [422, 339] width 70 height 26
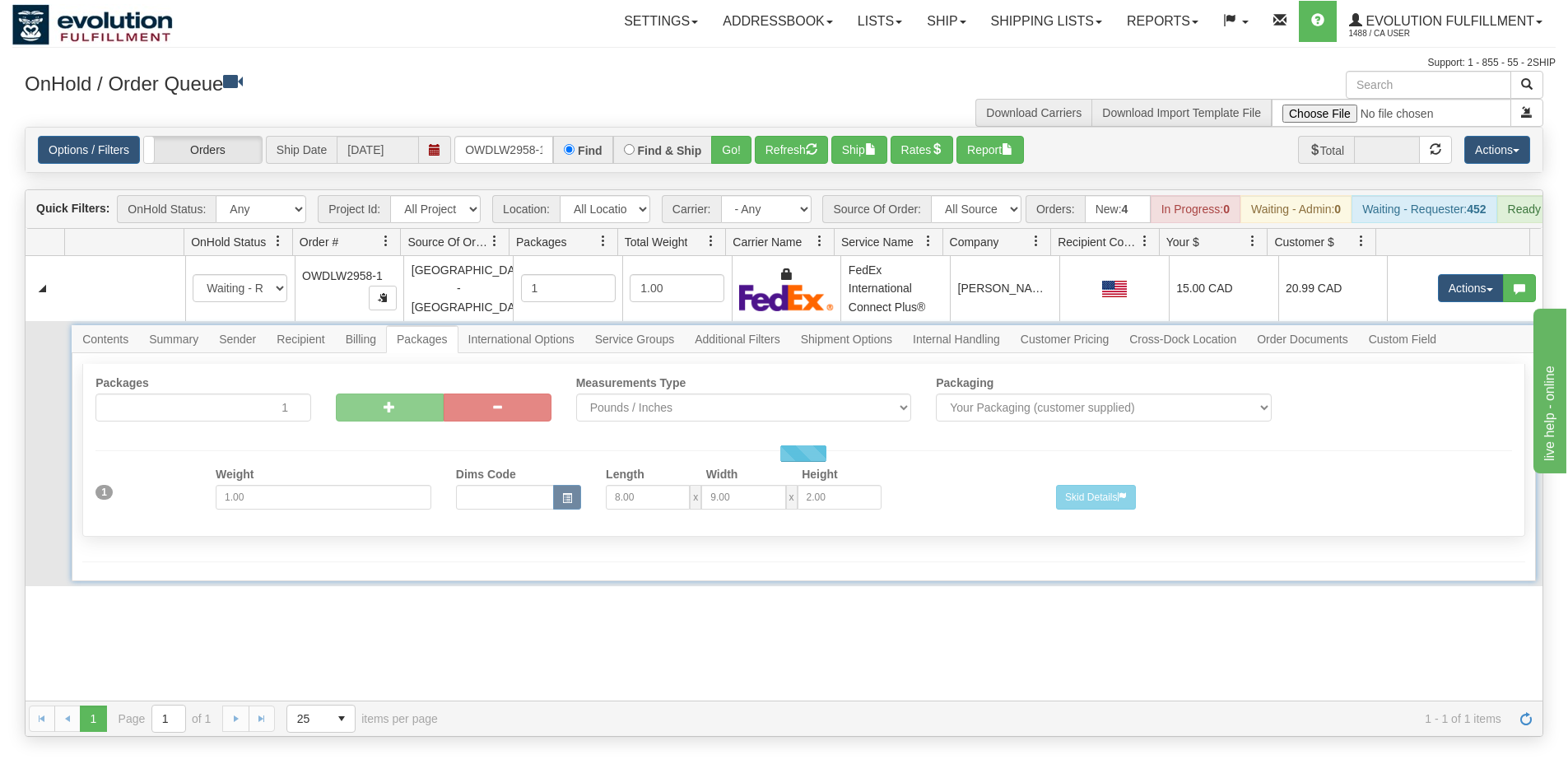
click at [361, 349] on div at bounding box center [803, 453] width 1464 height 257
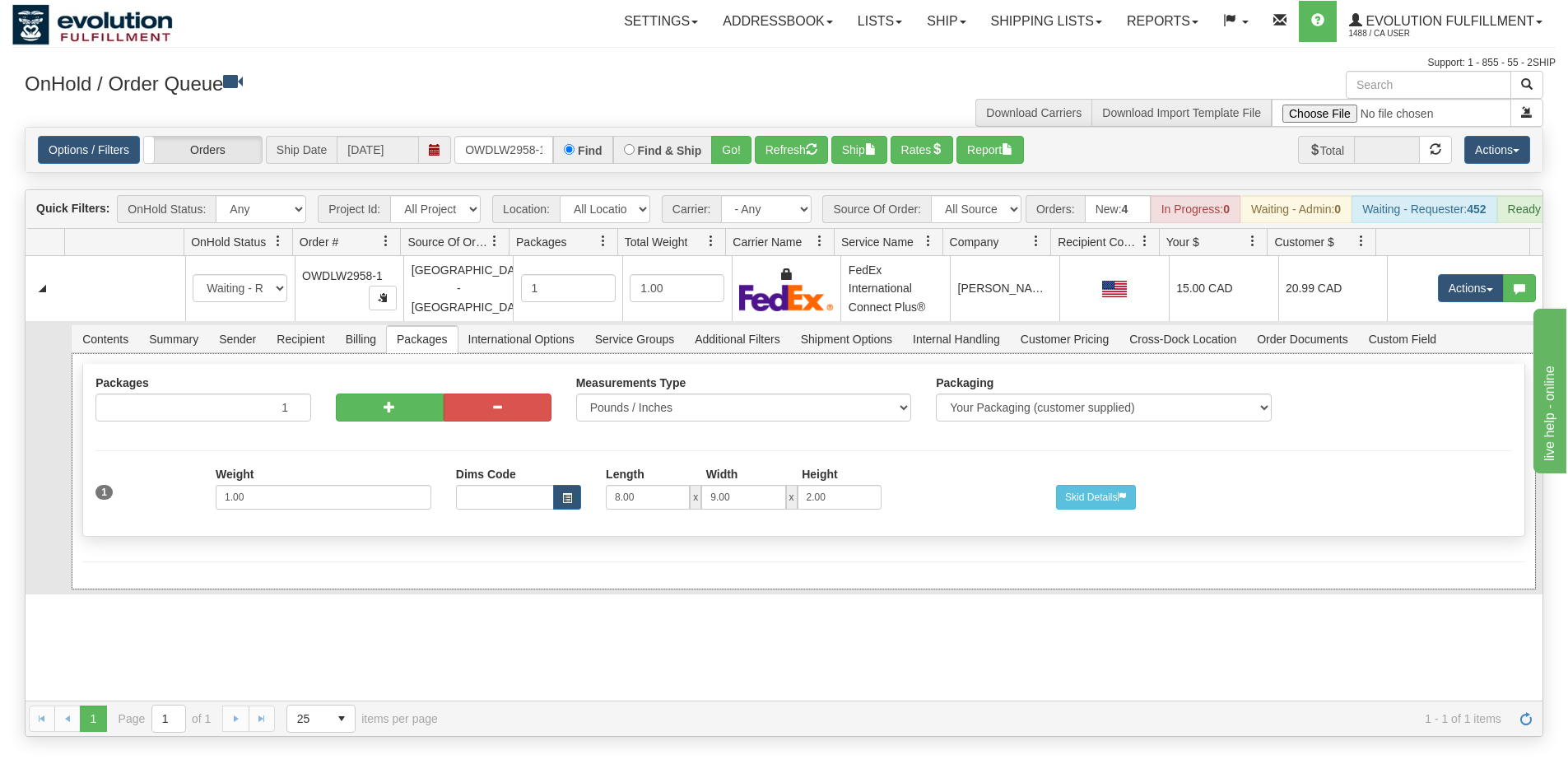
click at [361, 366] on div "Shipment Level Pack / Skid Level Packages 1 1 Measurements Type Packaging" at bounding box center [803, 472] width 1464 height 237
click at [375, 343] on span "Billing" at bounding box center [361, 339] width 50 height 26
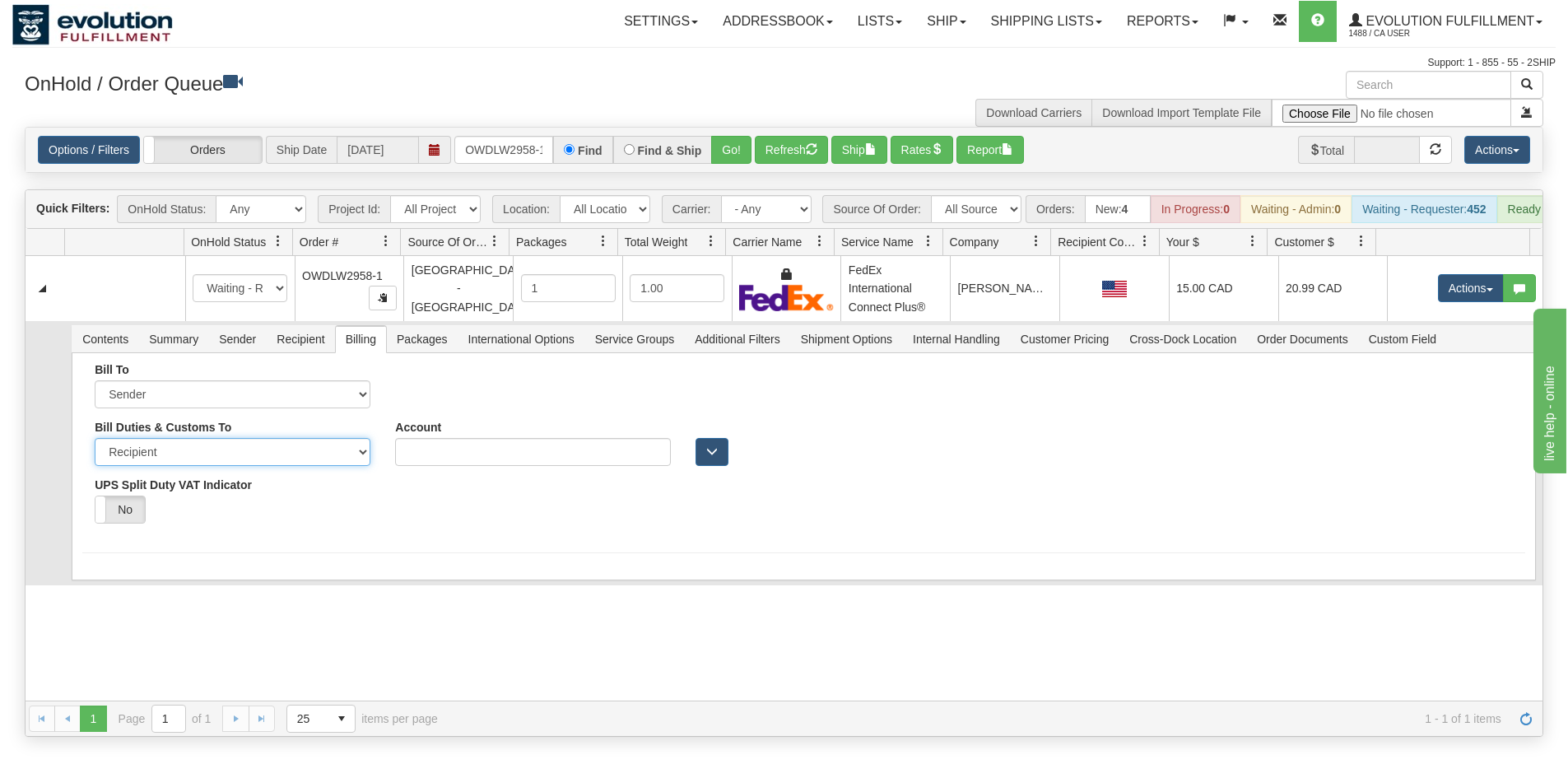
drag, startPoint x: 289, startPoint y: 455, endPoint x: 272, endPoint y: 476, distance: 27.0
click at [289, 455] on select "Sender Recipient Third Party" at bounding box center [233, 452] width 276 height 28
select select "1"
click at [95, 450] on select "Sender Recipient Third Party" at bounding box center [233, 452] width 276 height 28
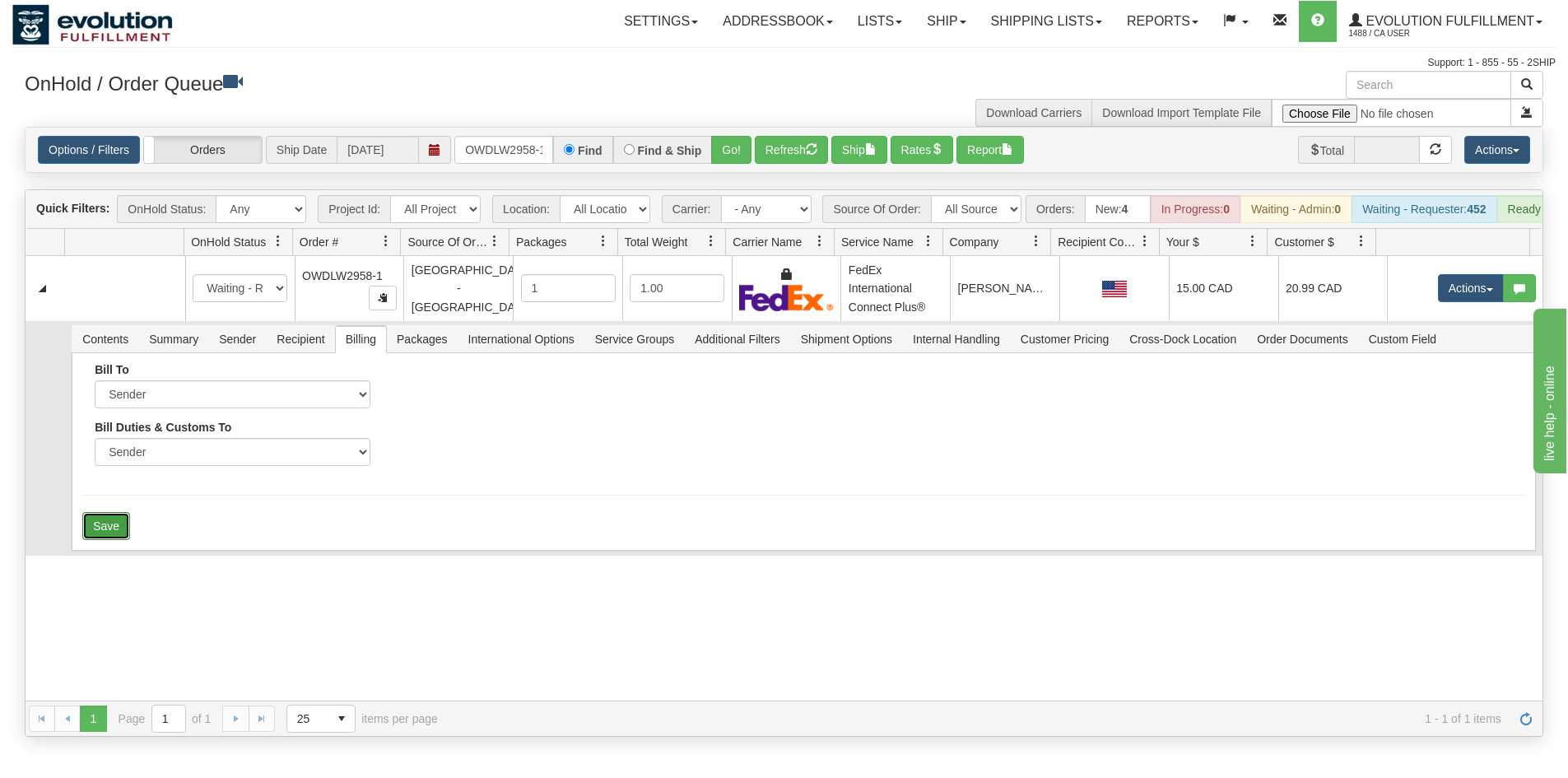
click at [116, 540] on button "Save" at bounding box center [106, 526] width 48 height 28
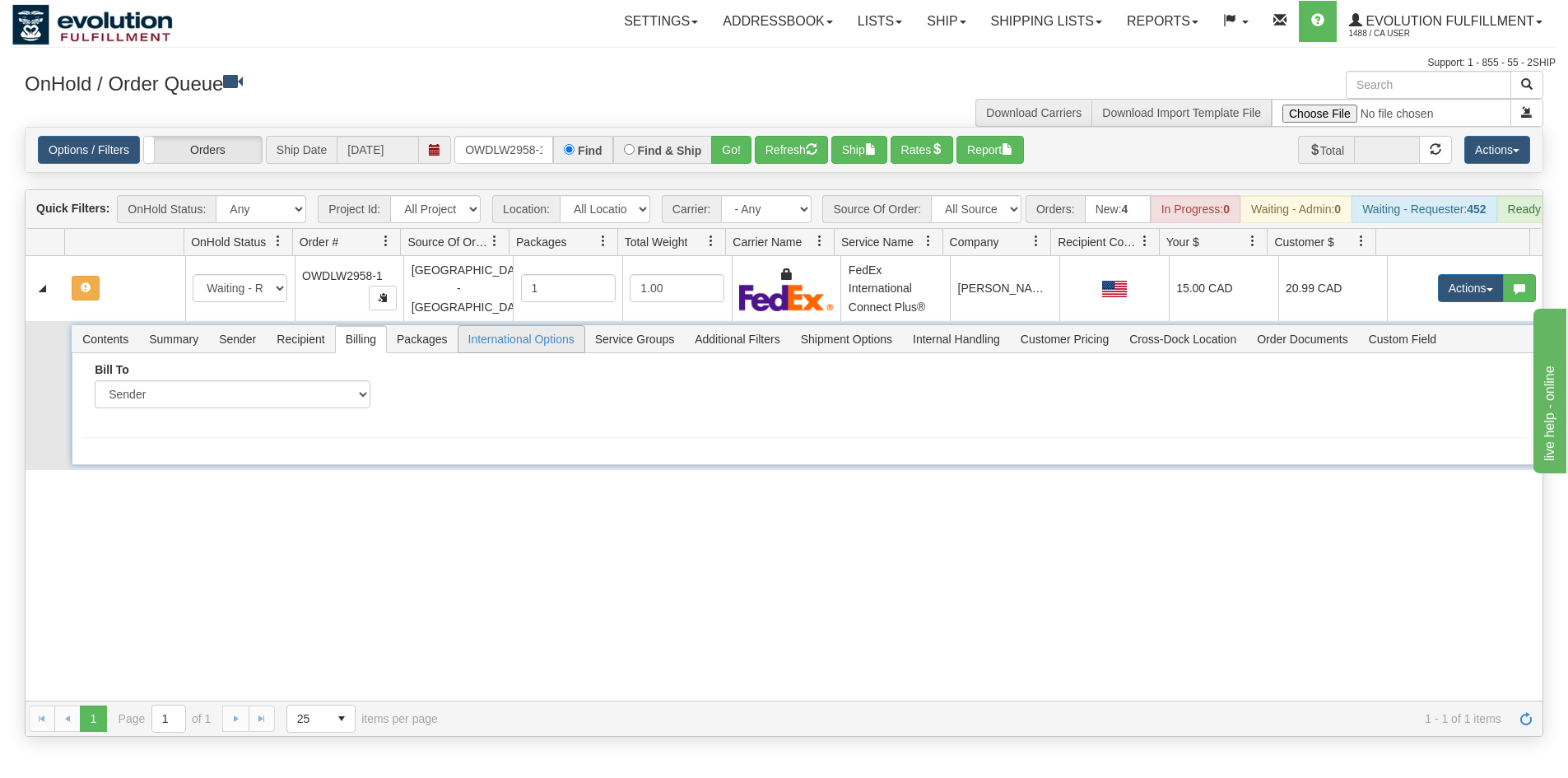
click at [518, 352] on span "International Options" at bounding box center [521, 339] width 126 height 26
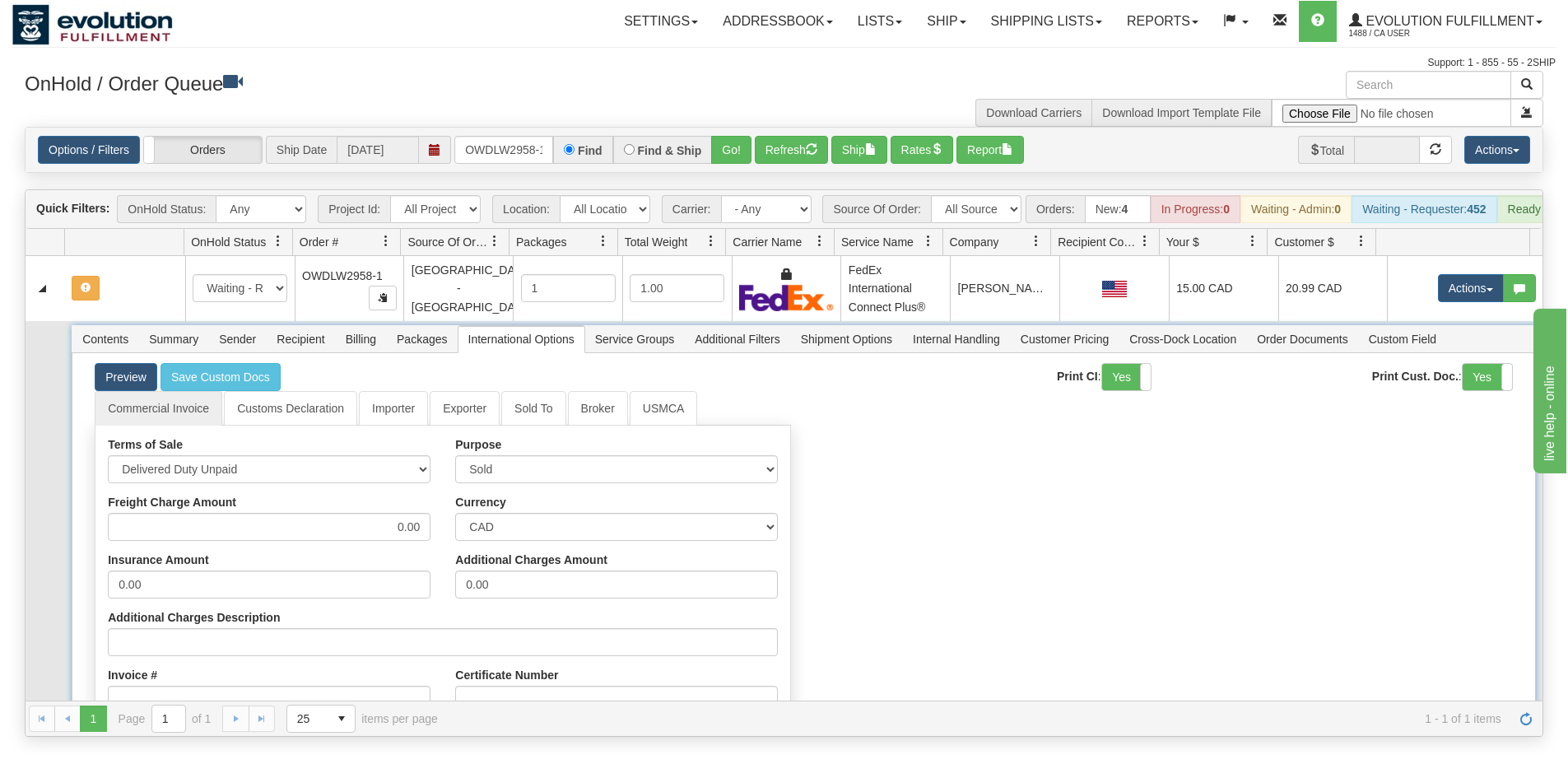
scroll to position [247, 0]
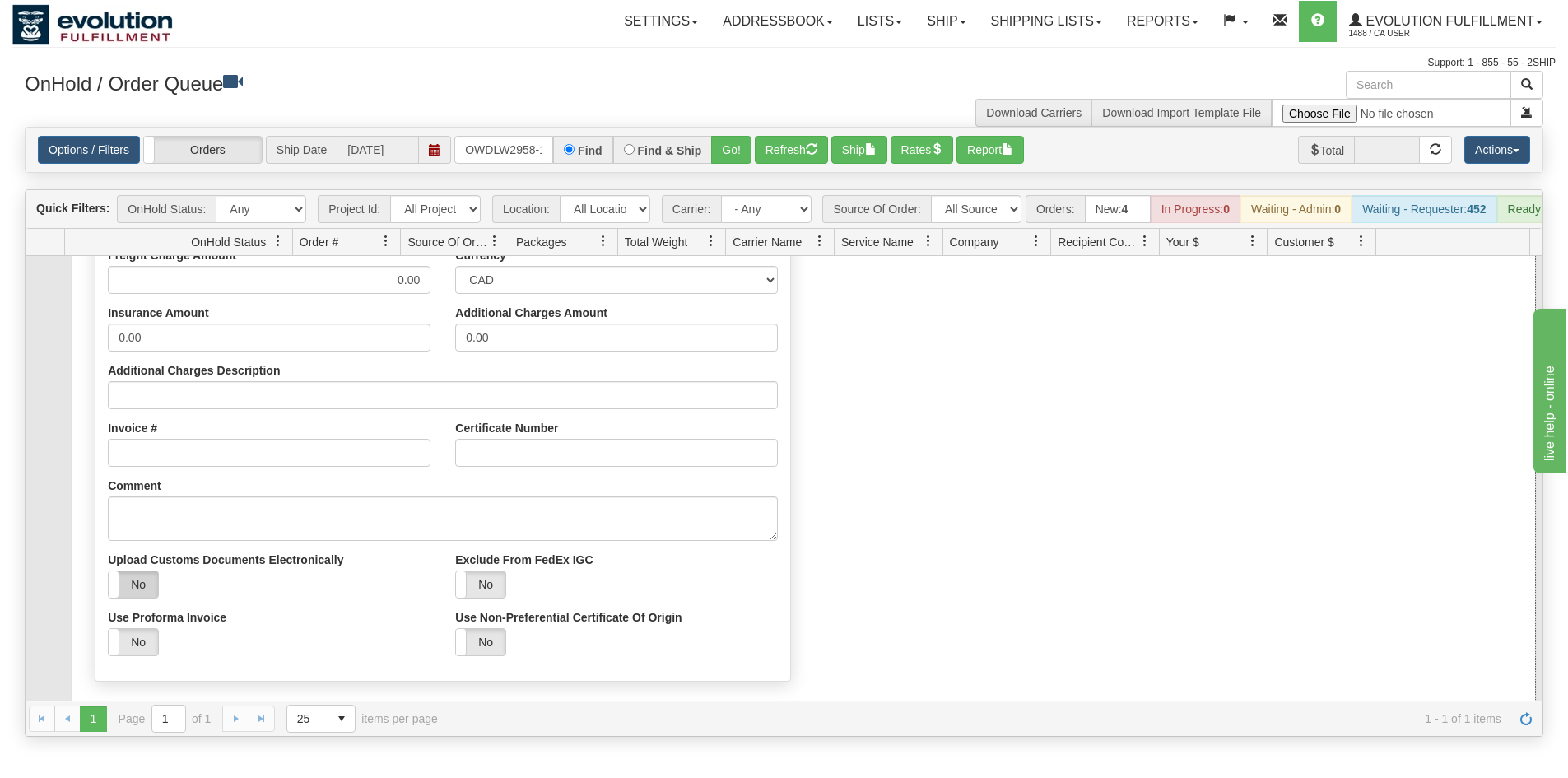
click at [143, 594] on label "No" at bounding box center [133, 584] width 50 height 26
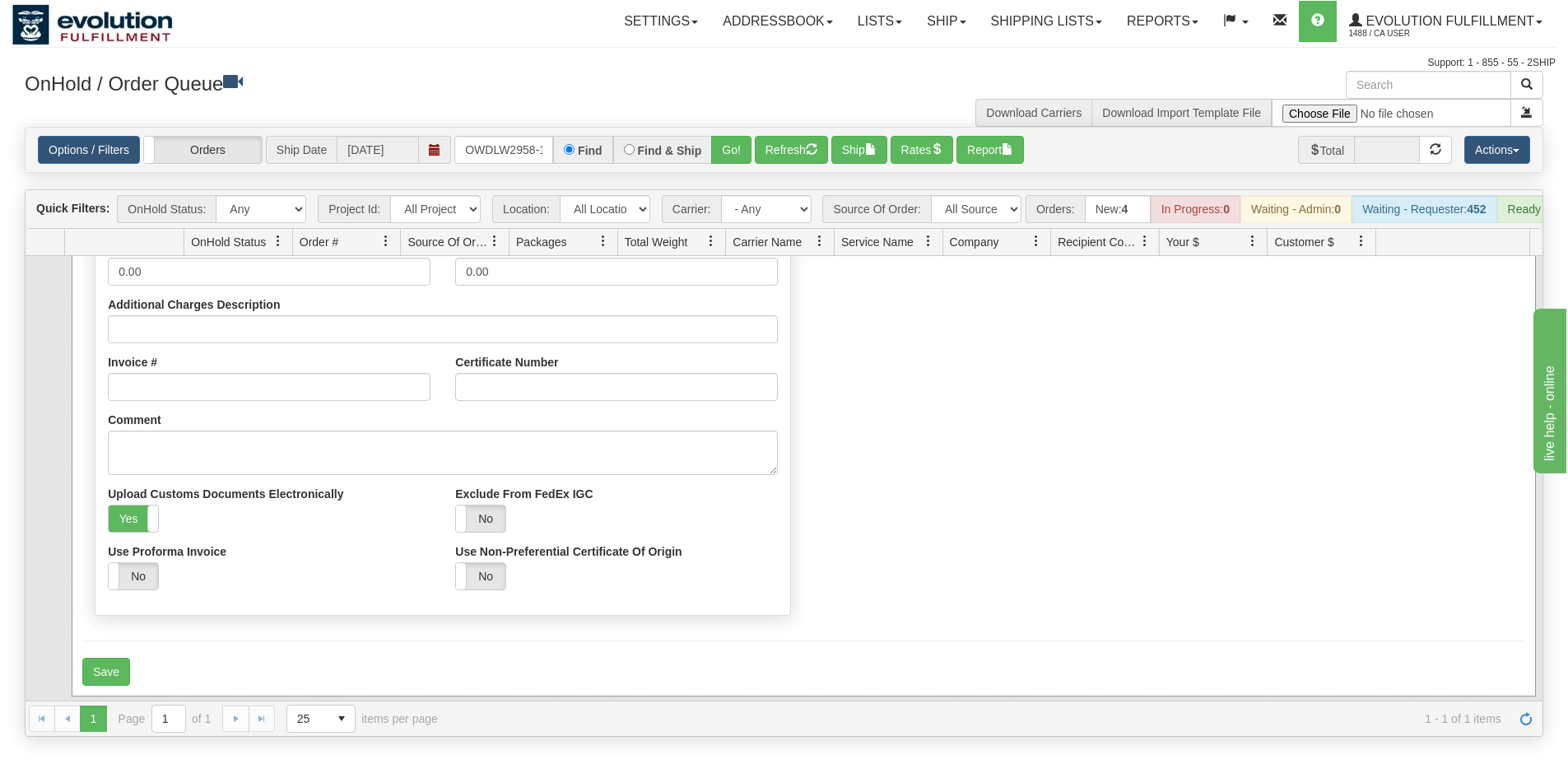
scroll to position [314, 0]
click at [97, 677] on button "Save" at bounding box center [106, 671] width 48 height 28
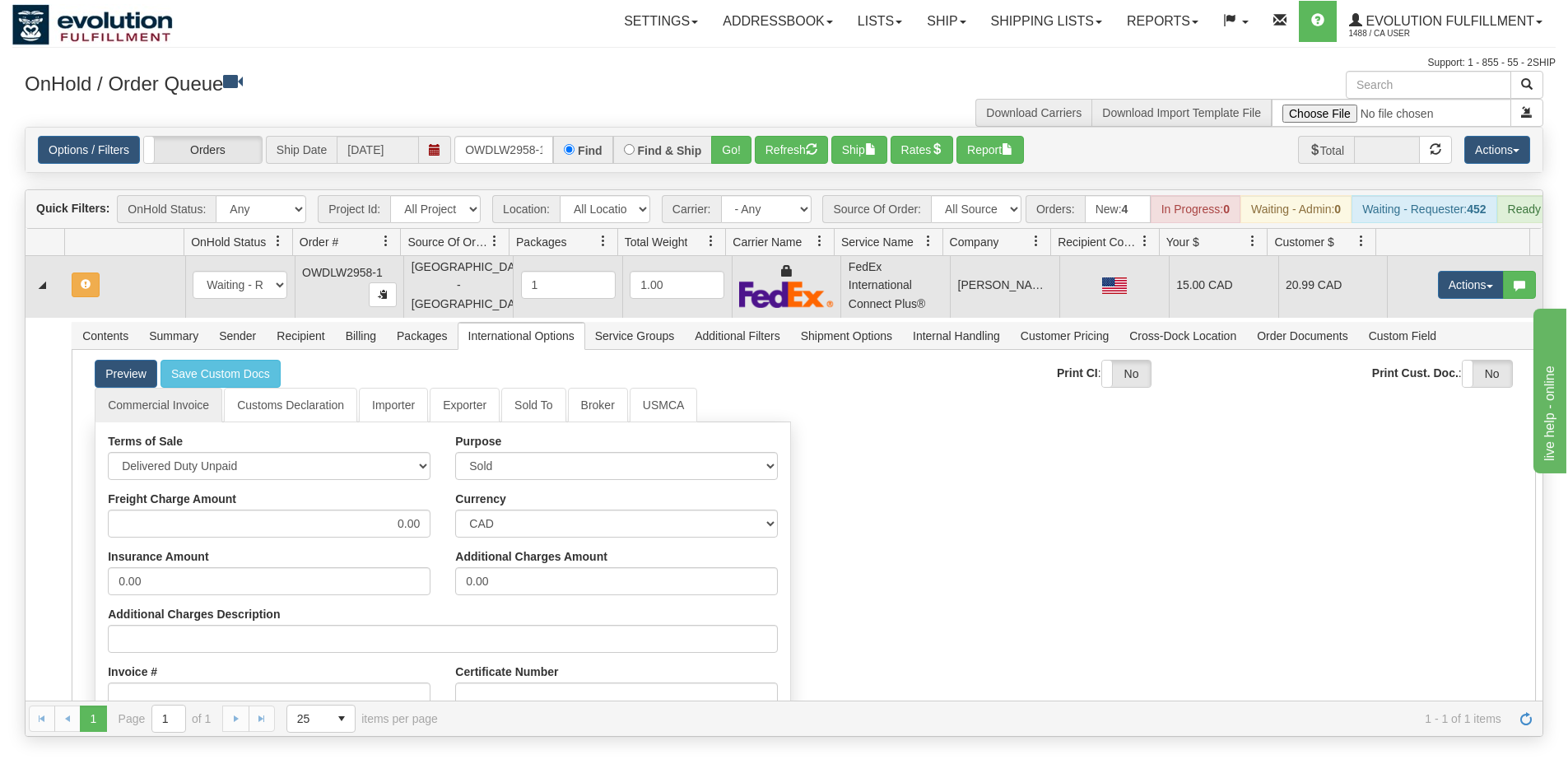
scroll to position [0, 0]
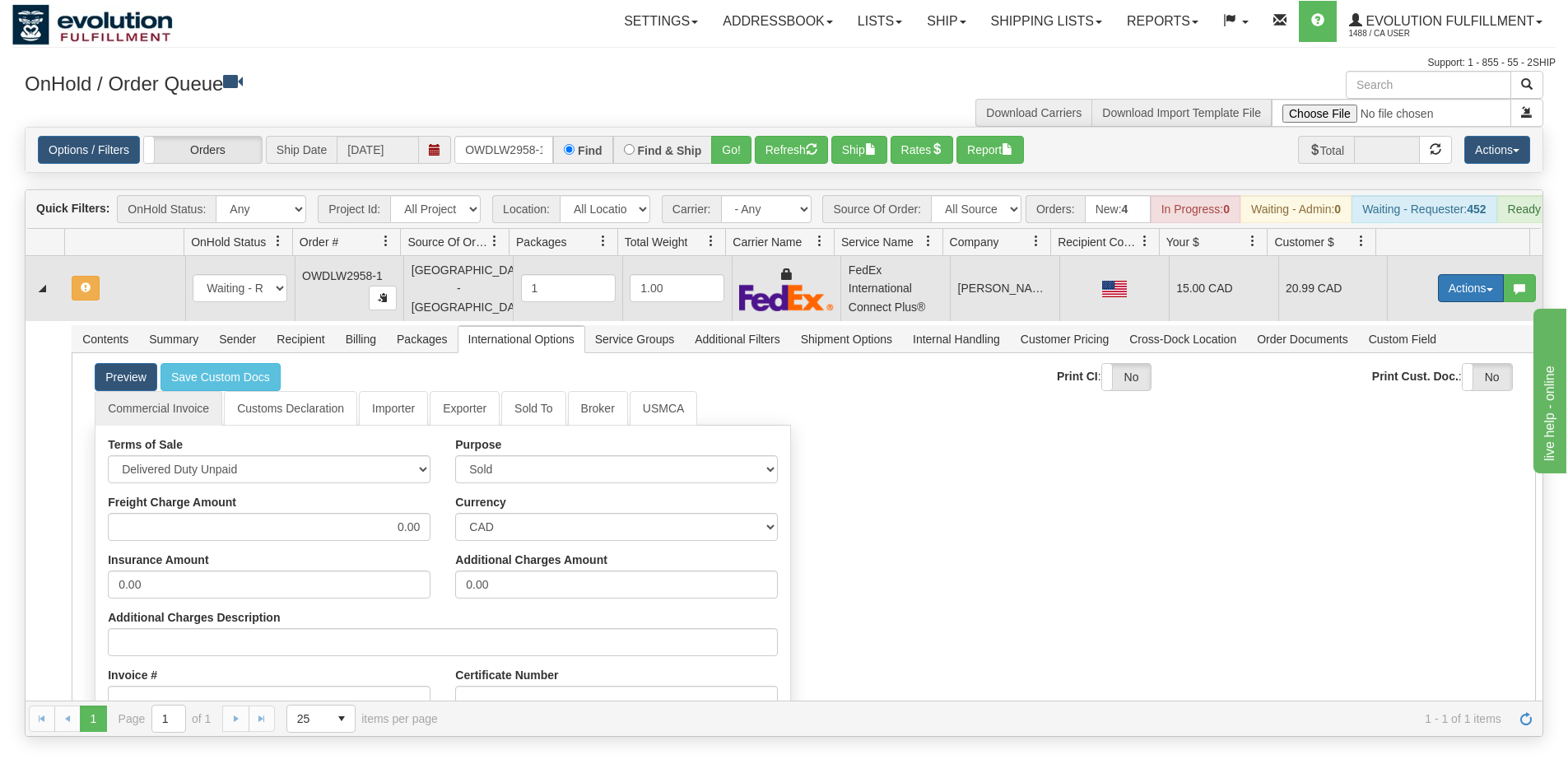
click at [1438, 298] on button "Actions" at bounding box center [1471, 288] width 66 height 28
click at [1400, 348] on span "Refresh Rates" at bounding box center [1430, 341] width 85 height 13
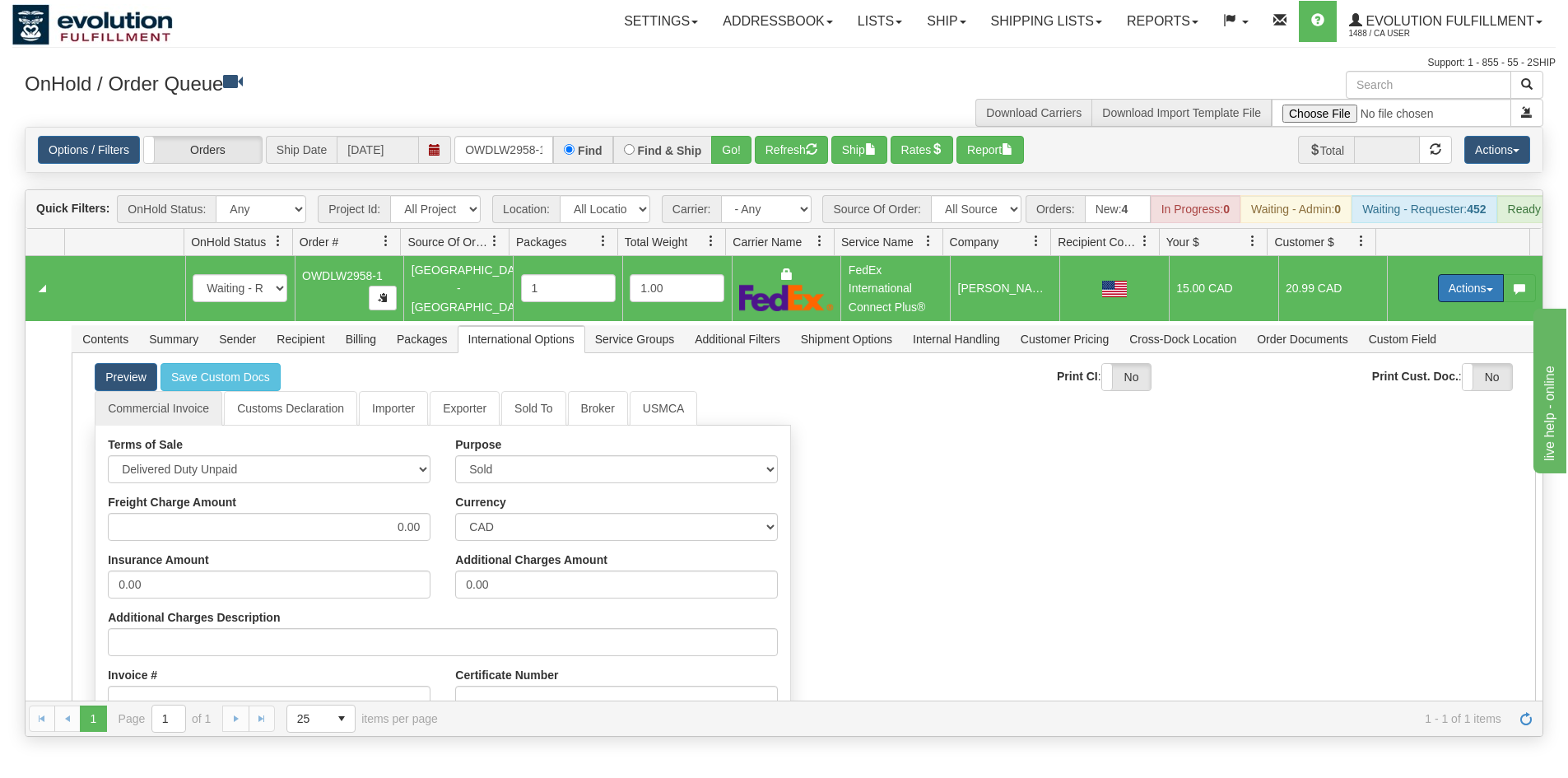
click at [1449, 298] on button "Actions" at bounding box center [1471, 288] width 66 height 28
click at [1419, 395] on link "Ship" at bounding box center [1437, 383] width 132 height 22
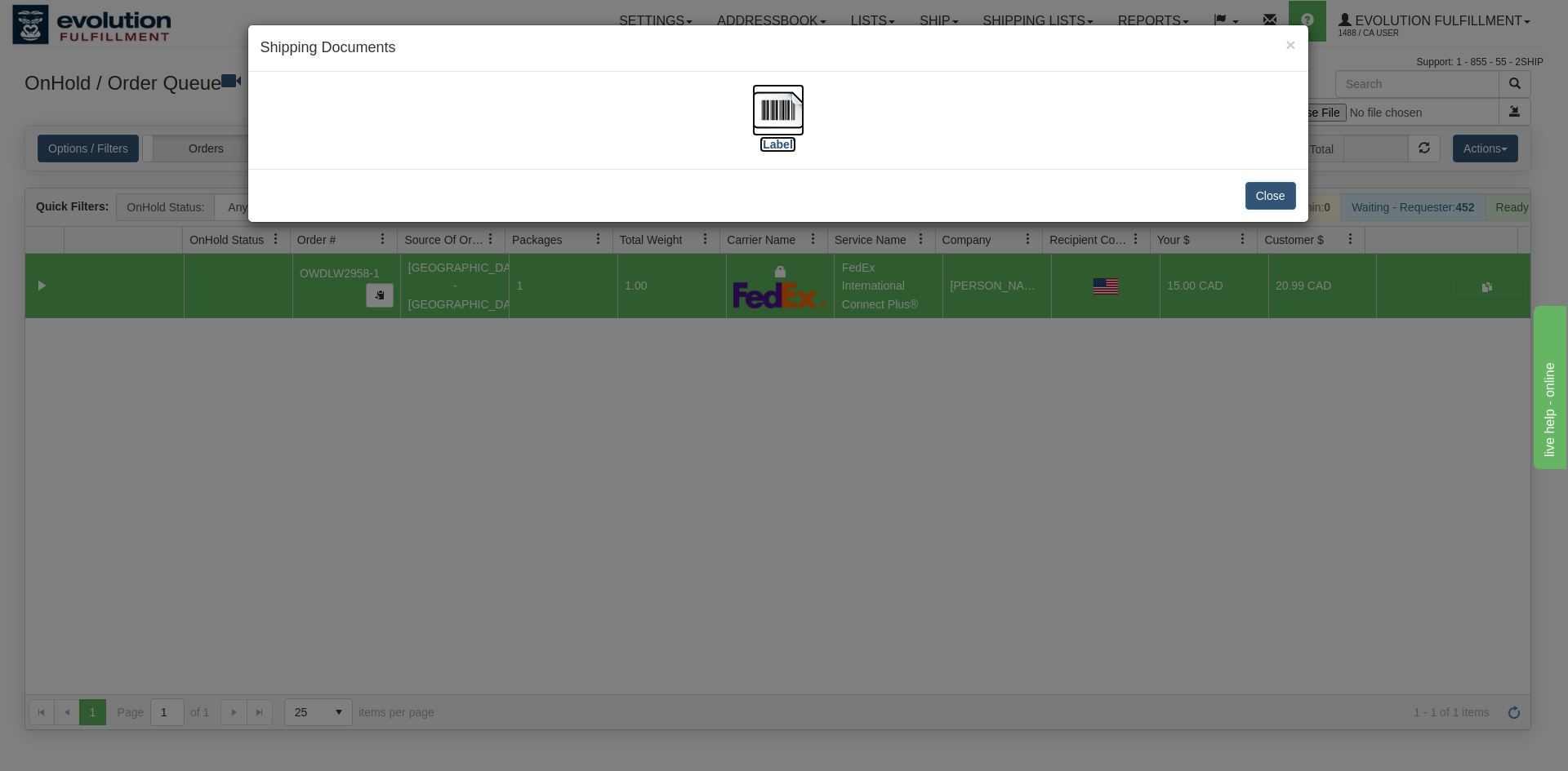
click at [795, 91] on img at bounding box center [778, 110] width 52 height 52
drag, startPoint x: 1046, startPoint y: 332, endPoint x: 430, endPoint y: 108, distance: 655.5
click at [1046, 331] on div "× Shipping Documents [Label] Close" at bounding box center [784, 386] width 1568 height 771
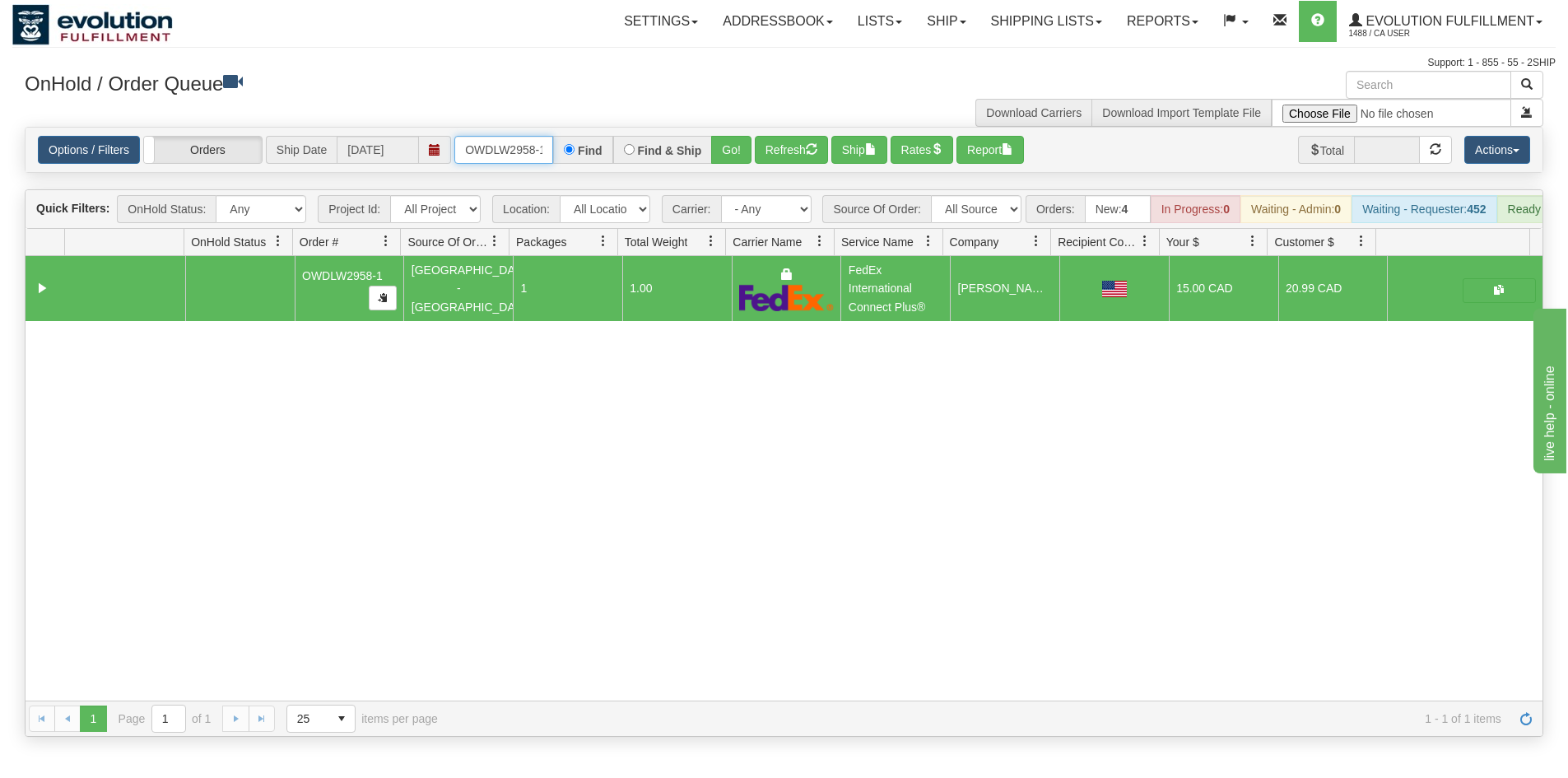
click at [494, 149] on input "OWDLW2958-1" at bounding box center [504, 150] width 99 height 28
type input "OWDLW2952-1"
click at [738, 146] on button "Go!" at bounding box center [731, 150] width 40 height 28
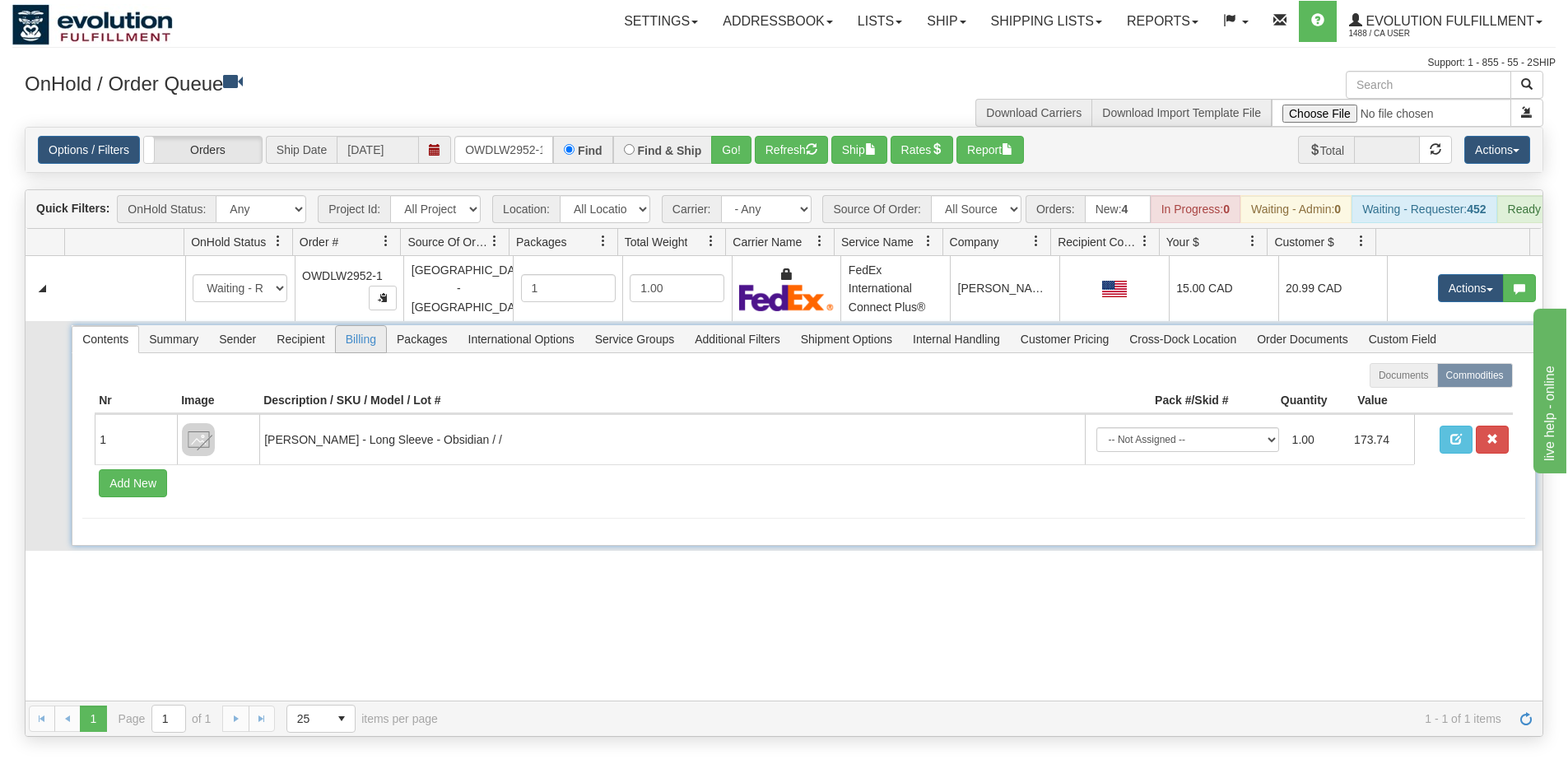
click at [364, 350] on span "Billing" at bounding box center [361, 339] width 50 height 26
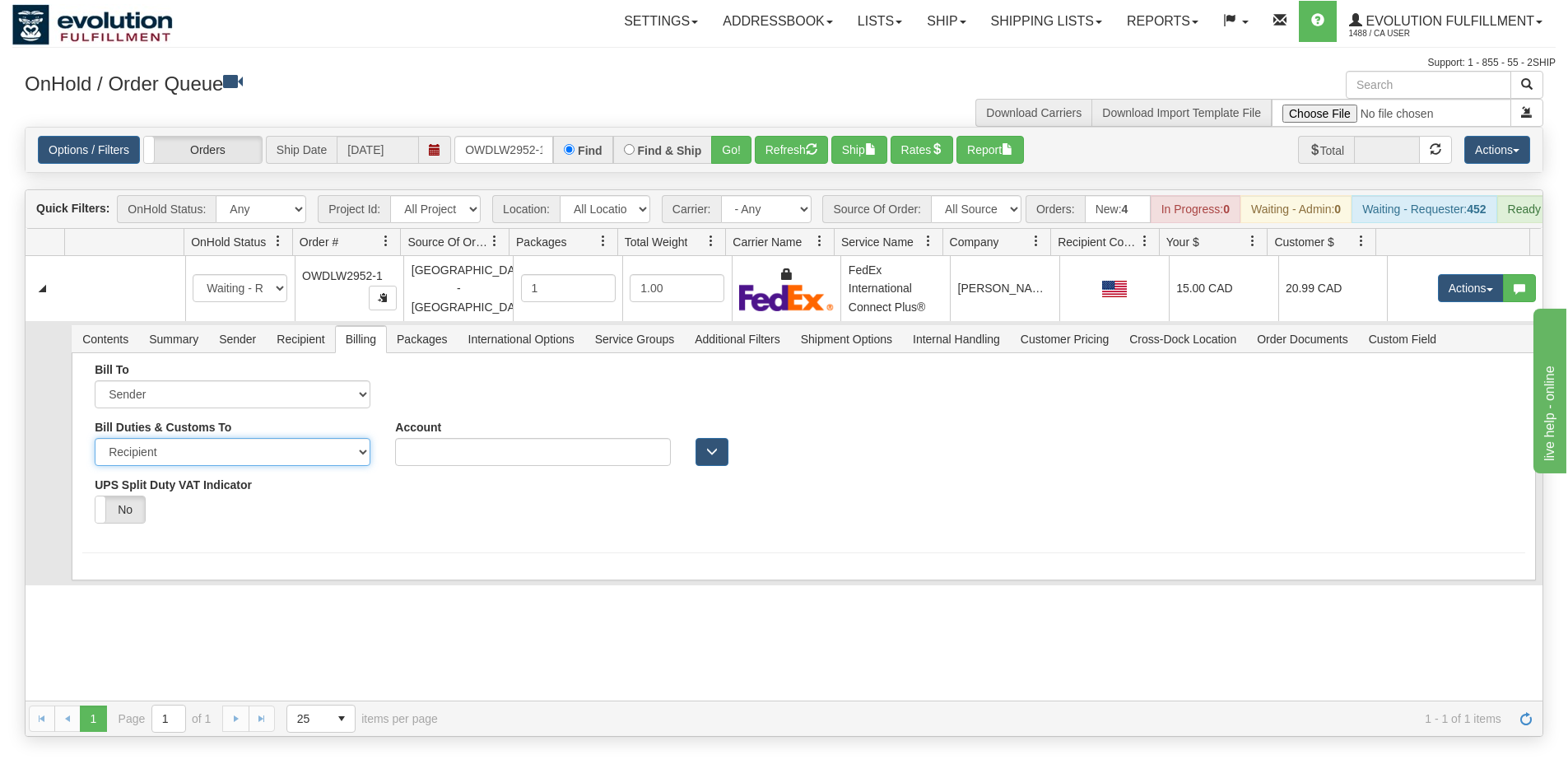
click at [256, 465] on select "Sender Recipient Third Party" at bounding box center [233, 452] width 276 height 28
select select "1"
click at [95, 450] on select "Sender Recipient Third Party" at bounding box center [233, 452] width 276 height 28
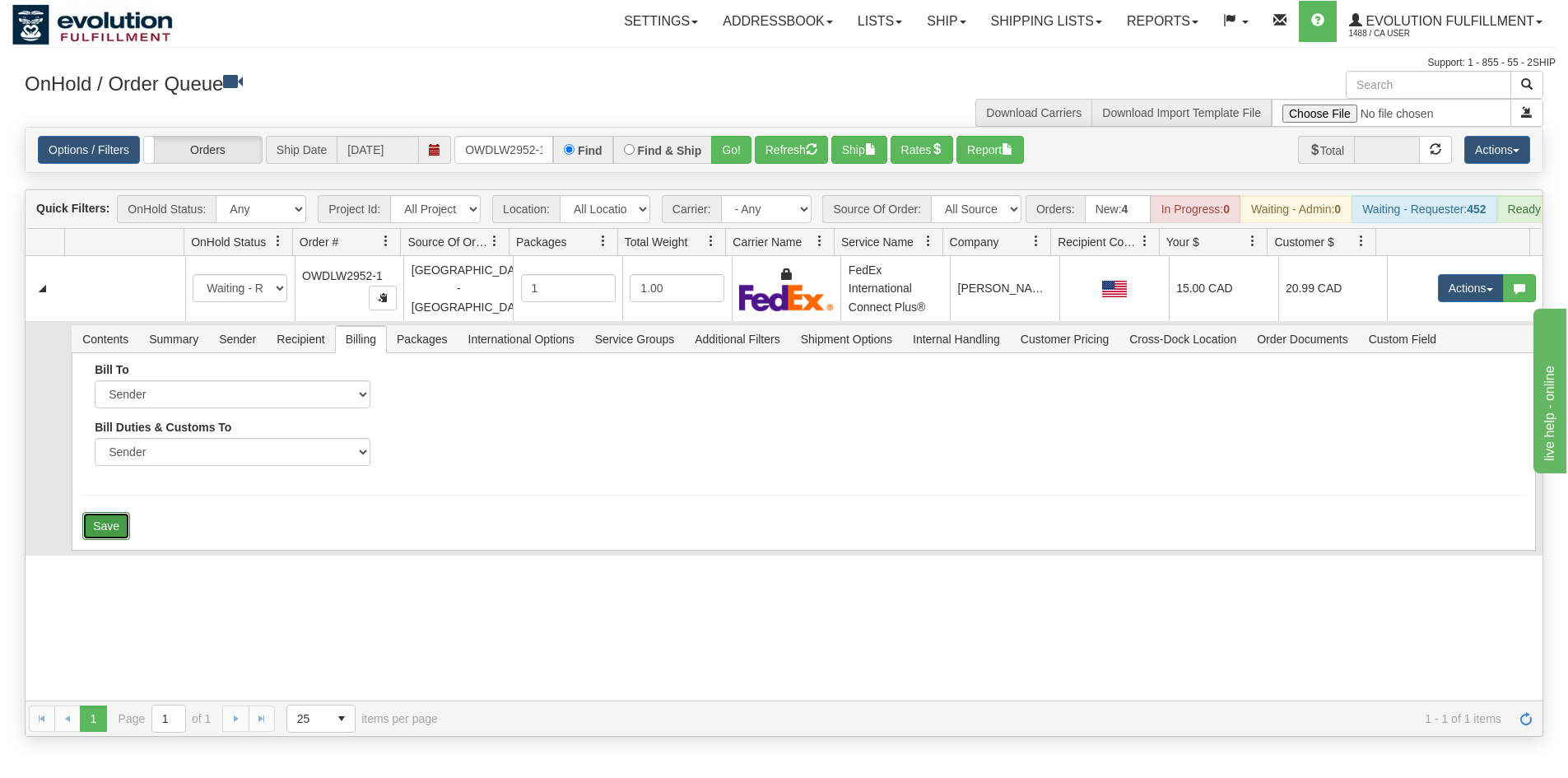
click at [115, 537] on button "Save" at bounding box center [106, 526] width 48 height 28
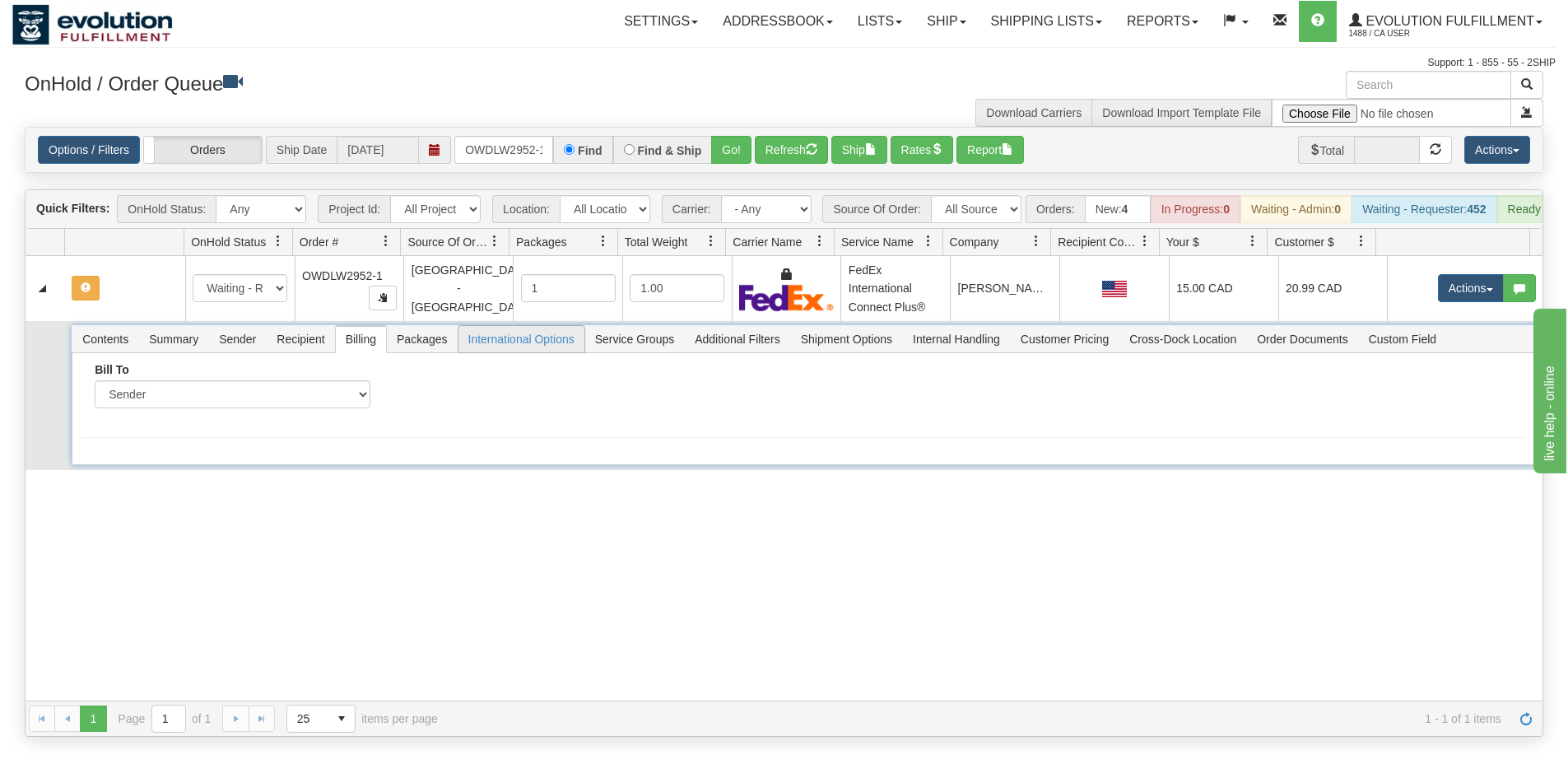
click at [571, 352] on span "International Options" at bounding box center [521, 339] width 126 height 26
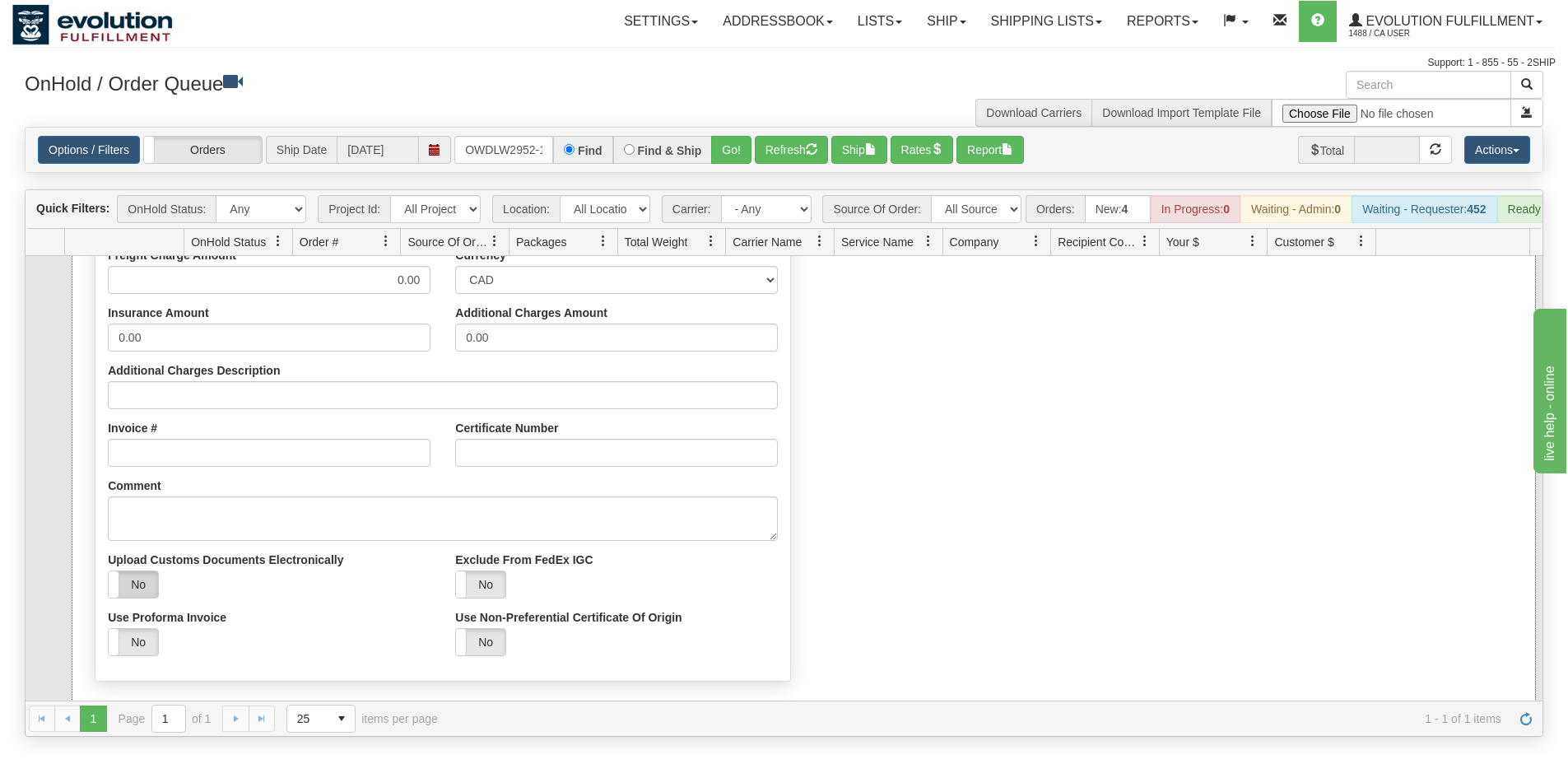
click at [143, 585] on label "No" at bounding box center [133, 584] width 50 height 26
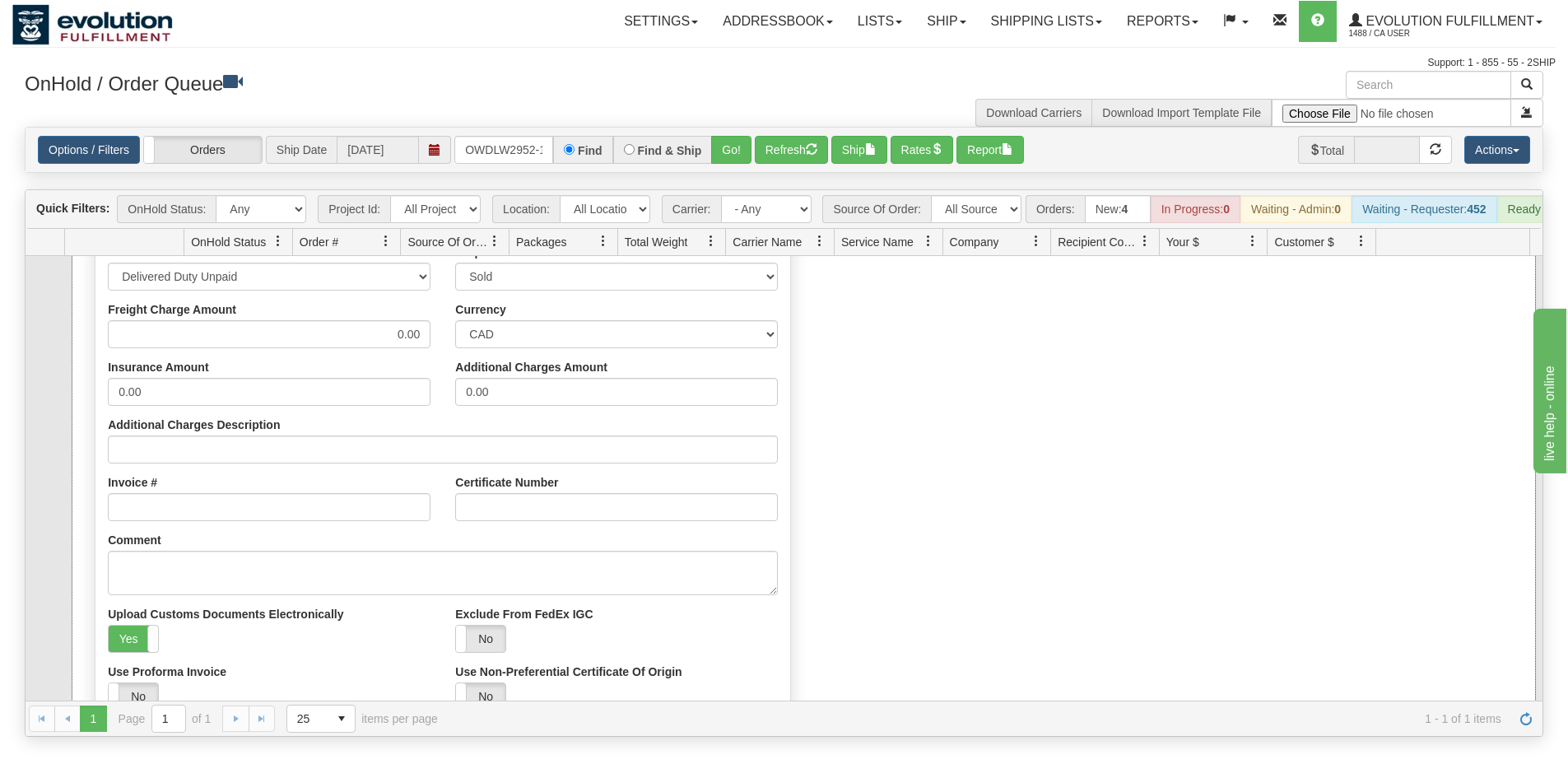
scroll to position [314, 0]
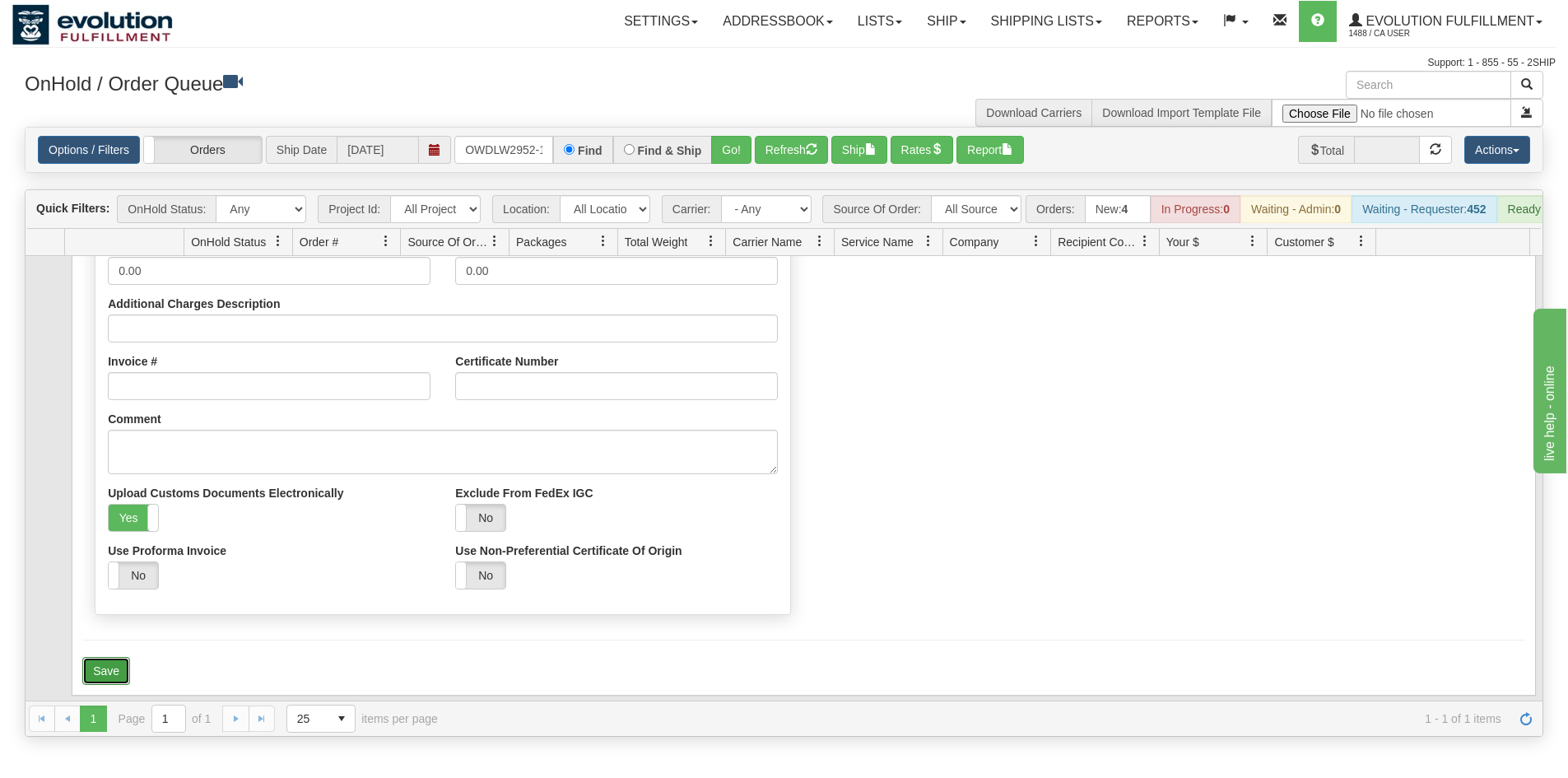
click at [97, 681] on button "Save" at bounding box center [106, 671] width 48 height 28
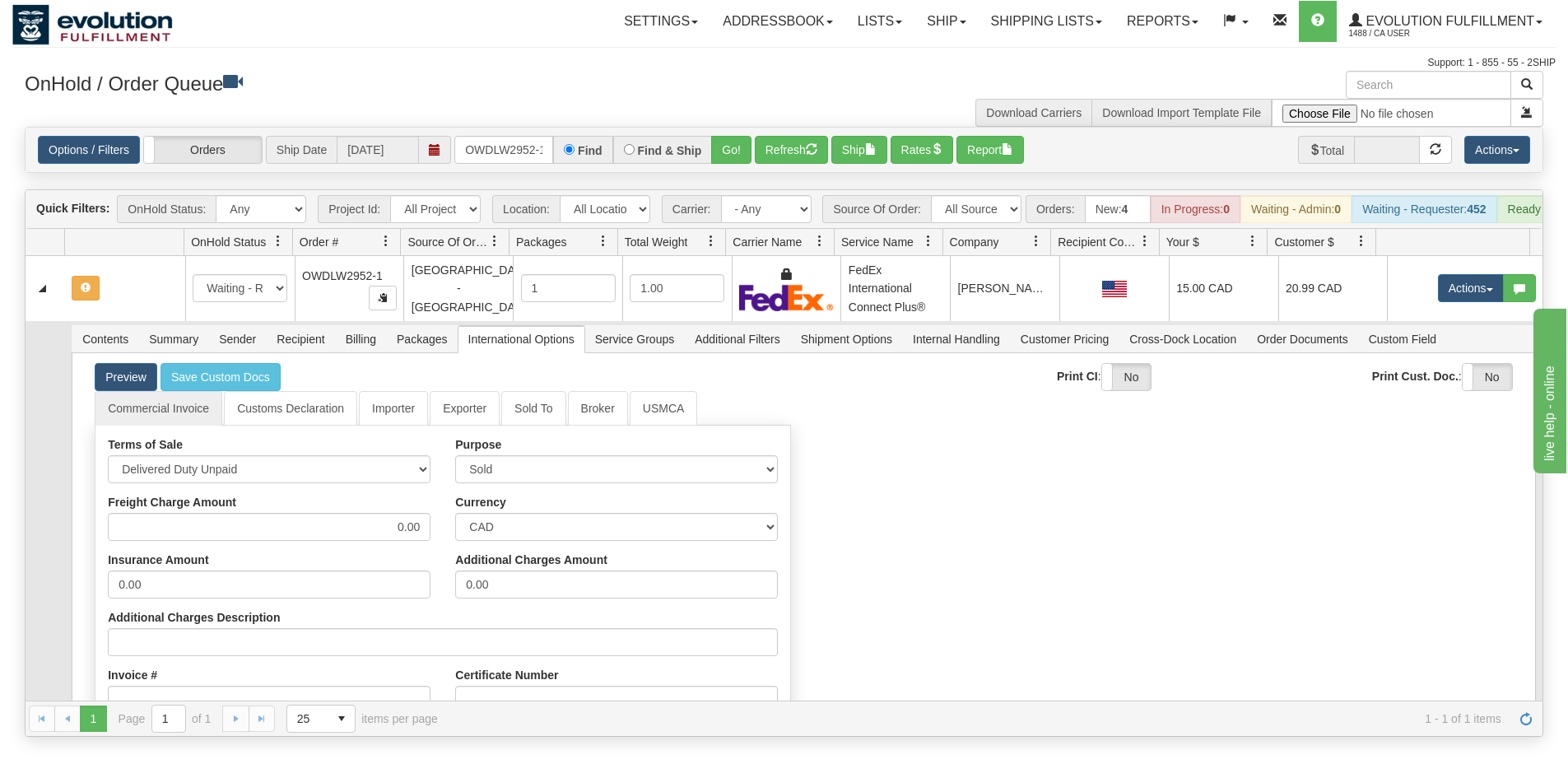
scroll to position [0, 0]
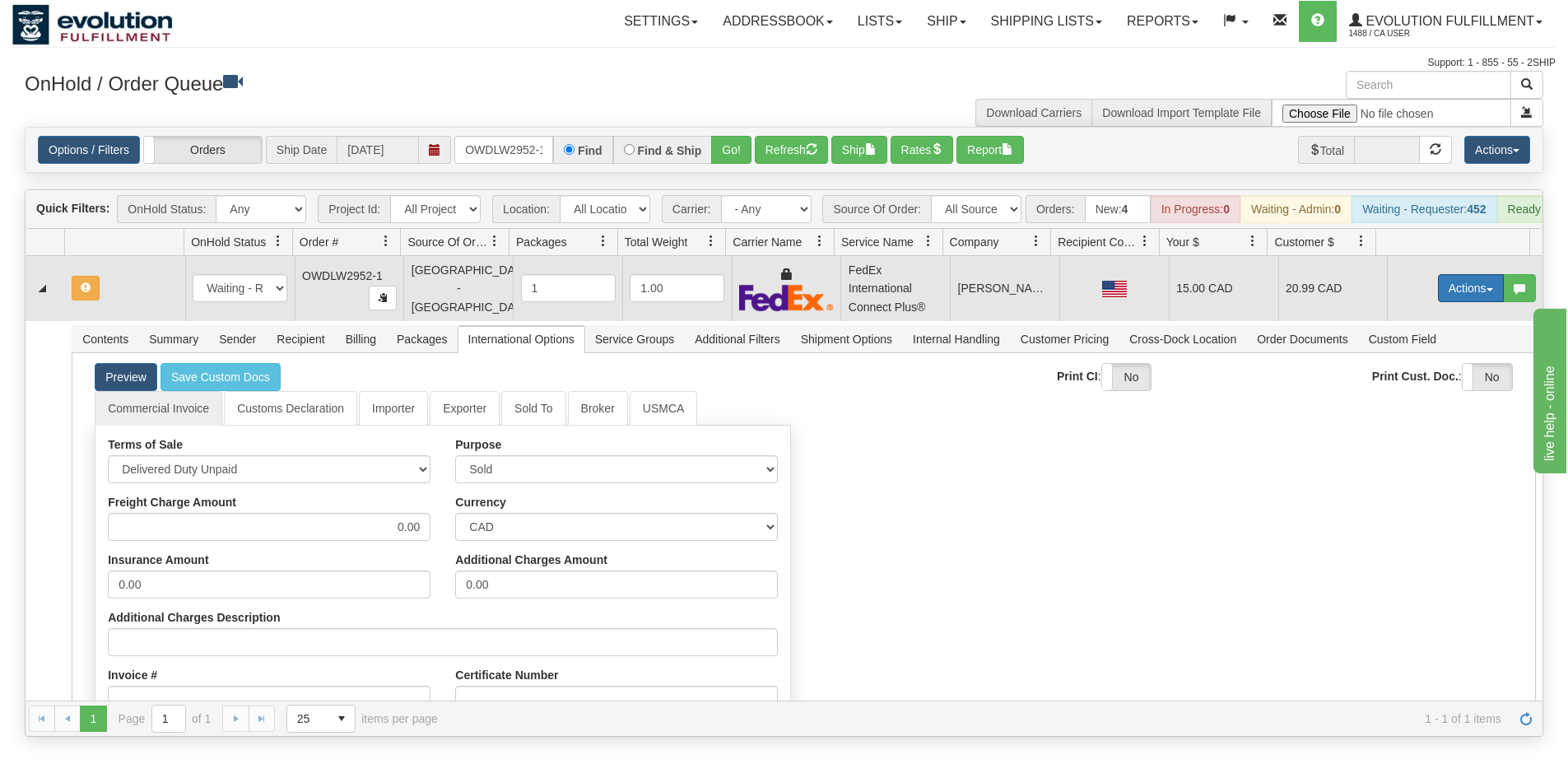
click at [1453, 287] on button "Actions" at bounding box center [1471, 288] width 66 height 28
click at [1425, 348] on span "Refresh Rates" at bounding box center [1430, 341] width 85 height 13
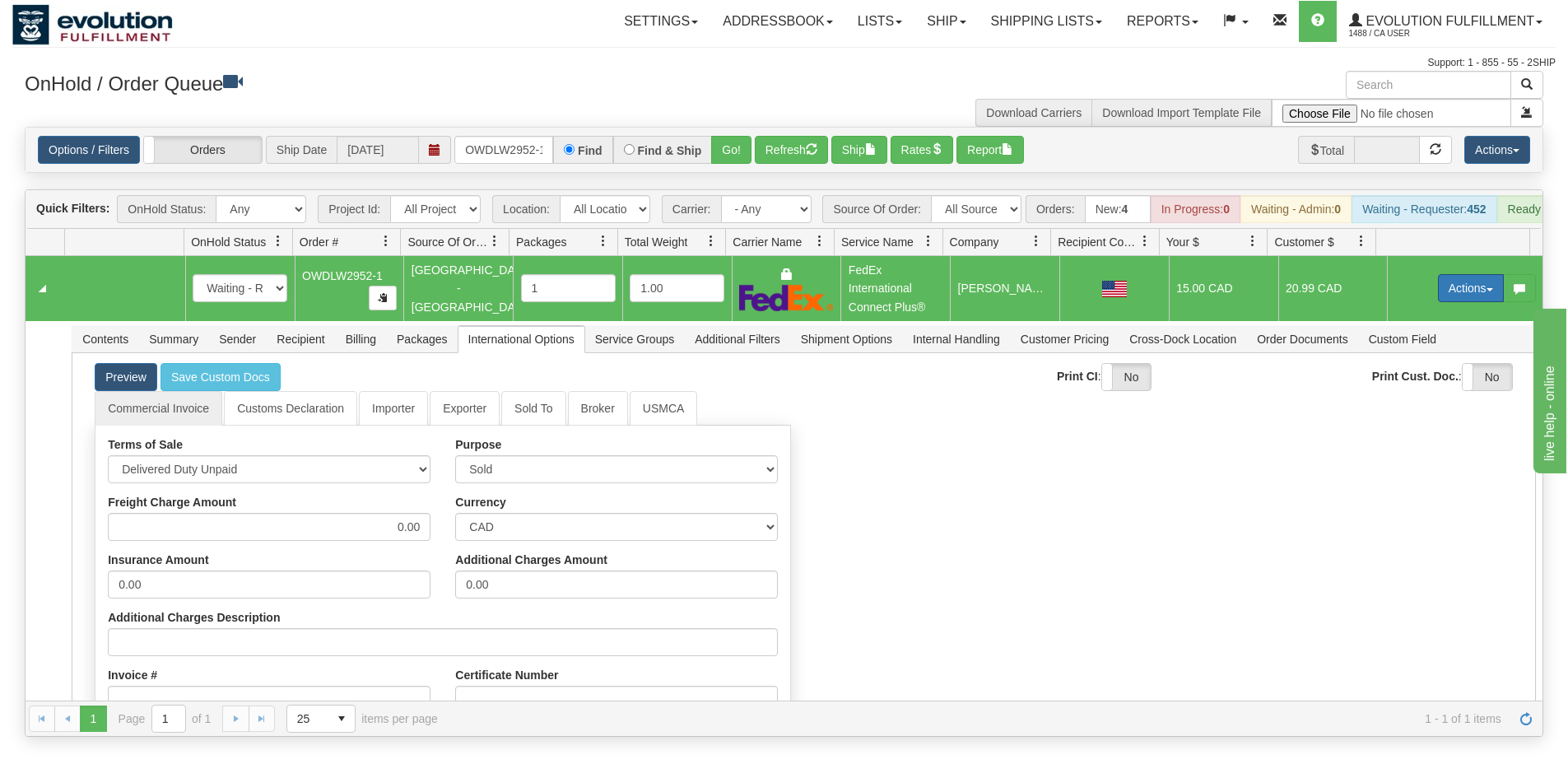
click at [1438, 291] on button "Actions" at bounding box center [1471, 288] width 66 height 28
click at [1401, 390] on span "Ship" at bounding box center [1405, 383] width 35 height 13
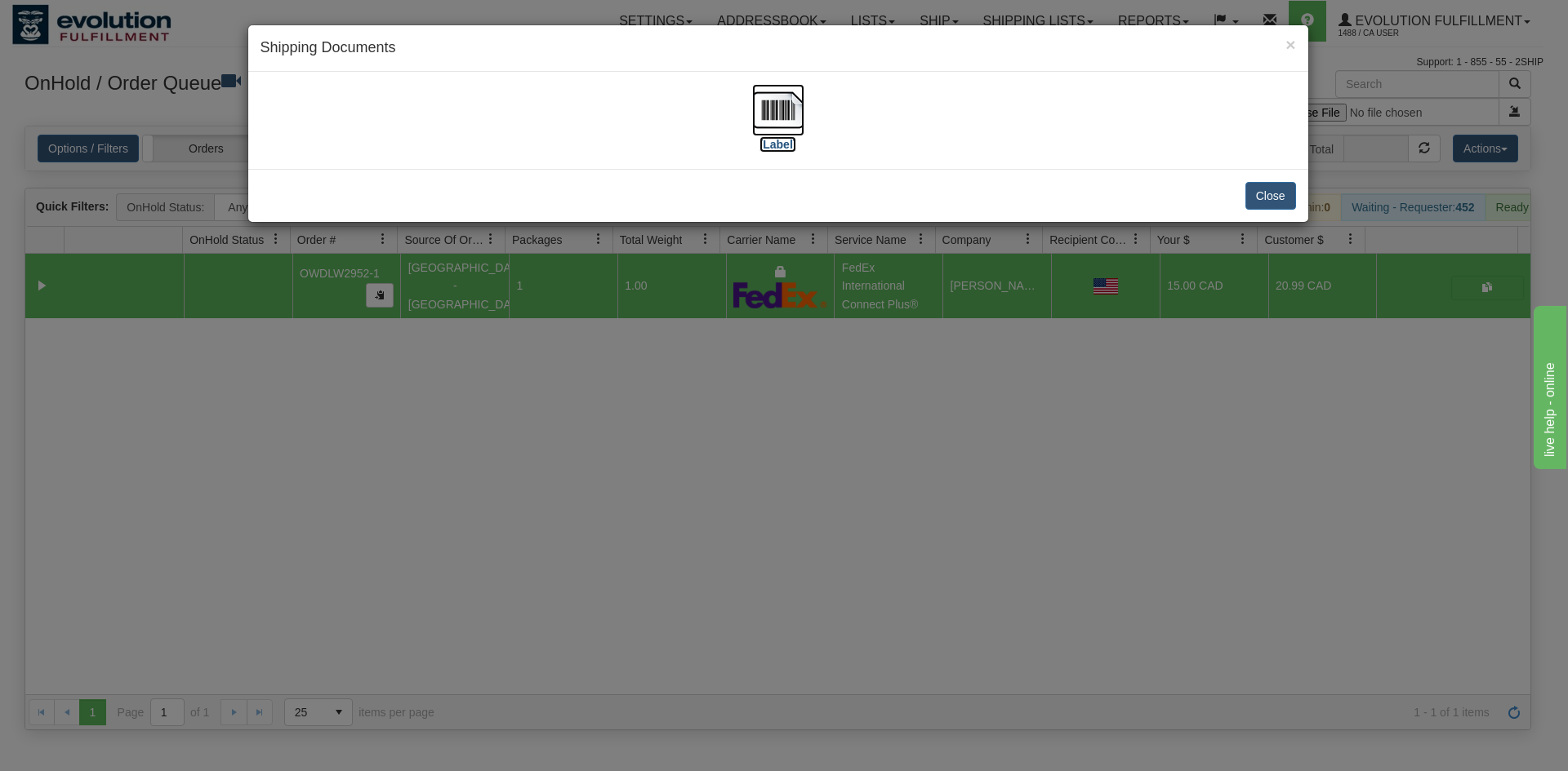
click at [773, 101] on img at bounding box center [778, 110] width 52 height 52
drag, startPoint x: 381, startPoint y: 442, endPoint x: 404, endPoint y: 378, distance: 68.0
click at [381, 440] on div "× Shipping Documents [Label] Close" at bounding box center [784, 386] width 1568 height 771
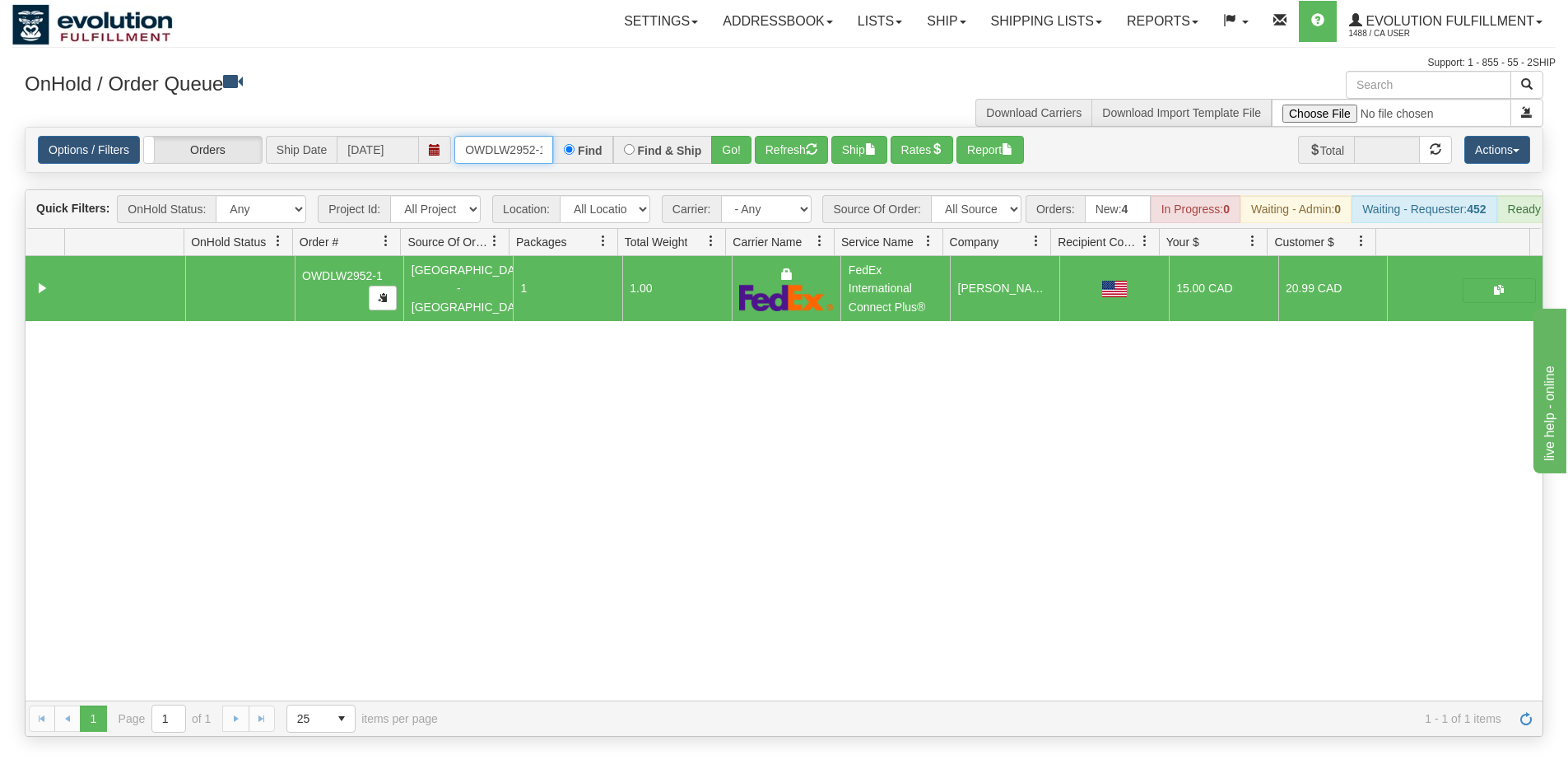
click at [536, 150] on input "OWDLW2952-1" at bounding box center [504, 150] width 99 height 28
click at [724, 153] on button "Go!" at bounding box center [731, 150] width 40 height 28
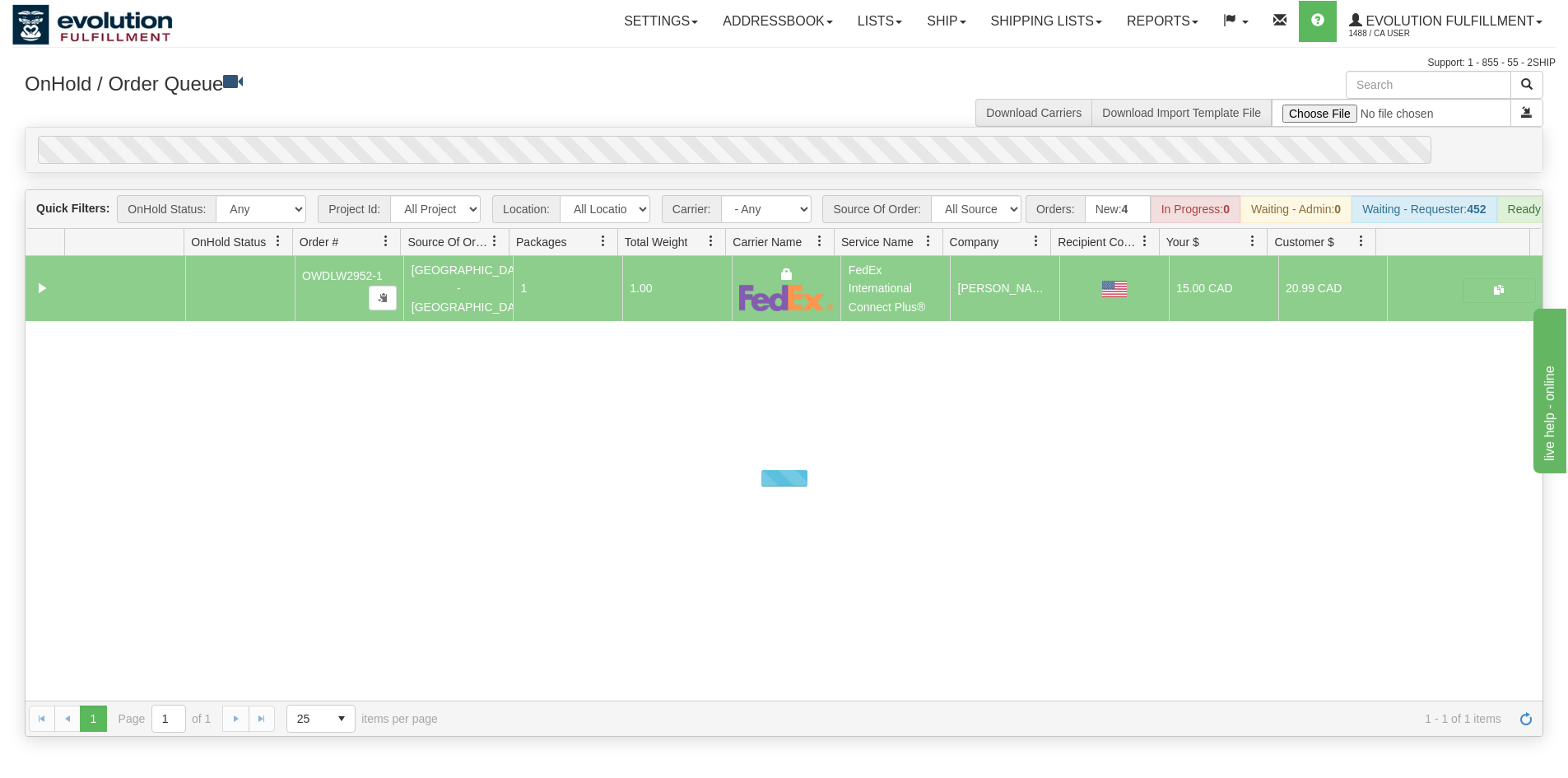
click at [737, 130] on div "Options / Filters Group Shipments Orders Ship Date [DATE] OMOYSOCA25524 Find Fi…" at bounding box center [784, 149] width 1517 height 44
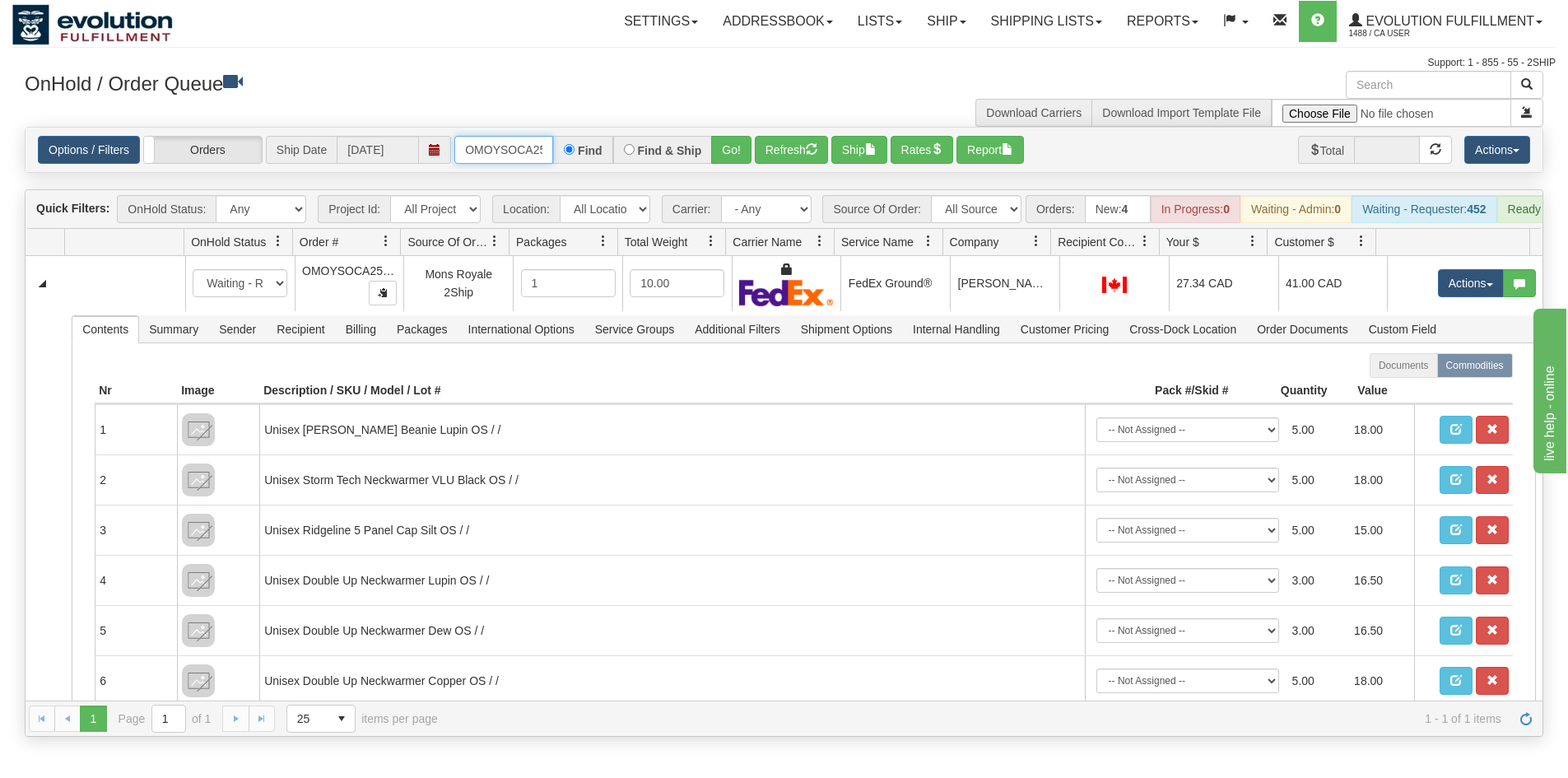
click at [489, 144] on input "OMOYSOCA25524" at bounding box center [504, 150] width 99 height 28
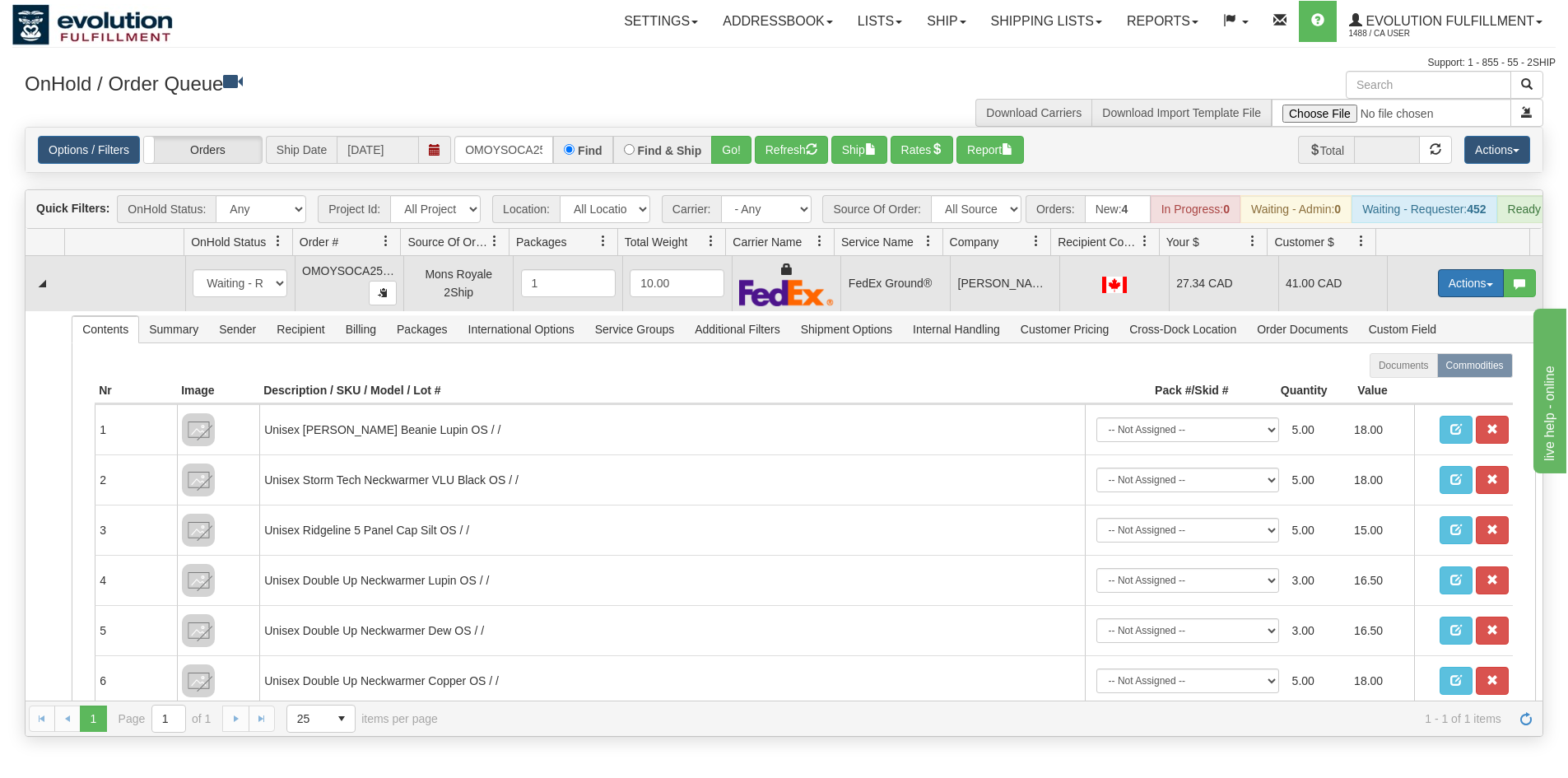
click at [1475, 297] on button "Actions" at bounding box center [1471, 284] width 66 height 28
click at [1398, 385] on span "Ship" at bounding box center [1405, 379] width 35 height 13
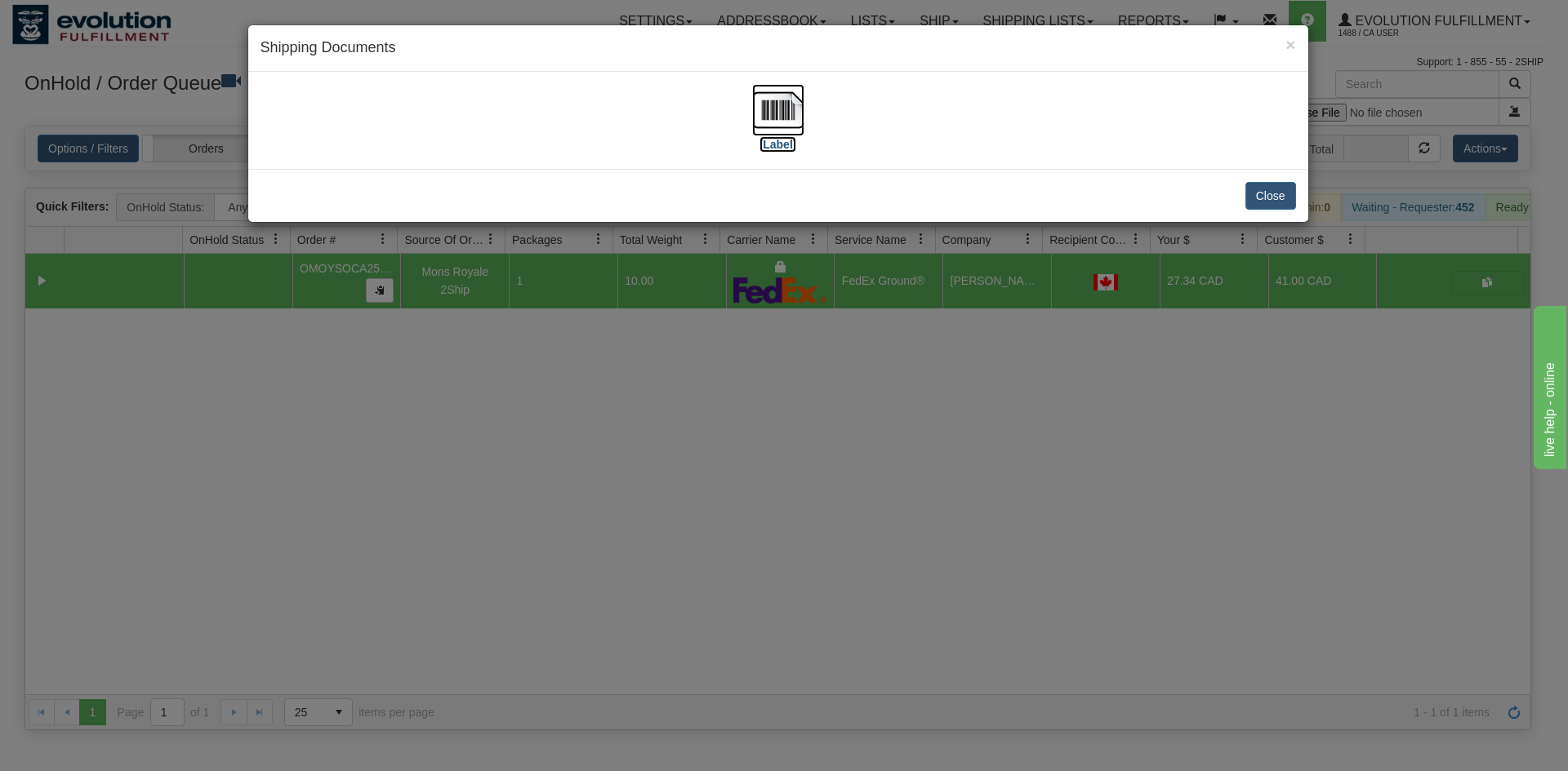
click at [770, 129] on img at bounding box center [778, 110] width 52 height 52
drag, startPoint x: 755, startPoint y: 453, endPoint x: 479, endPoint y: 6, distance: 525.3
click at [749, 434] on div "× Shipping Documents [Label] Close" at bounding box center [784, 386] width 1568 height 771
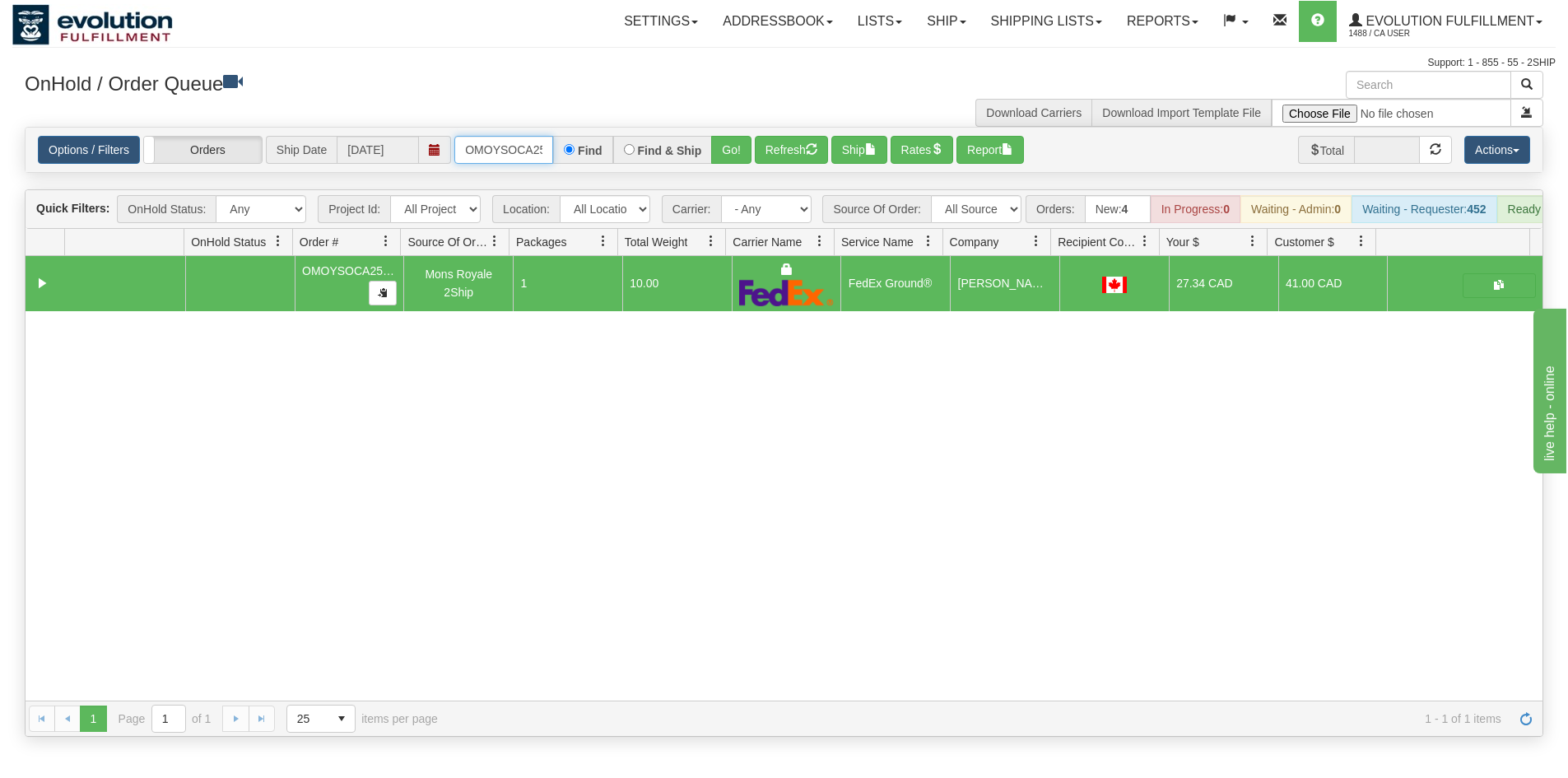
click at [517, 154] on input "OMOYSOCA25524" at bounding box center [504, 150] width 99 height 28
drag, startPoint x: 729, startPoint y: 149, endPoint x: 722, endPoint y: 117, distance: 32.8
click at [729, 148] on button "Go!" at bounding box center [731, 150] width 40 height 28
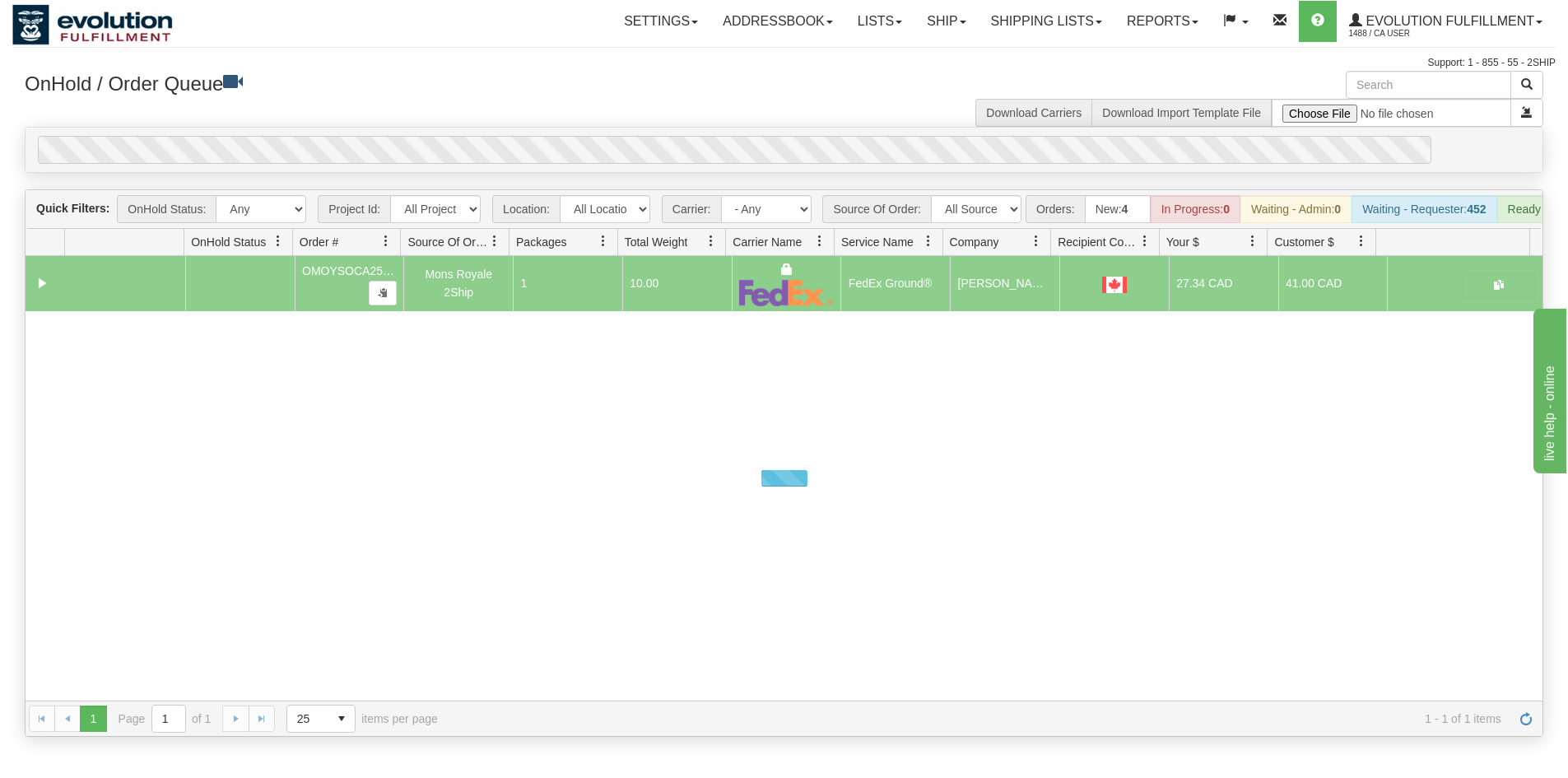
click at [723, 117] on div "OnHold / Order Queue Download Carriers Download Import Template File" at bounding box center [784, 99] width 1544 height 56
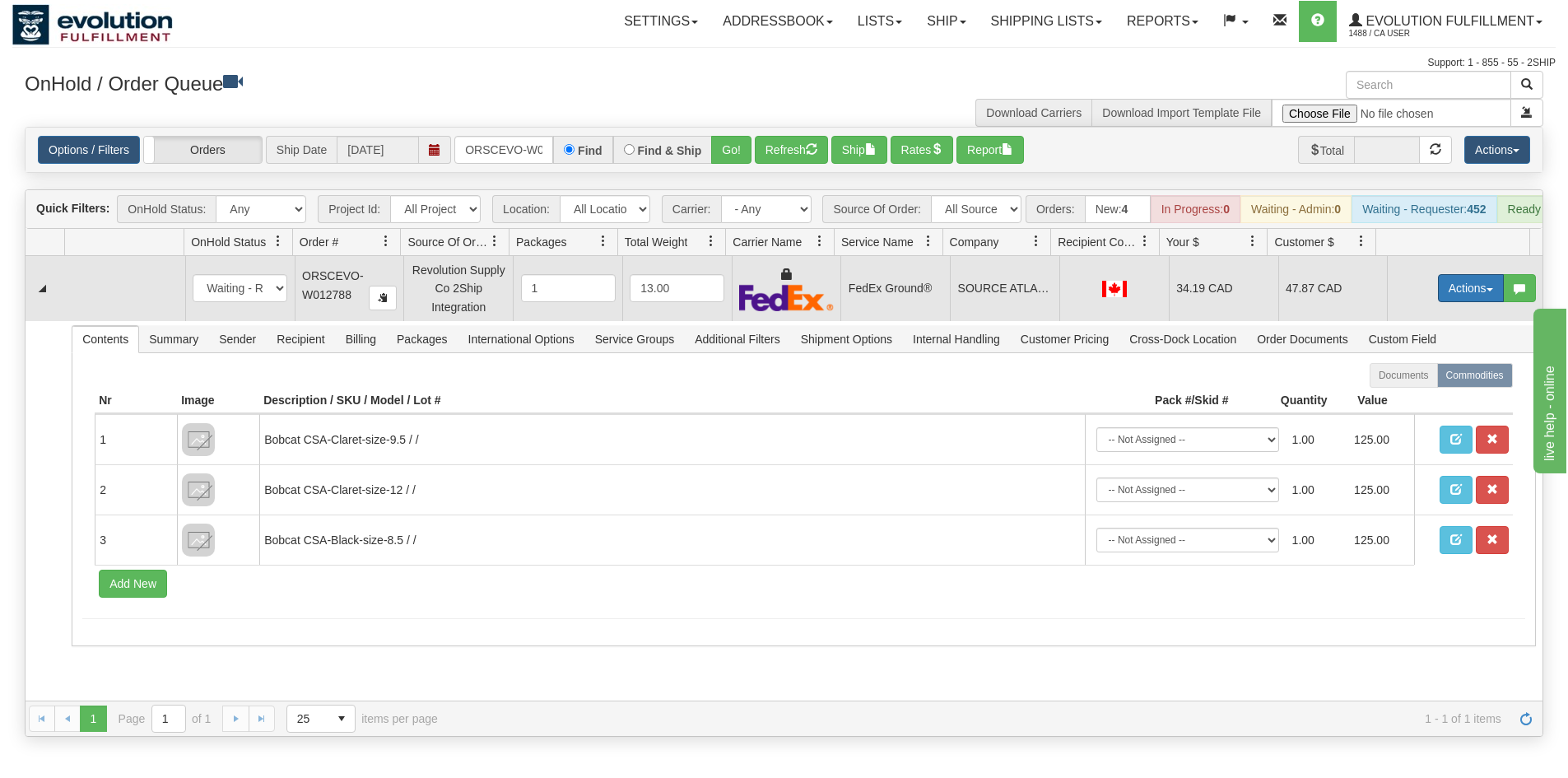
click at [1466, 303] on button "Actions" at bounding box center [1471, 288] width 66 height 28
click at [1417, 386] on link "Ship" at bounding box center [1437, 383] width 132 height 22
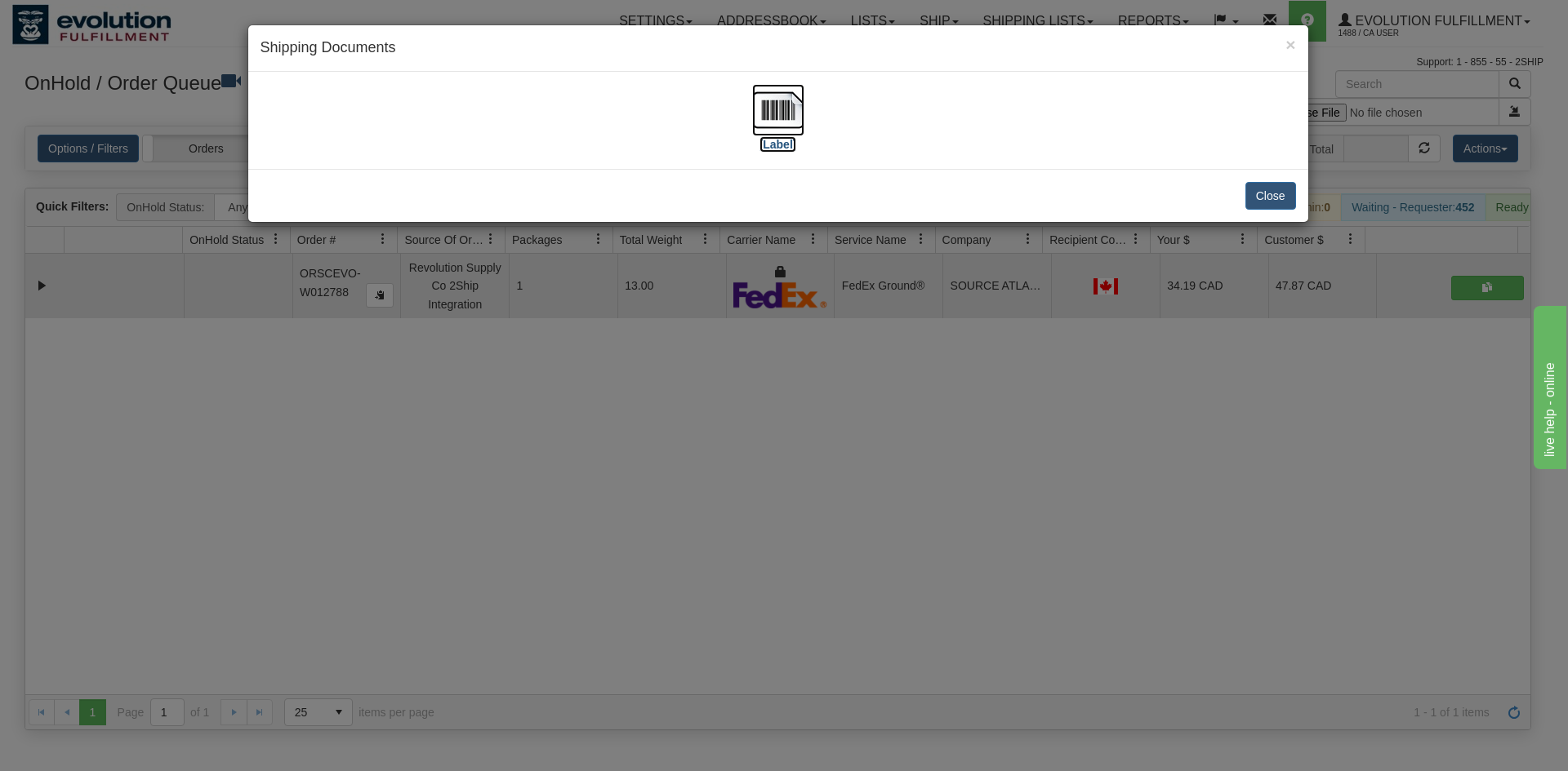
click at [790, 127] on img at bounding box center [778, 110] width 52 height 52
click at [993, 396] on div "× Shipping Documents [Label] Close" at bounding box center [784, 386] width 1568 height 771
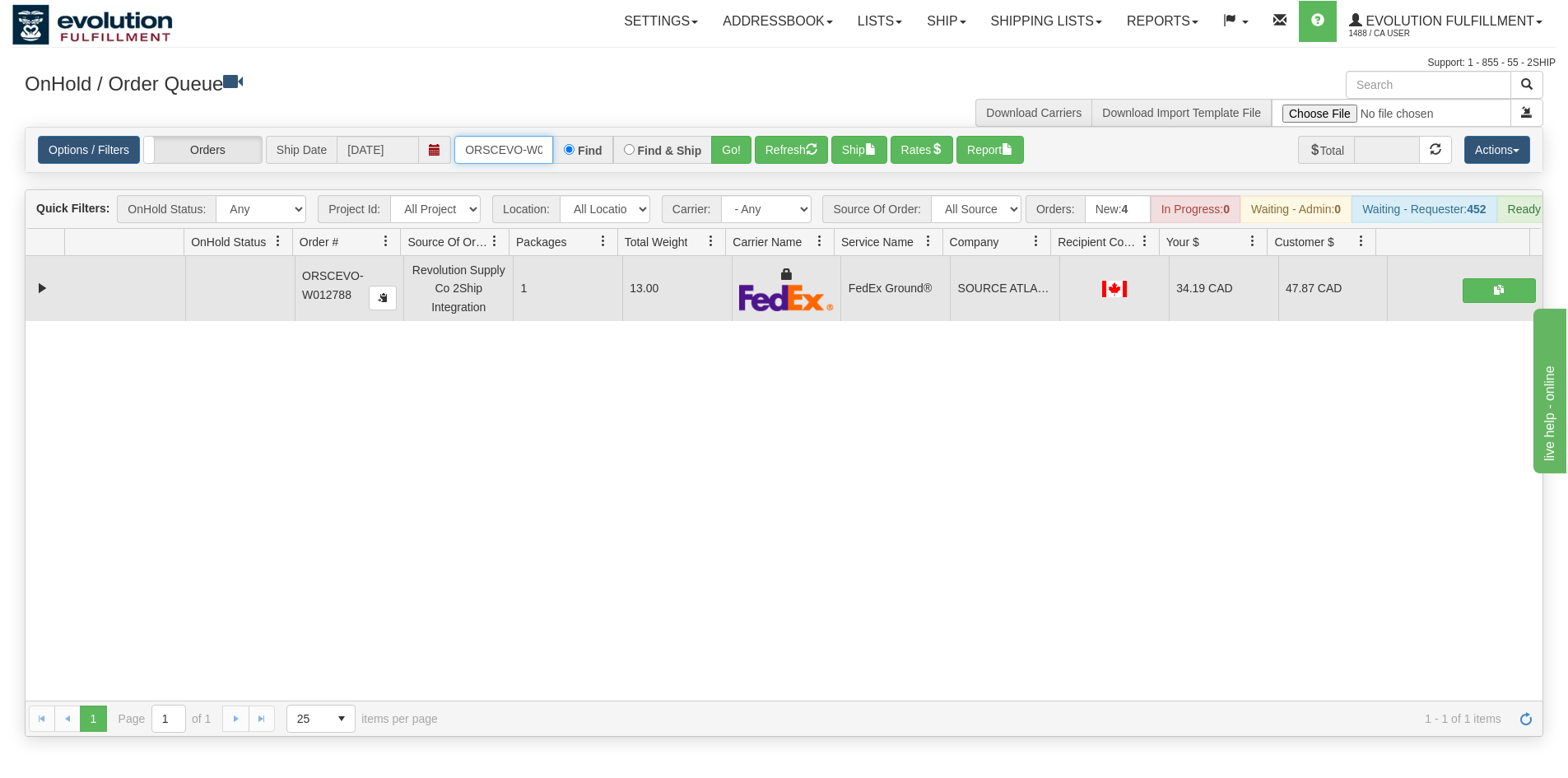
click at [522, 155] on input "ORSCEVO-W012788" at bounding box center [504, 150] width 99 height 28
click at [733, 147] on button "Go!" at bounding box center [731, 150] width 40 height 28
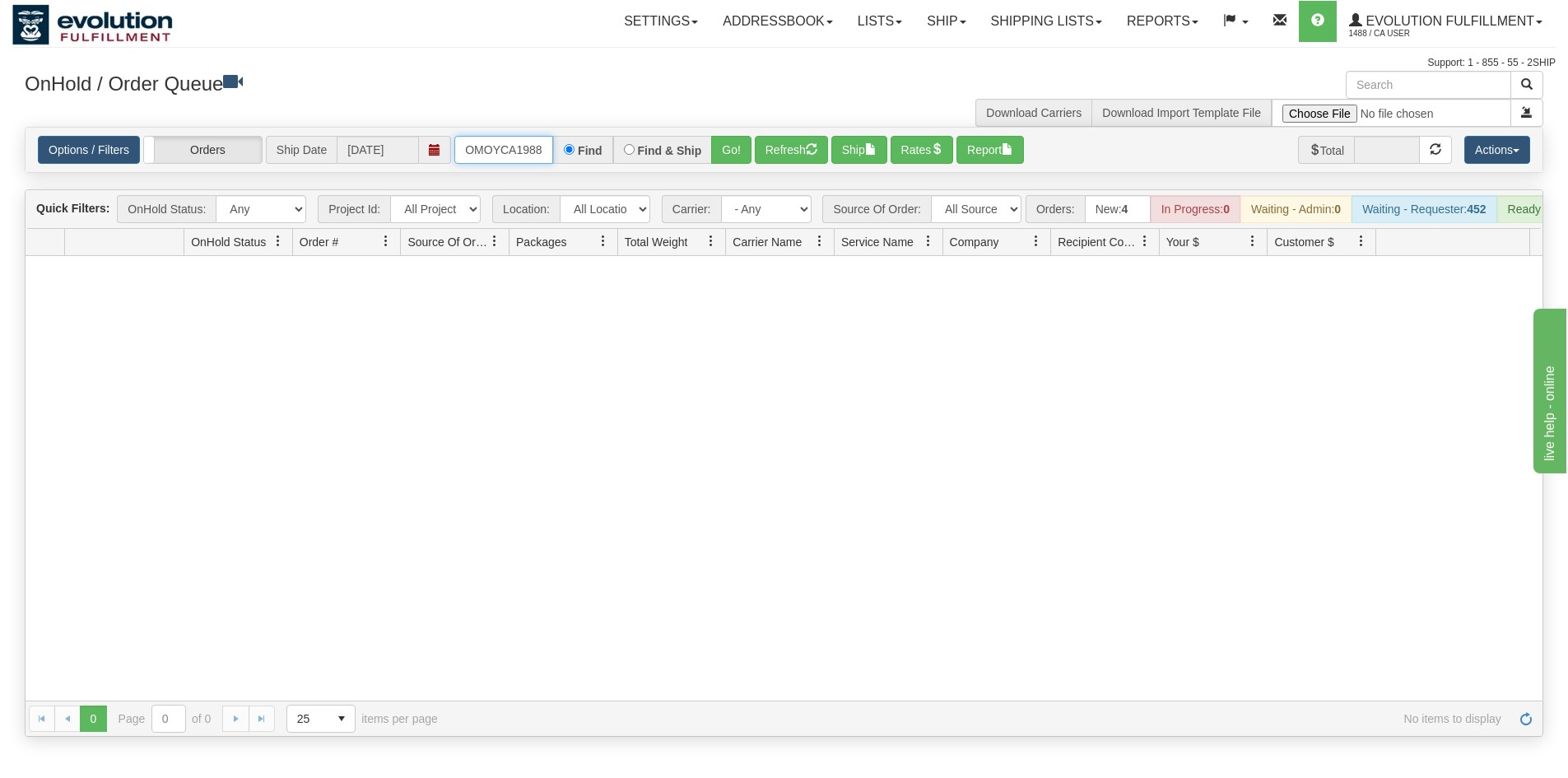
scroll to position [0, 23]
drag, startPoint x: 497, startPoint y: 148, endPoint x: 618, endPoint y: 151, distance: 121.0
click at [618, 151] on div "OMOYCA19880 02 Find Find & Ship Go!" at bounding box center [603, 150] width 297 height 28
click at [529, 149] on input "OMOYCA19880 02" at bounding box center [504, 150] width 99 height 28
drag, startPoint x: 539, startPoint y: 157, endPoint x: 530, endPoint y: 157, distance: 9.0
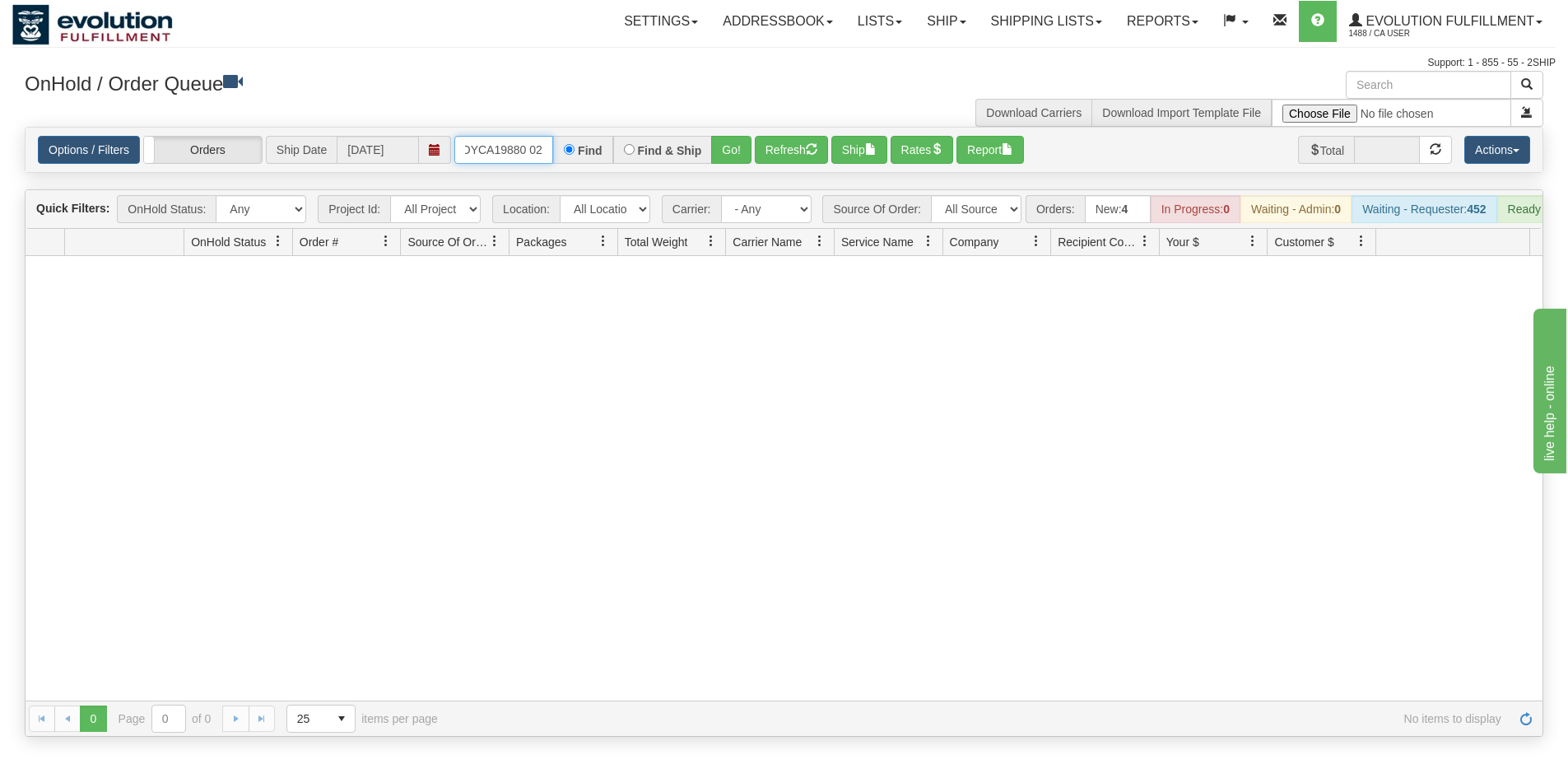
click at [530, 157] on input "OMOYCA19880 02" at bounding box center [504, 150] width 99 height 28
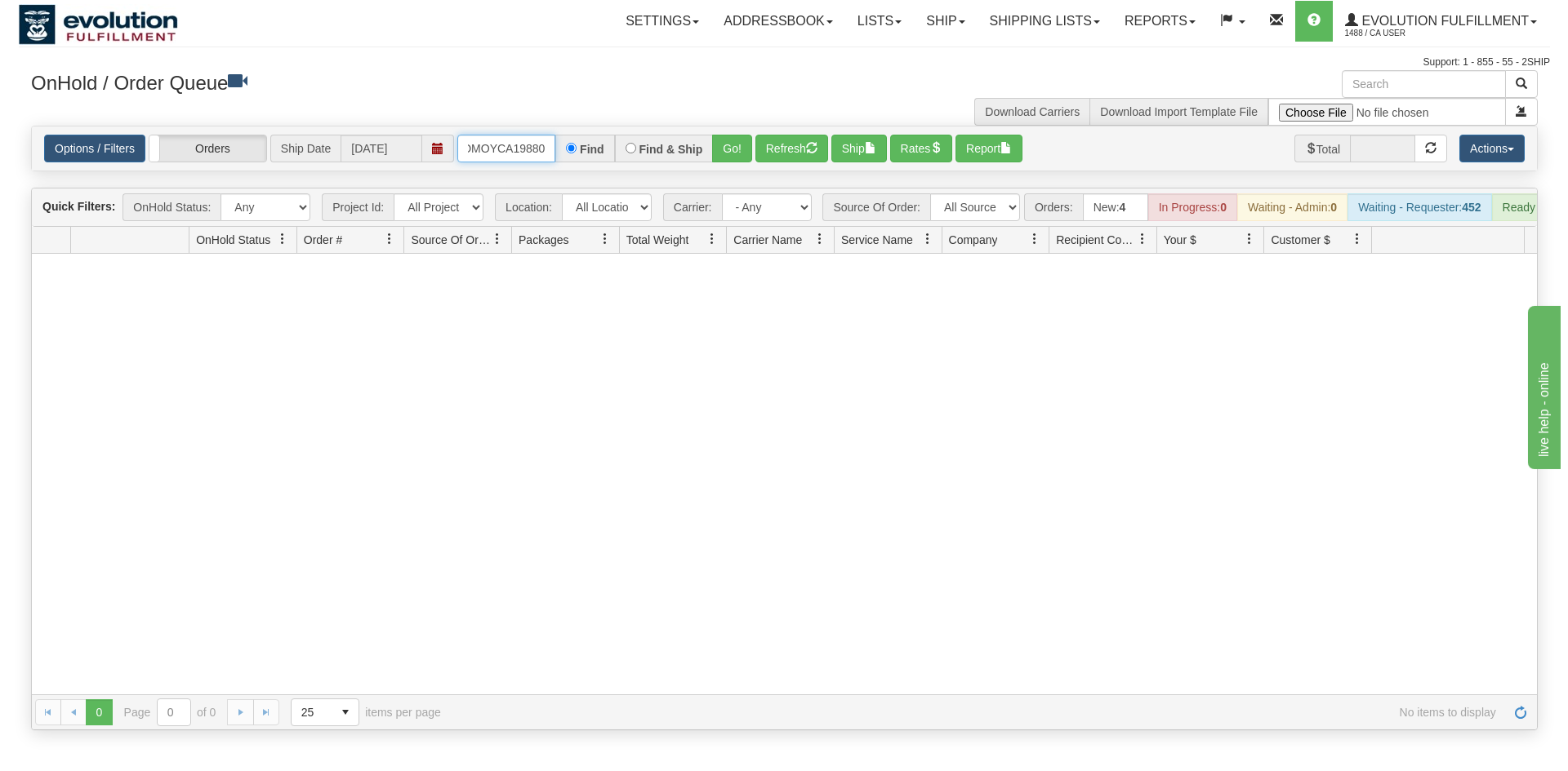
scroll to position [0, 6]
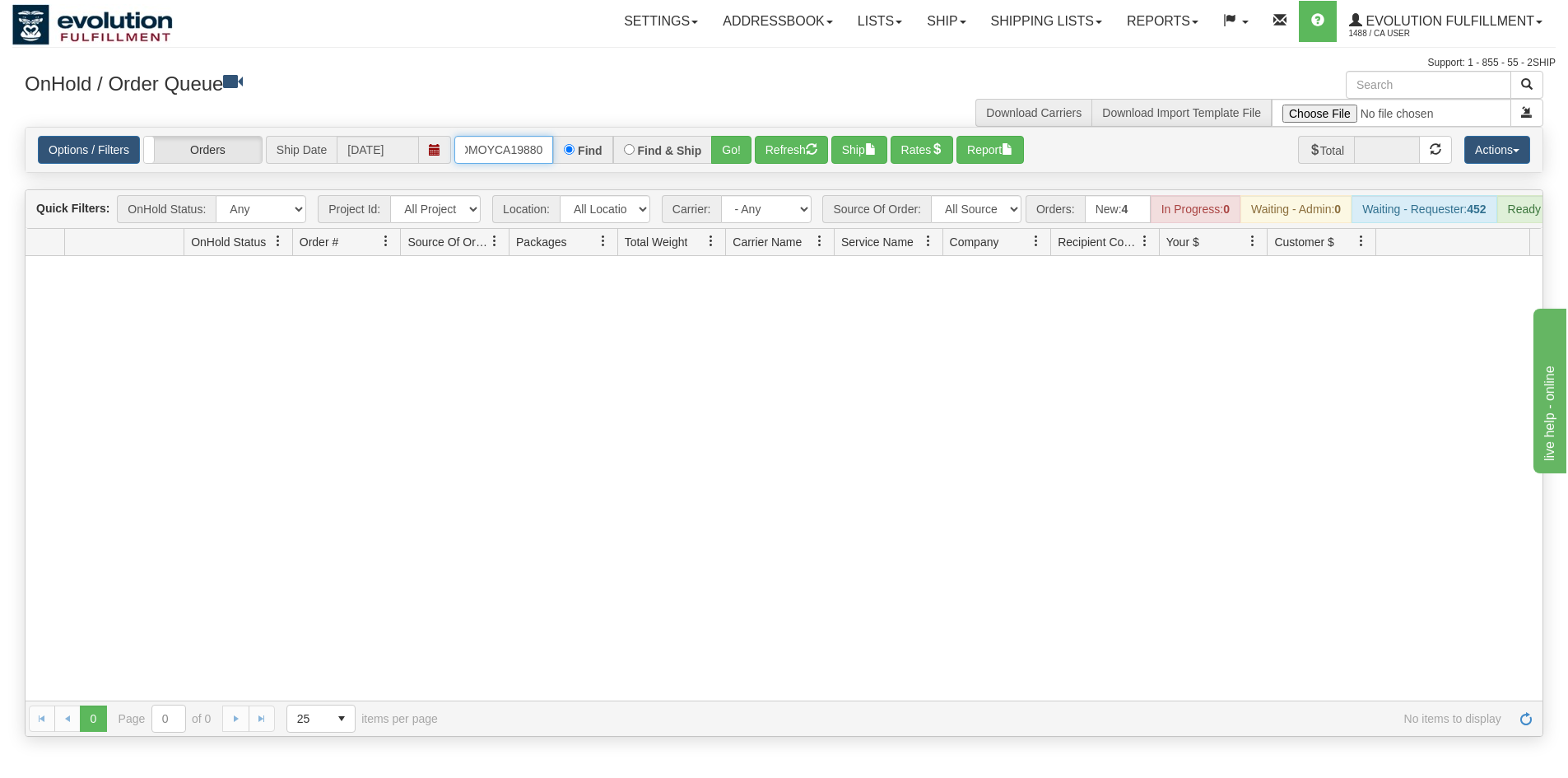
type input "OMOYCA19880"
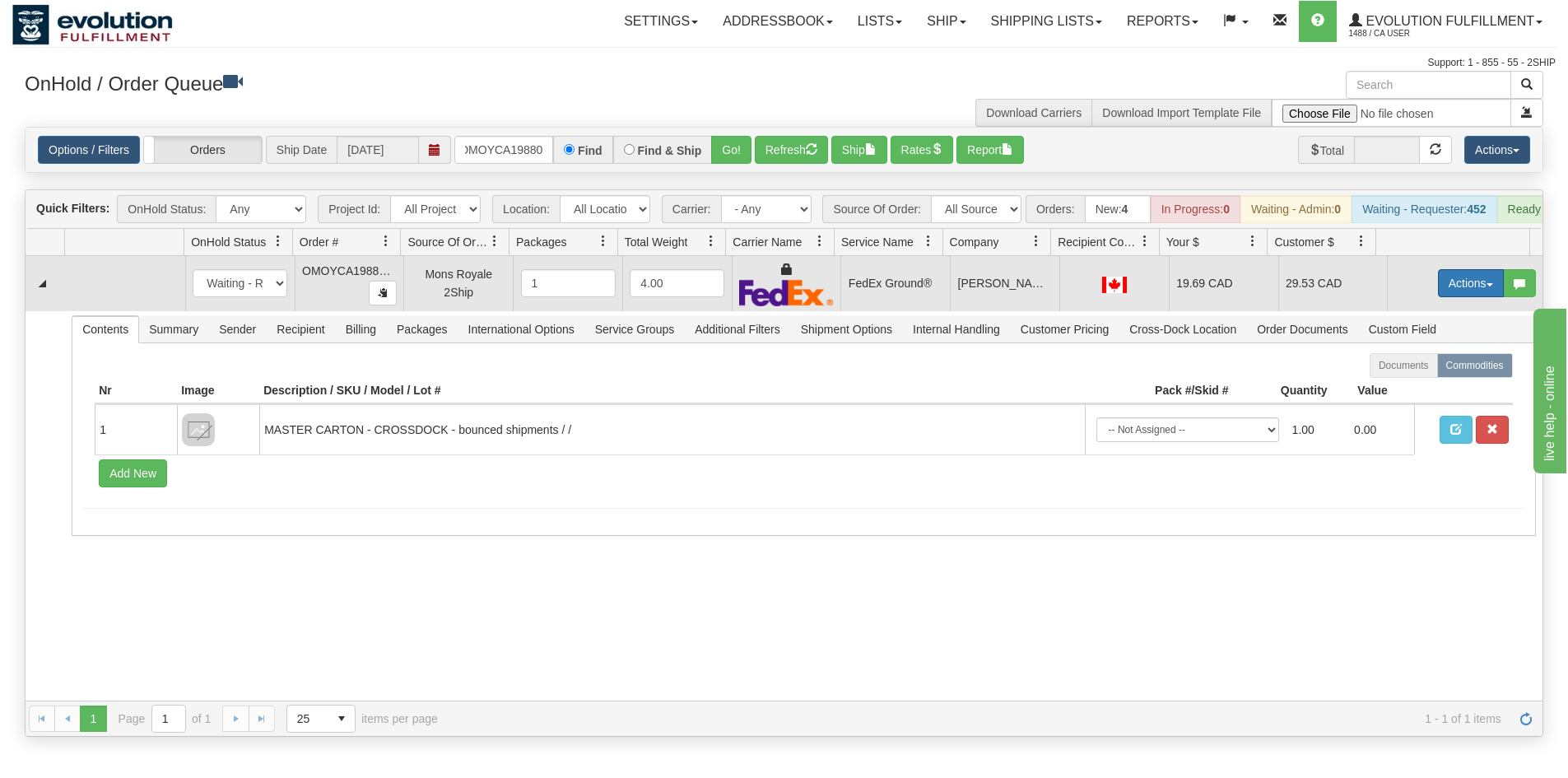
click at [1452, 297] on button "Actions" at bounding box center [1471, 284] width 66 height 28
click at [1417, 390] on link "Ship" at bounding box center [1437, 379] width 132 height 22
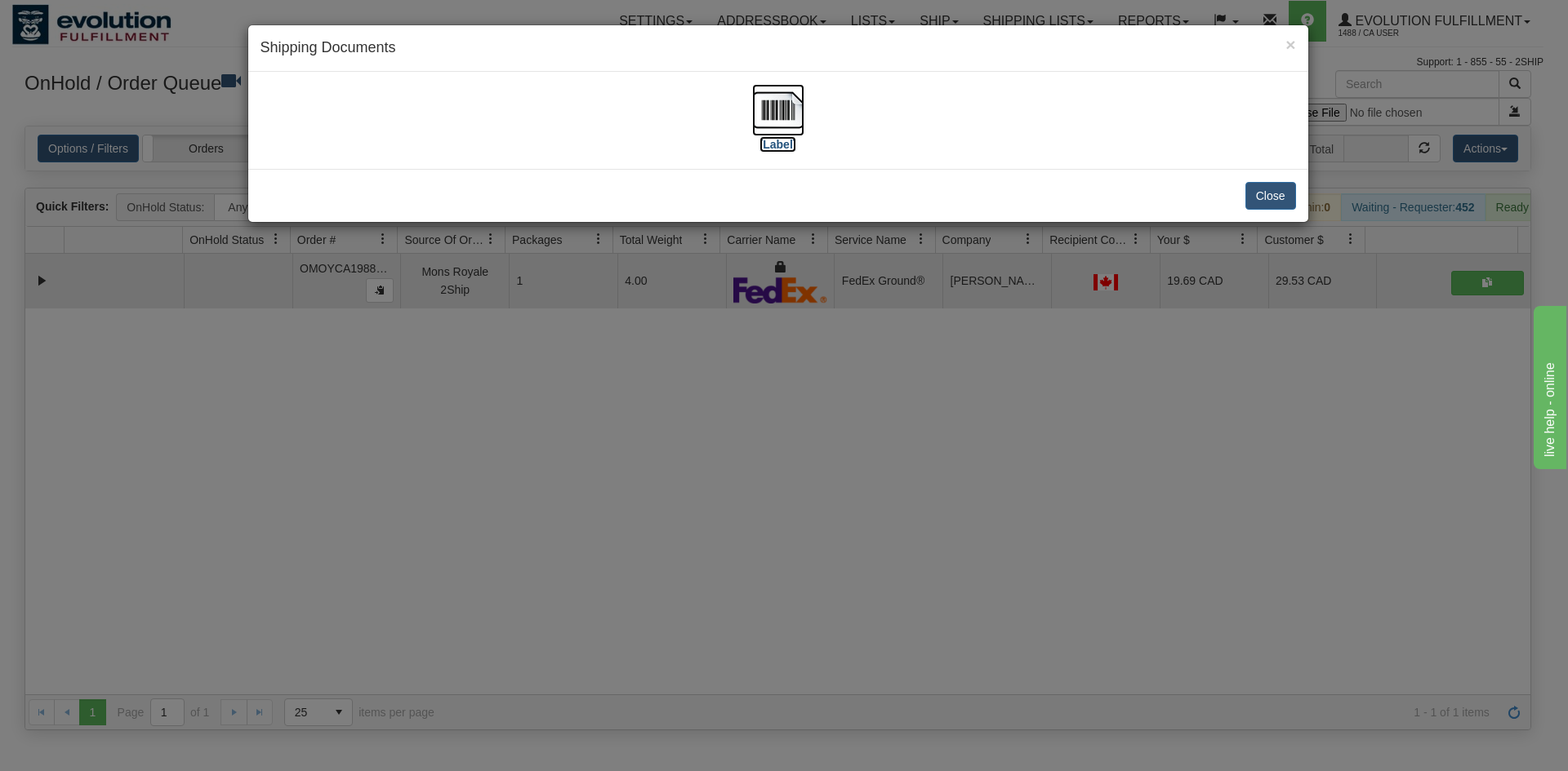
click at [776, 122] on img at bounding box center [778, 110] width 52 height 52
